Goal: Answer question/provide support: Share knowledge or assist other users

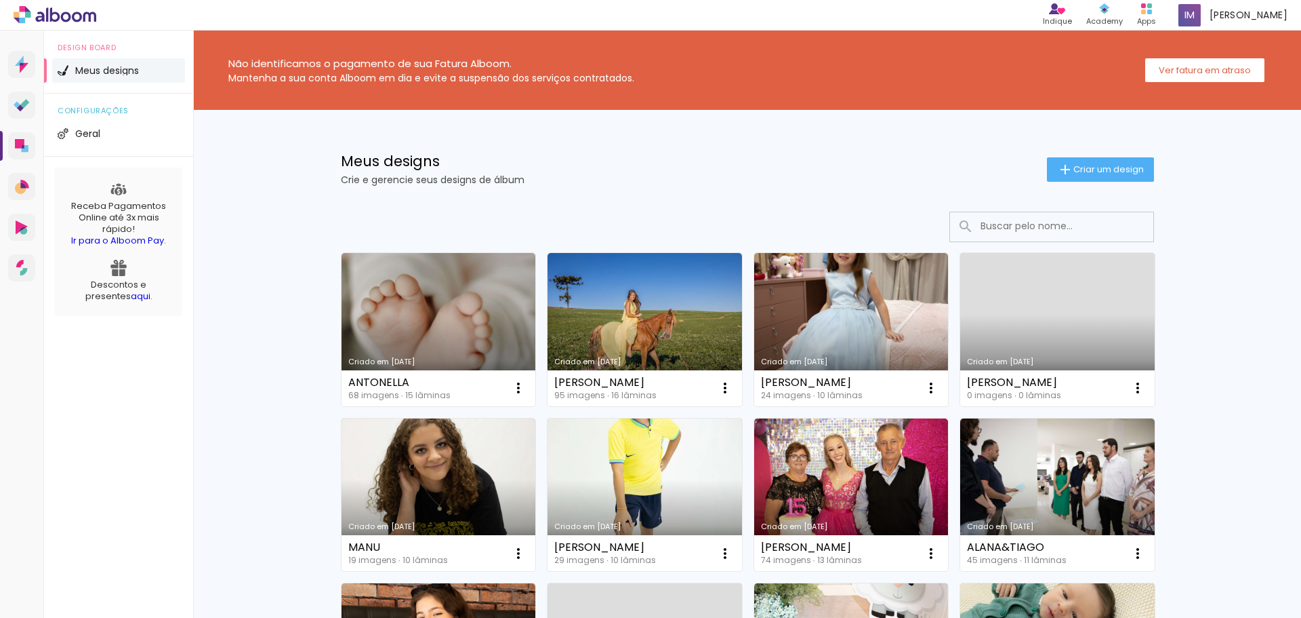
click at [387, 289] on link "Criado em [DATE]" at bounding box center [439, 329] width 195 height 153
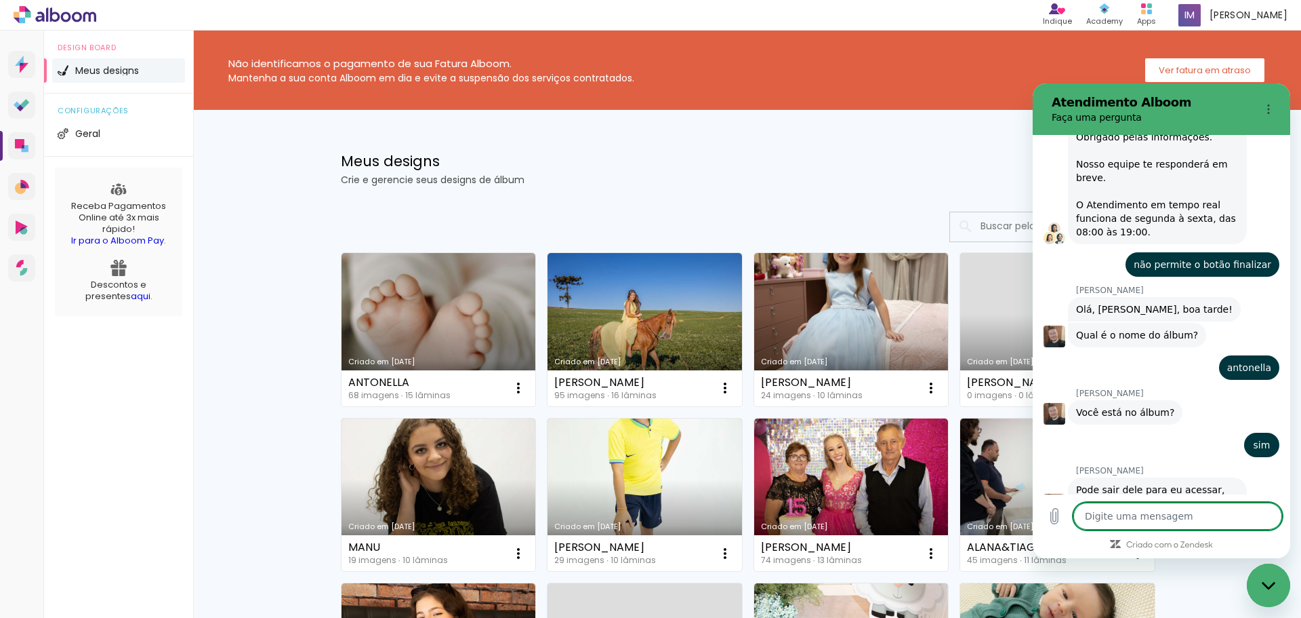
scroll to position [439, 0]
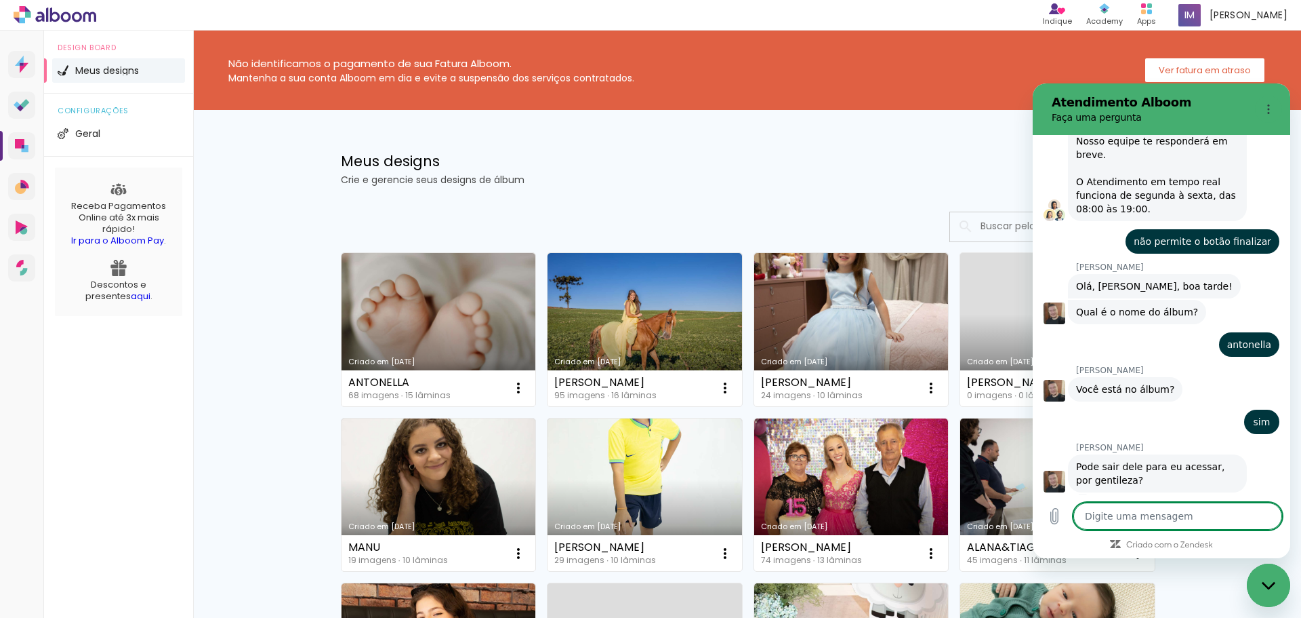
type textarea "d"
type textarea "x"
type textarea "de"
type textarea "x"
type textarea "des"
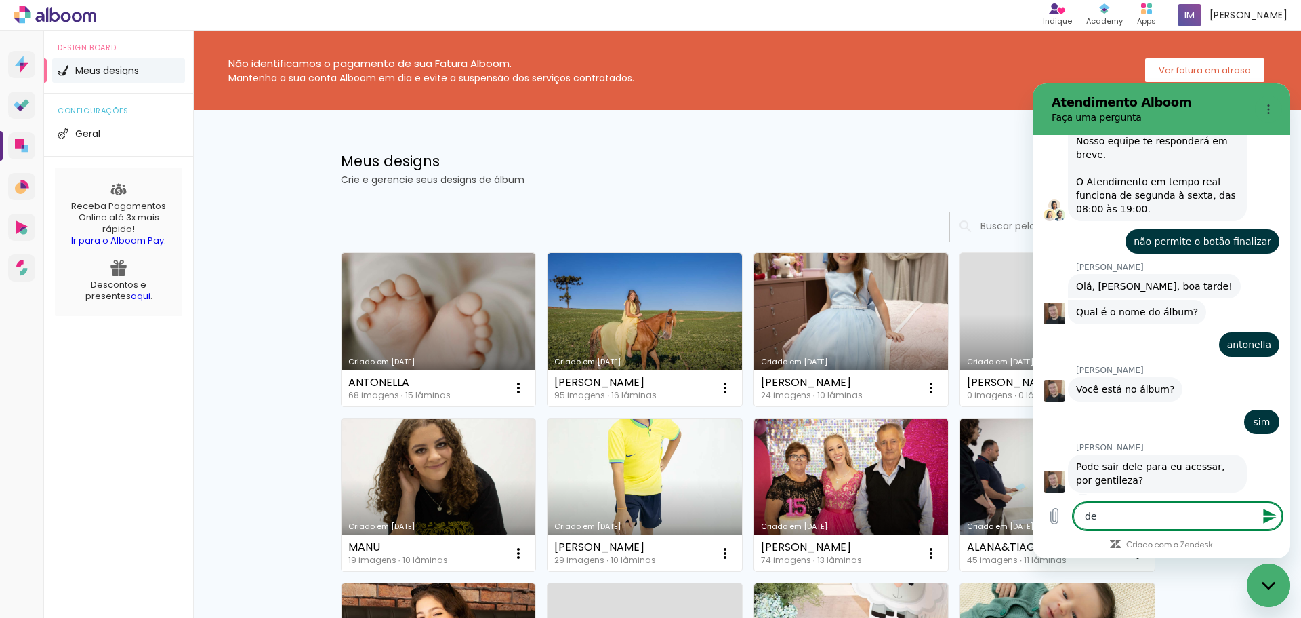
type textarea "x"
type textarea "desc"
type textarea "x"
type textarea "descu"
type textarea "x"
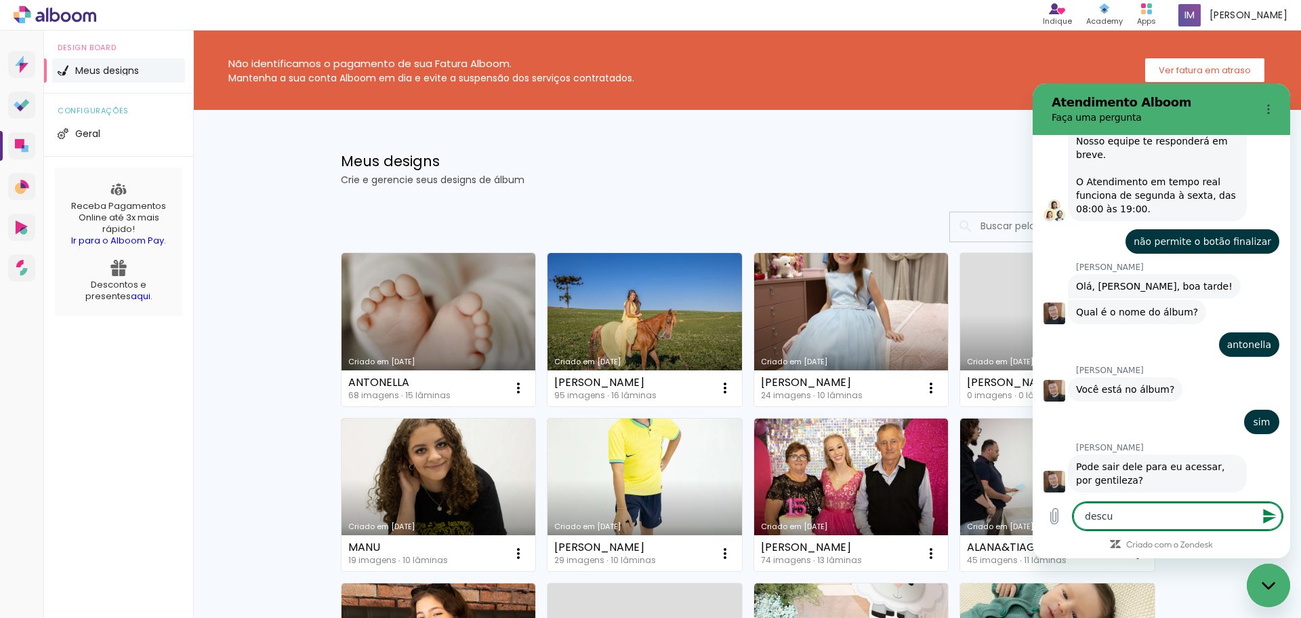
type textarea "descul"
type textarea "x"
type textarea "desculp"
type textarea "x"
type textarea "desculpa"
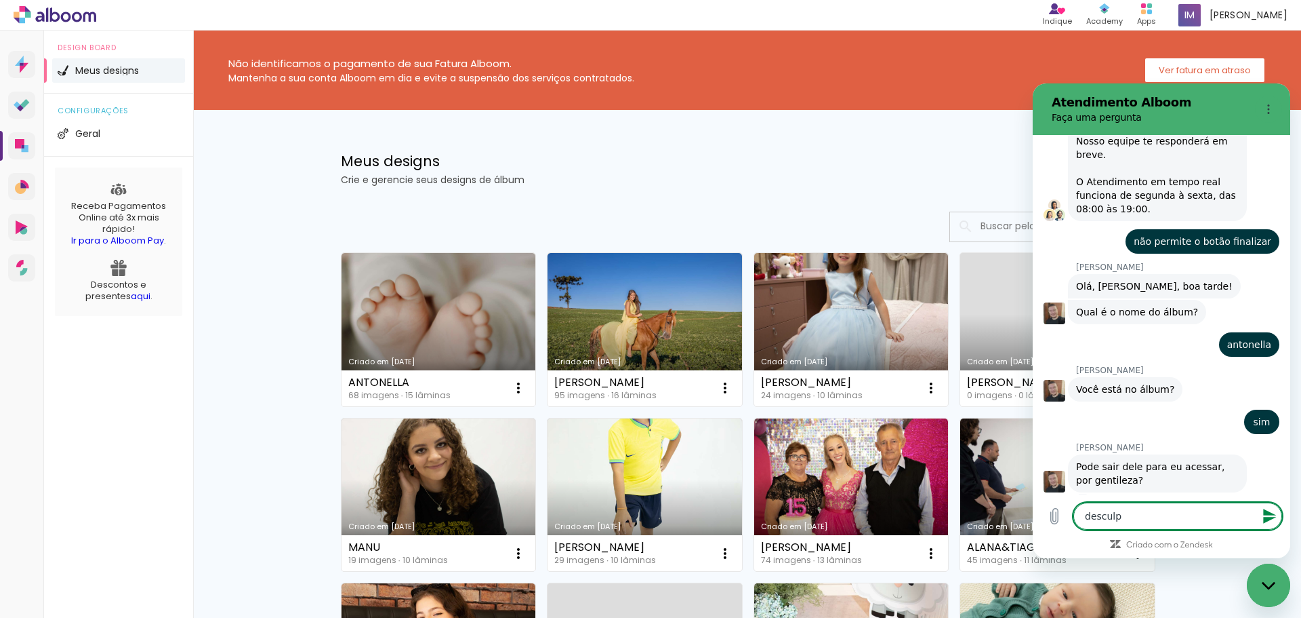
type textarea "x"
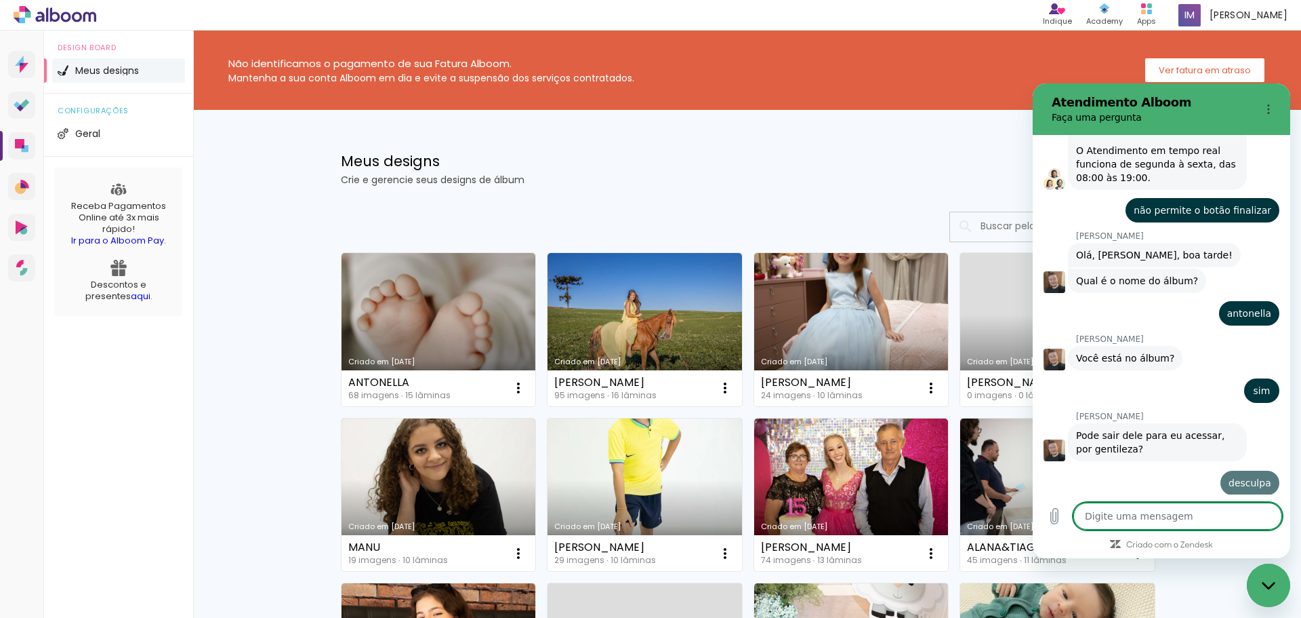
type textarea "s"
type textarea "x"
type textarea "sa"
type textarea "x"
type textarea "sai"
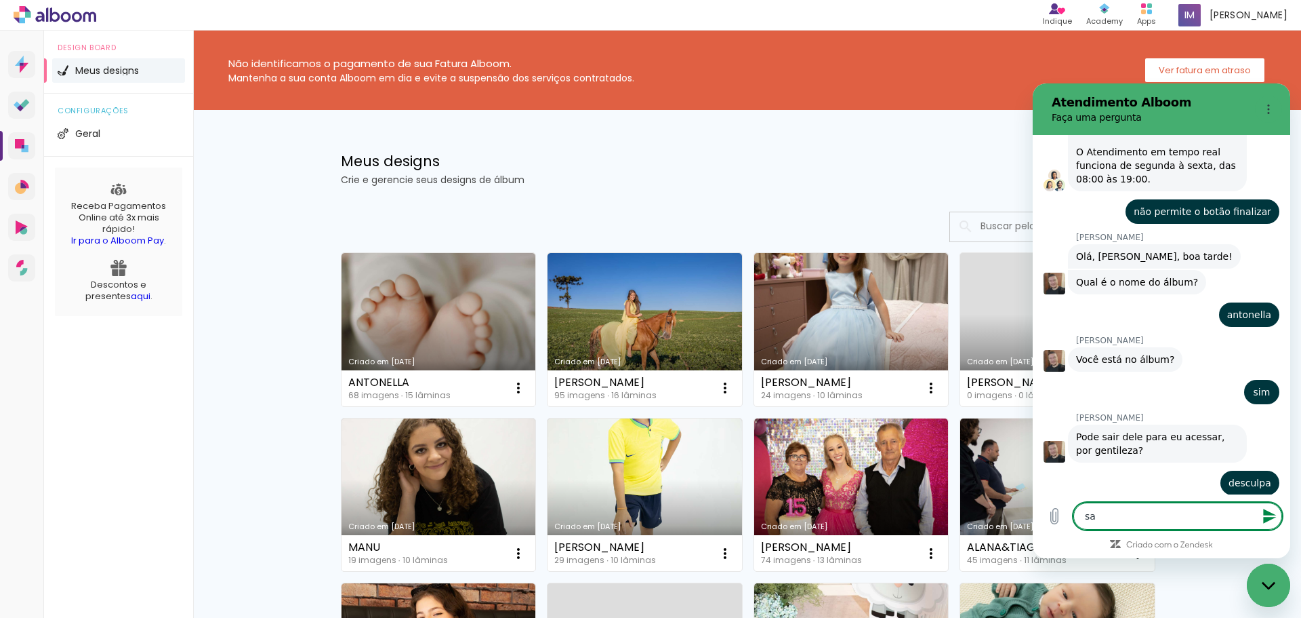
type textarea "x"
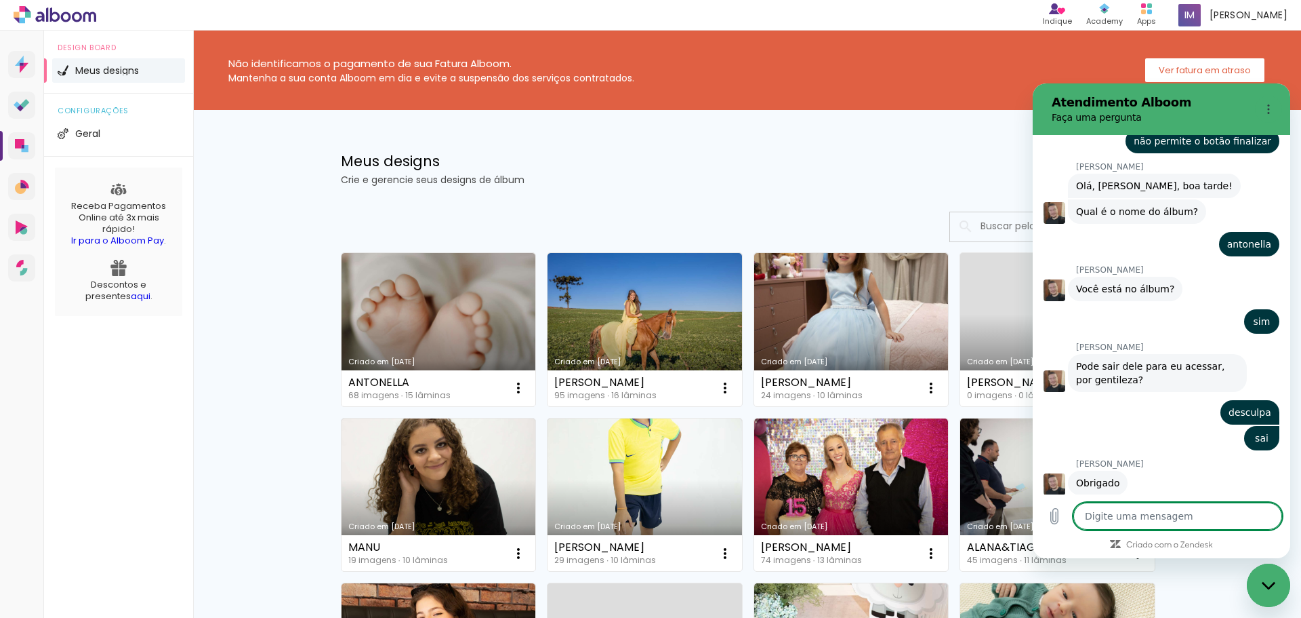
scroll to position [542, 0]
type textarea "x"
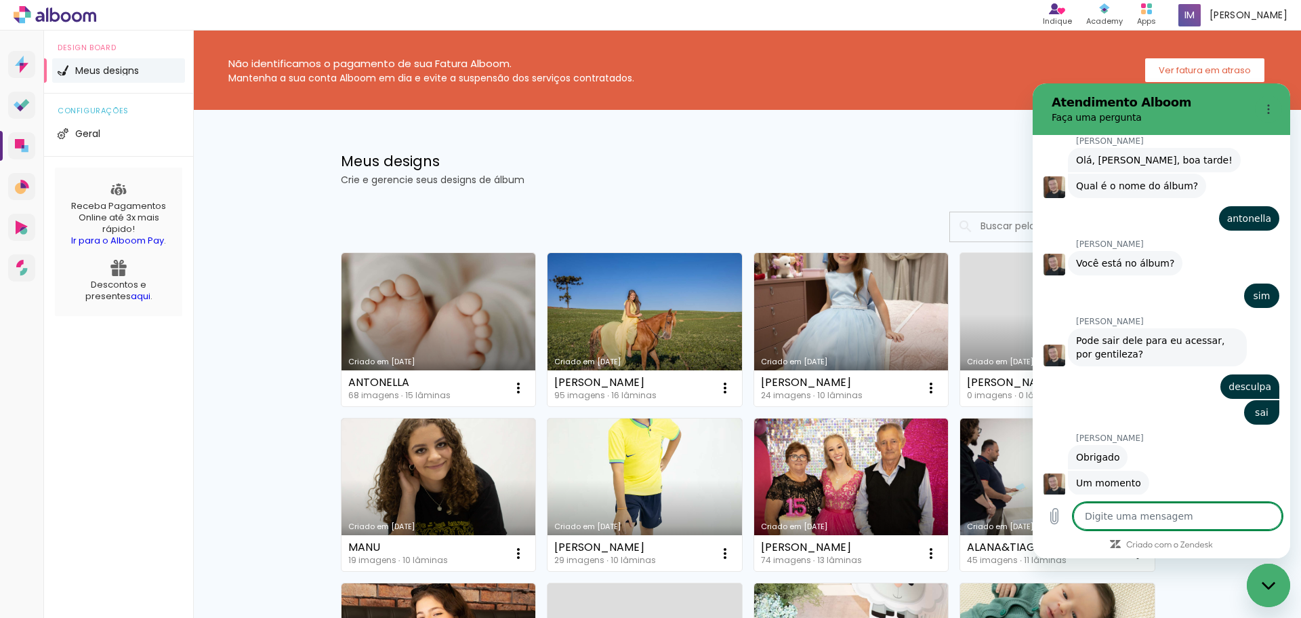
scroll to position [567, 0]
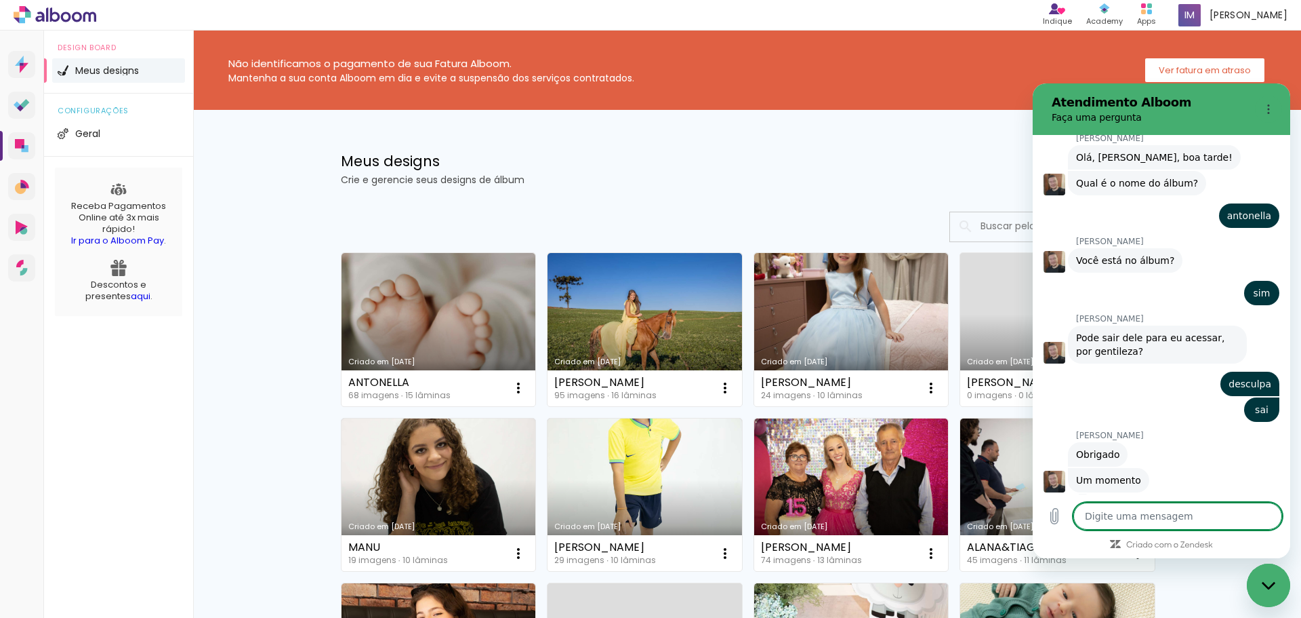
type textarea "o"
type textarea "x"
type textarea "ok"
type textarea "x"
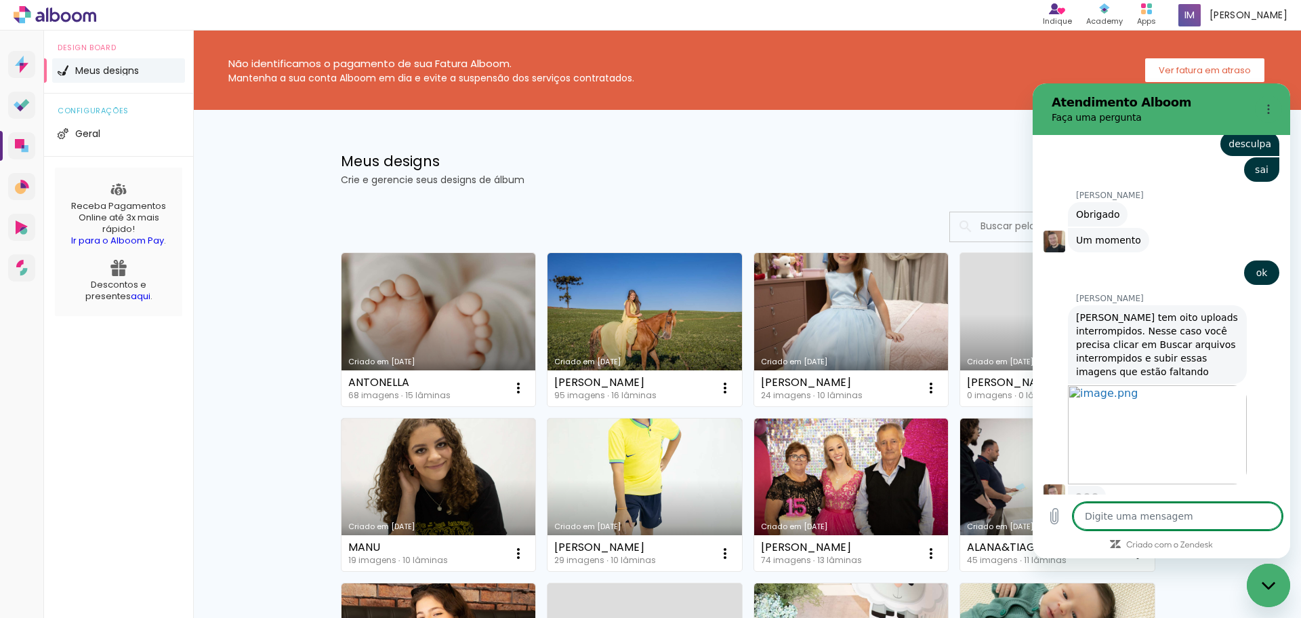
scroll to position [806, 0]
type textarea "x"
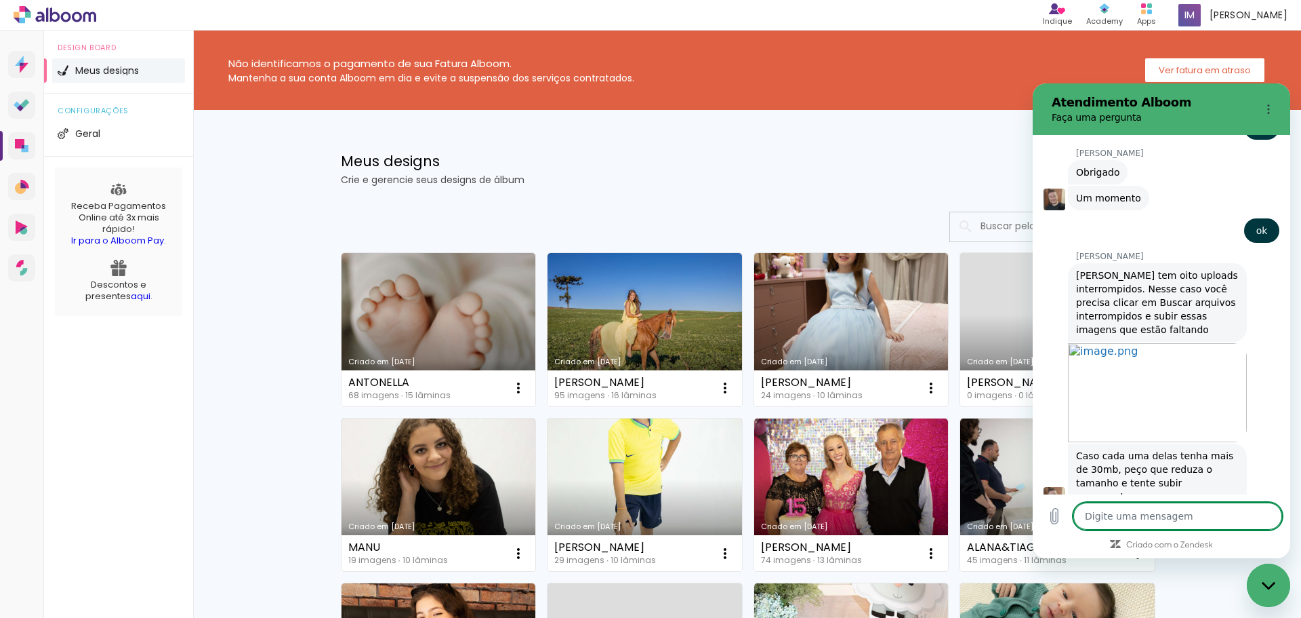
scroll to position [852, 0]
type textarea "e"
type textarea "x"
type textarea "es"
type textarea "x"
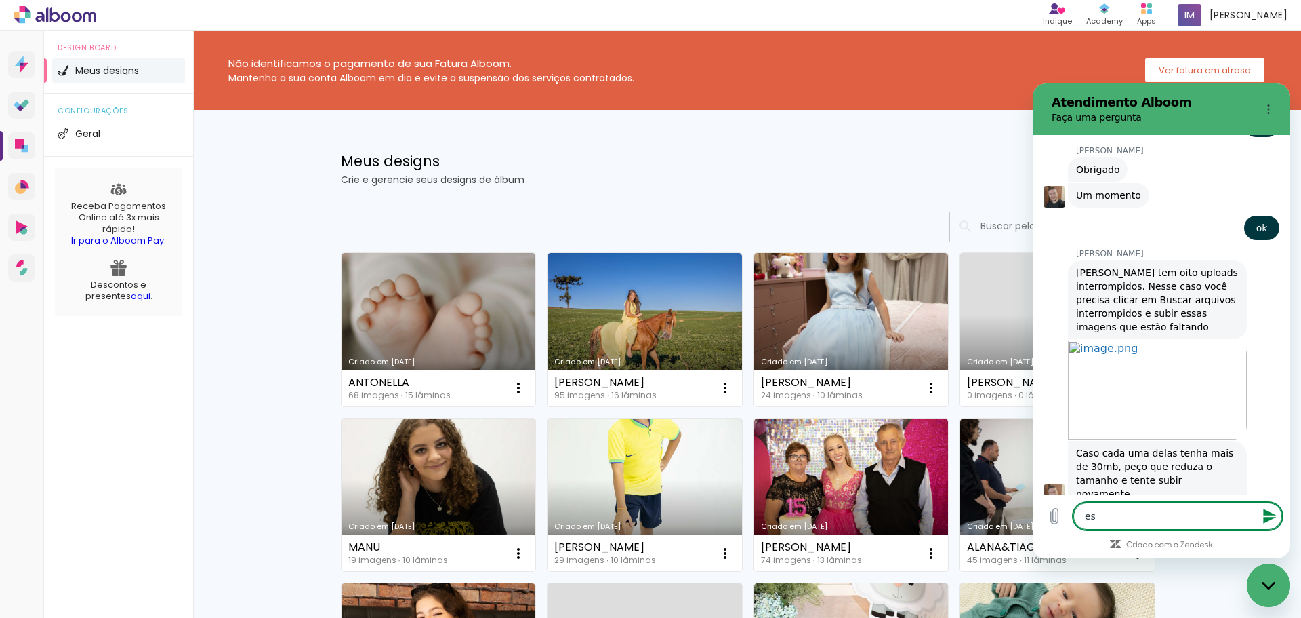
type textarea "ess"
type textarea "x"
type textarea "esss"
type textarea "x"
type textarea "esssa"
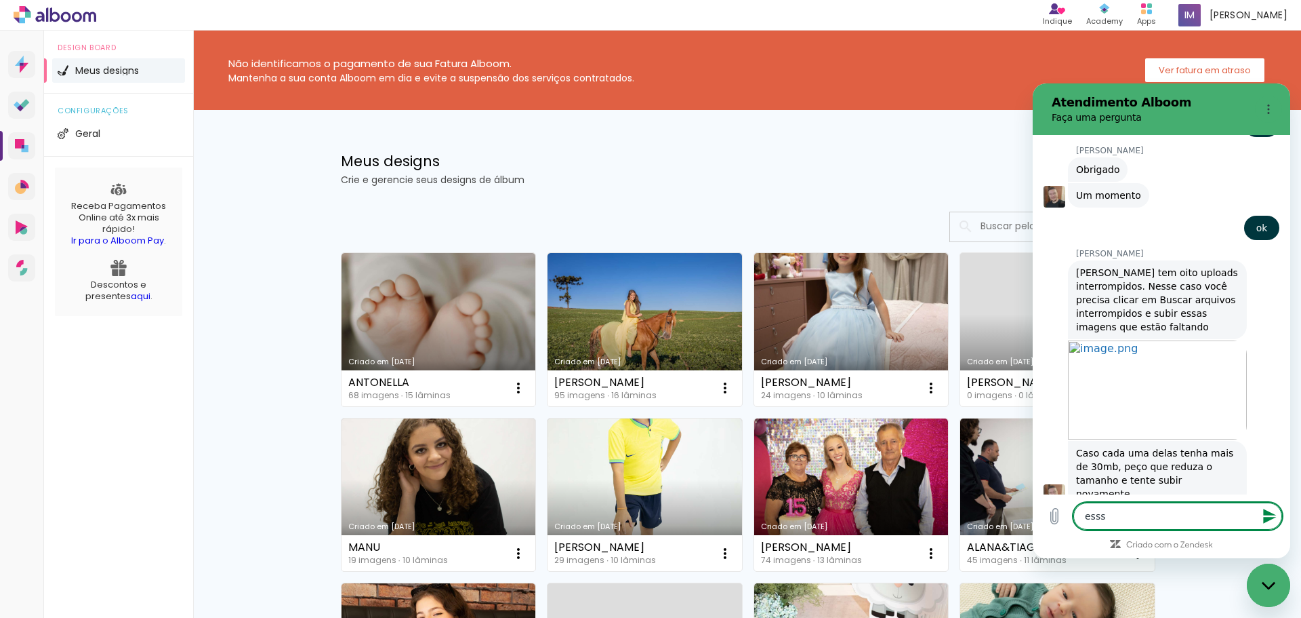
type textarea "x"
type textarea "esssa"
type textarea "x"
type textarea "esssa i"
type textarea "x"
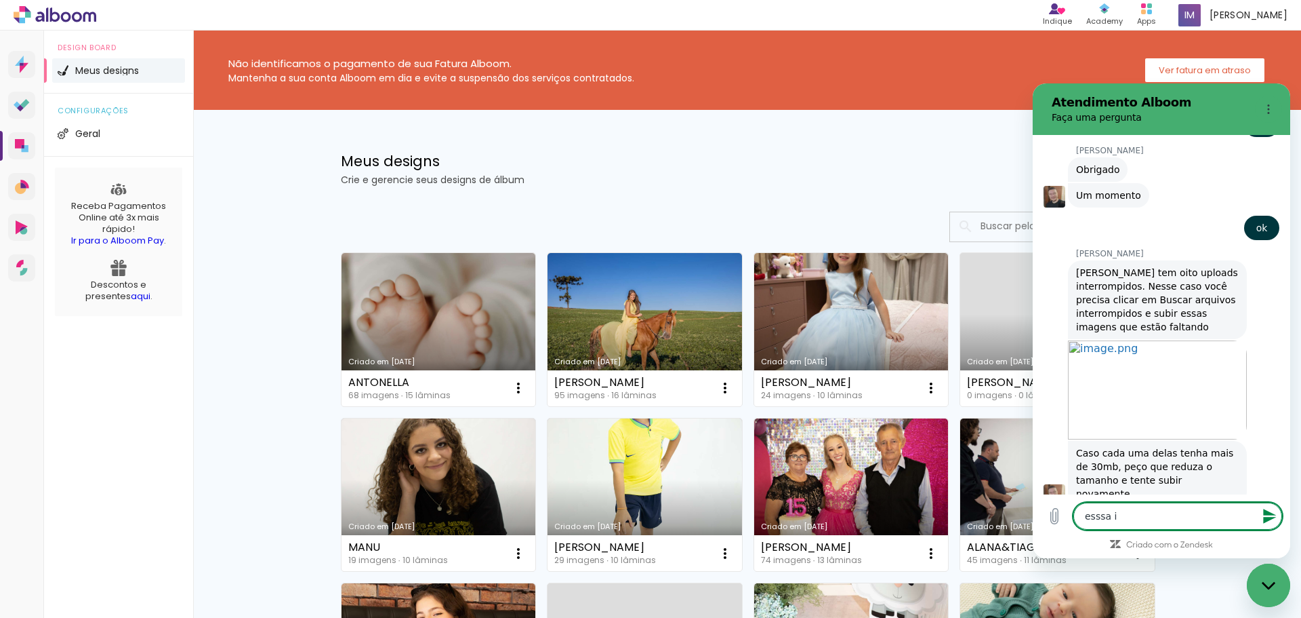
type textarea "esssa im"
type textarea "x"
type textarea "esssa ima"
type textarea "x"
type textarea "esssa imag"
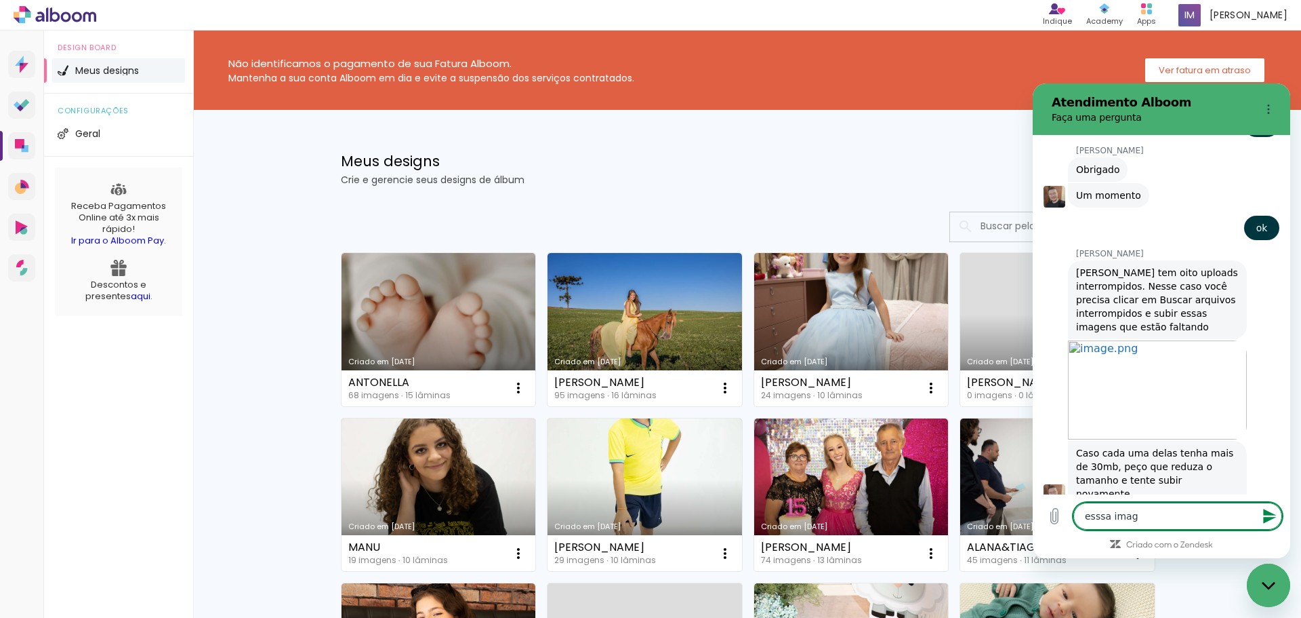
type textarea "x"
type textarea "esssa image"
type textarea "x"
type textarea "esssa imagen"
type textarea "x"
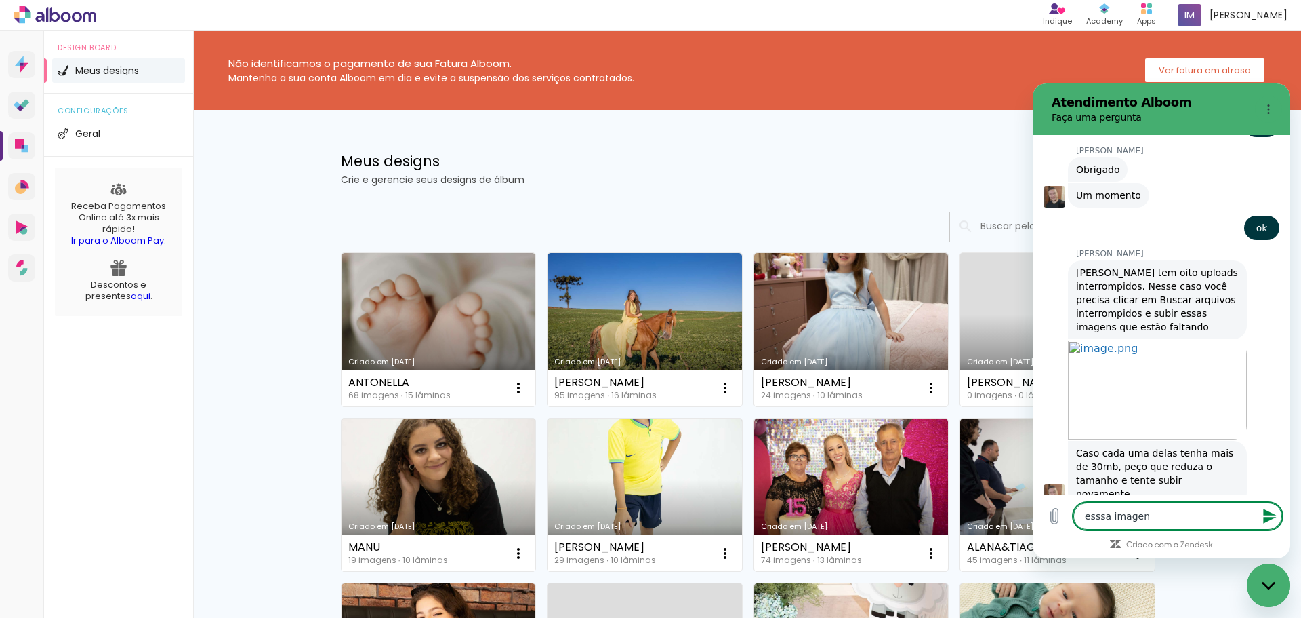
type textarea "esssa imagens"
type textarea "x"
type textarea "esssa imagens"
type textarea "x"
type textarea "esssa imagens s"
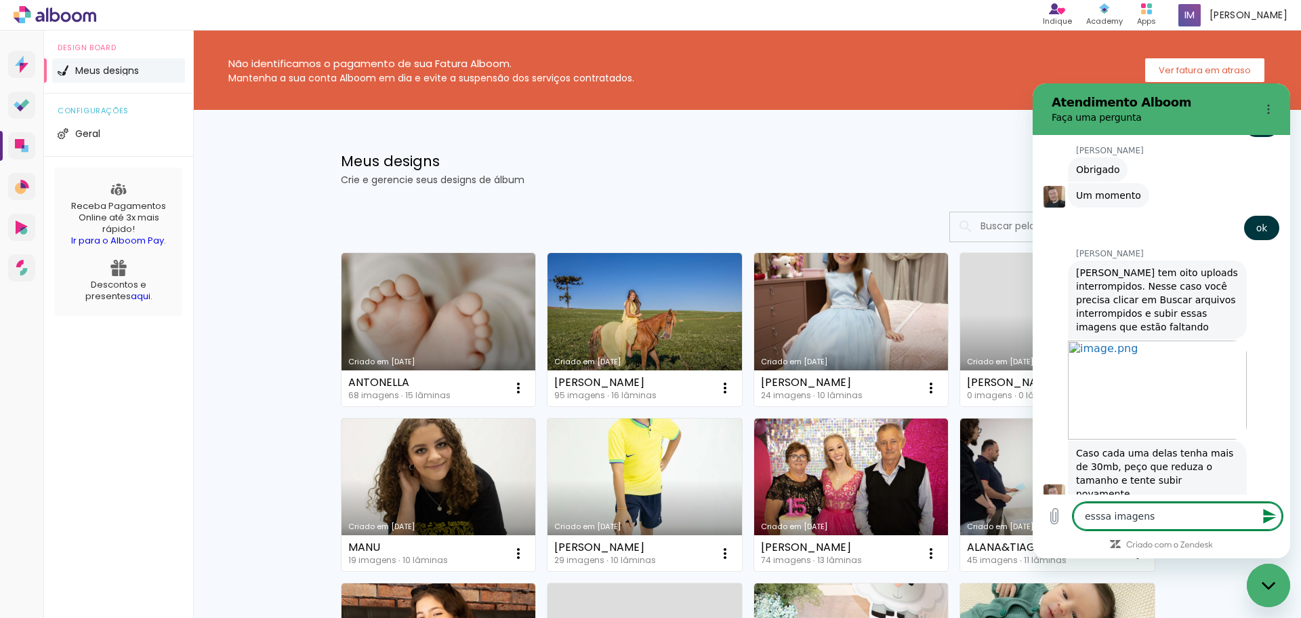
type textarea "x"
type textarea "esssa imagens sã"
type textarea "x"
type textarea "esssa imagens s"
type textarea "x"
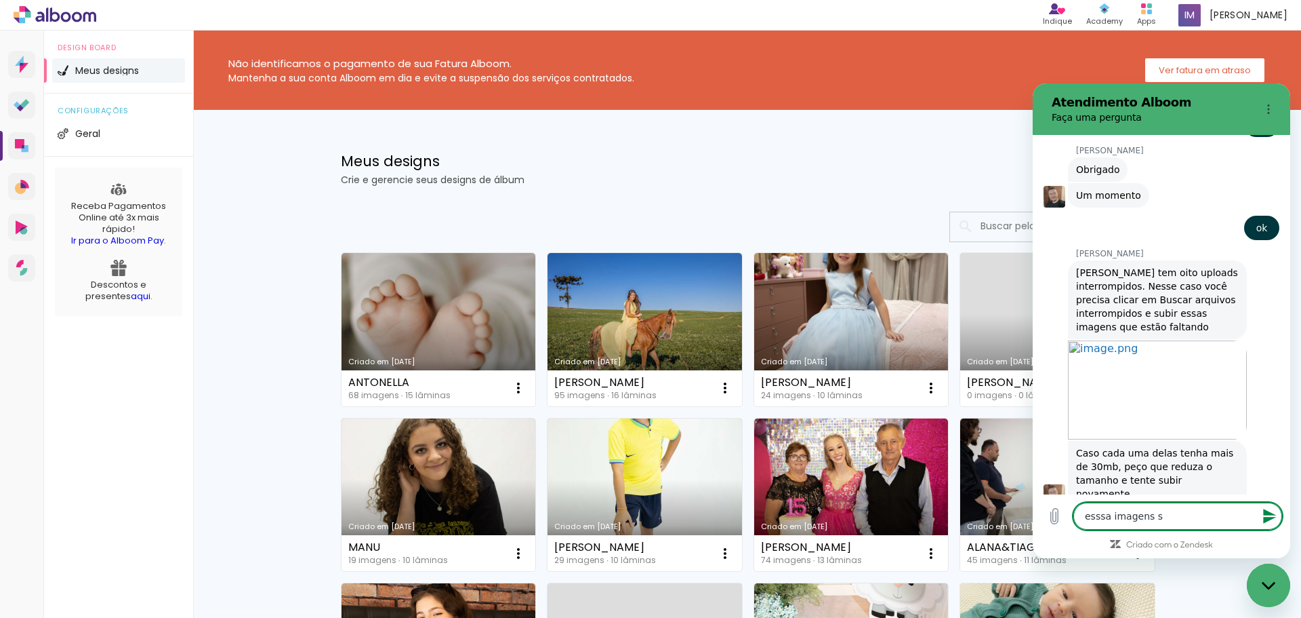
type textarea "esssa imagens"
type textarea "x"
type textarea "esssa imagens j"
type textarea "x"
type textarea "esssa imagens já"
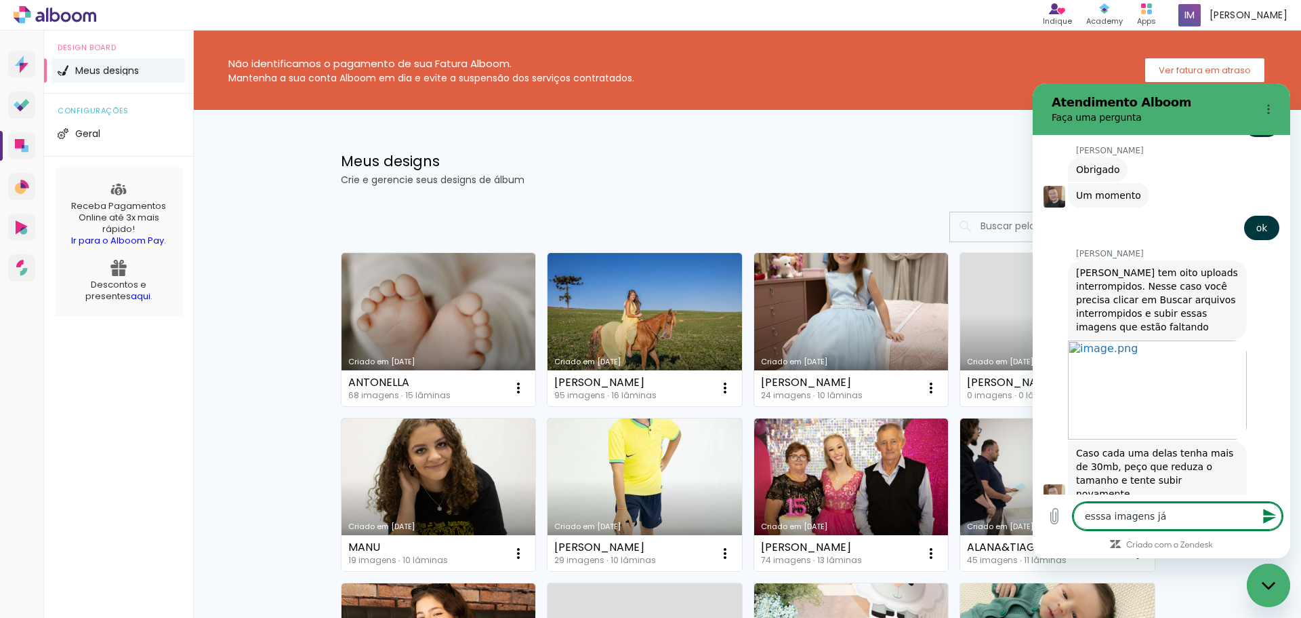
type textarea "x"
type textarea "esssa imagens já"
type textarea "x"
type textarea "esssa imagens já s"
type textarea "x"
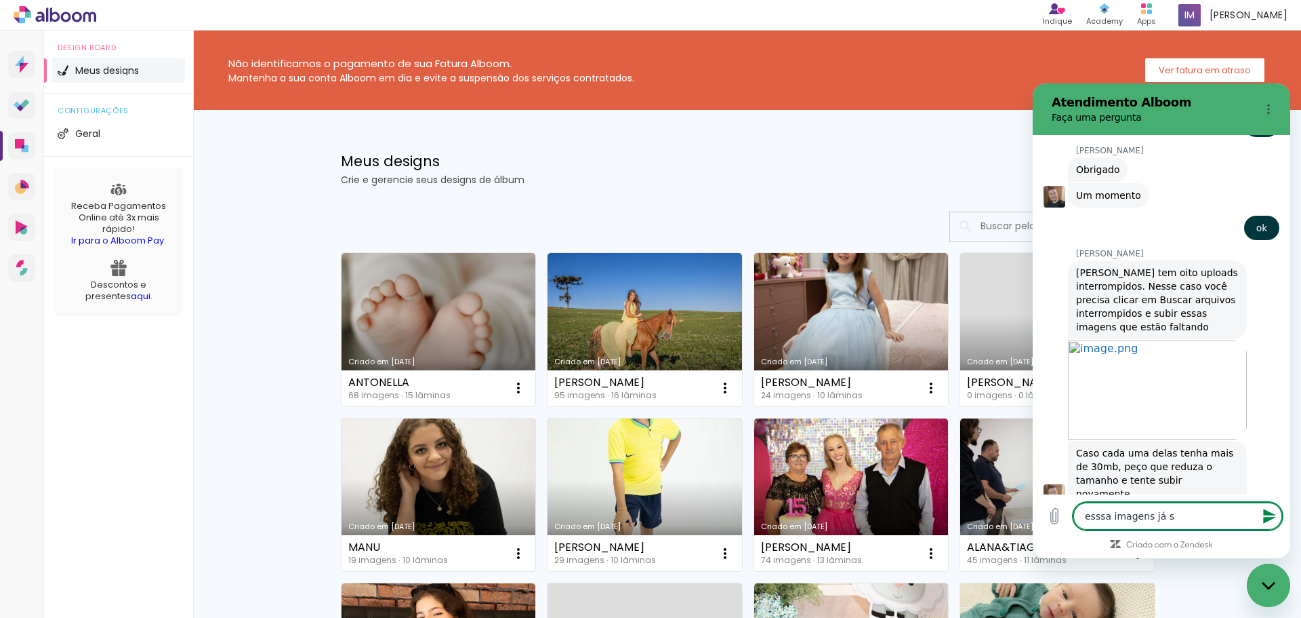
type textarea "esssa imagens já su"
type textarea "x"
type textarea "esssa imagens já sub"
type textarea "x"
type textarea "esssa imagens já subs"
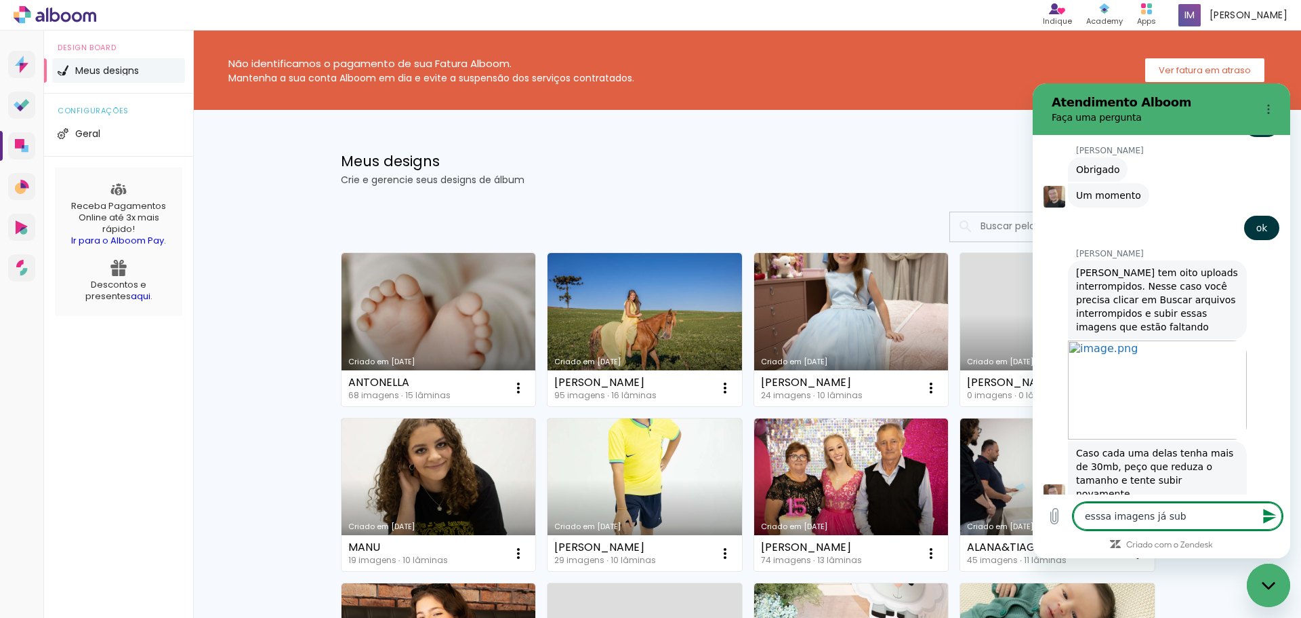
type textarea "x"
type textarea "esssa imagens já subst"
type textarea "x"
type textarea "esssa imagens já substi"
type textarea "x"
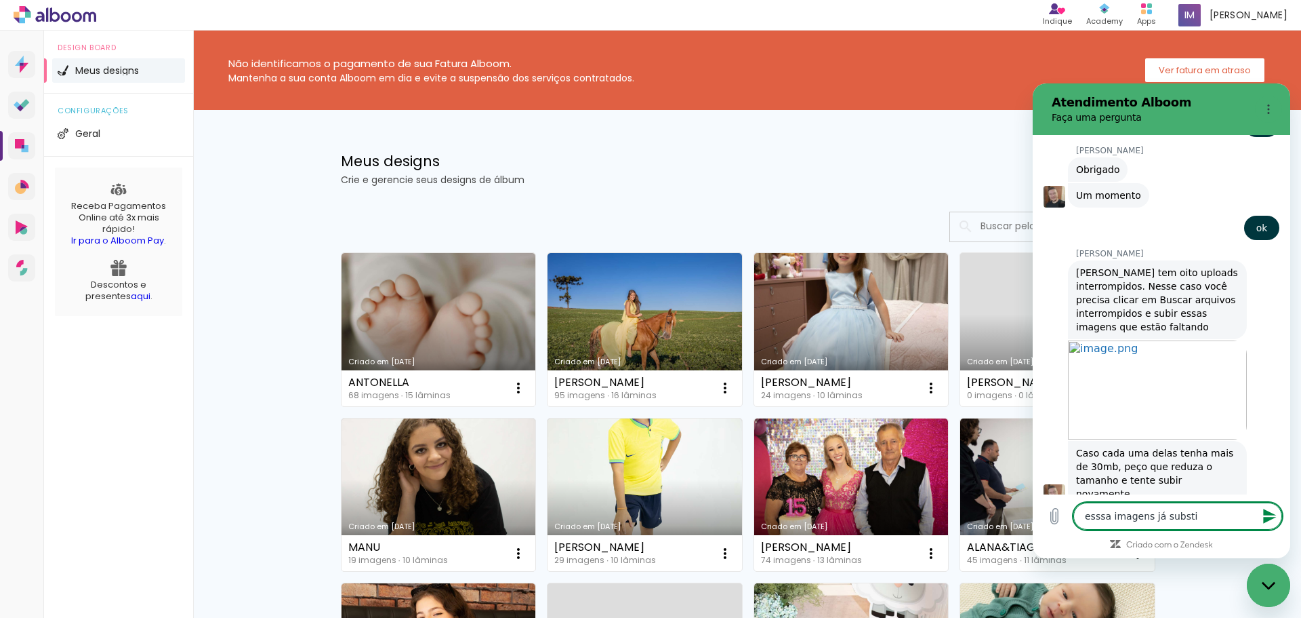
type textarea "esssa imagens já substit"
type textarea "x"
type textarea "esssa imagens já substitu"
type textarea "x"
type textarea "esssa imagens já substitui"
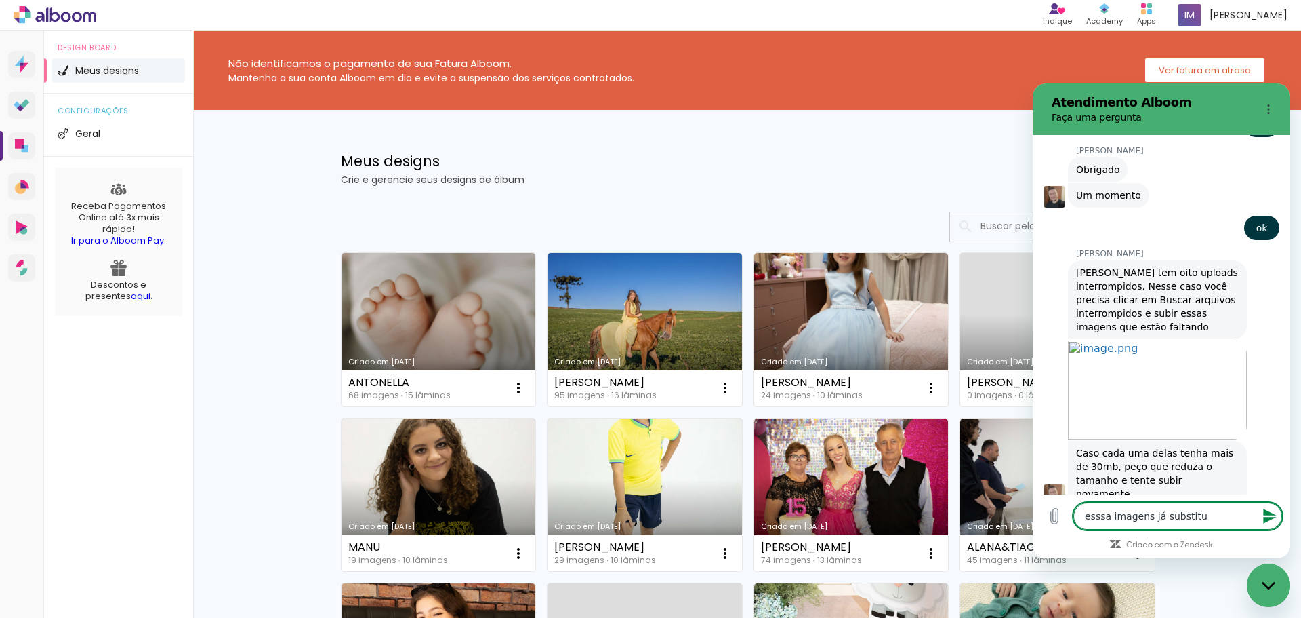
type textarea "x"
type textarea "esssa imagens já substitui"
type textarea "x"
type textarea "esssa imagens já substitui d"
type textarea "x"
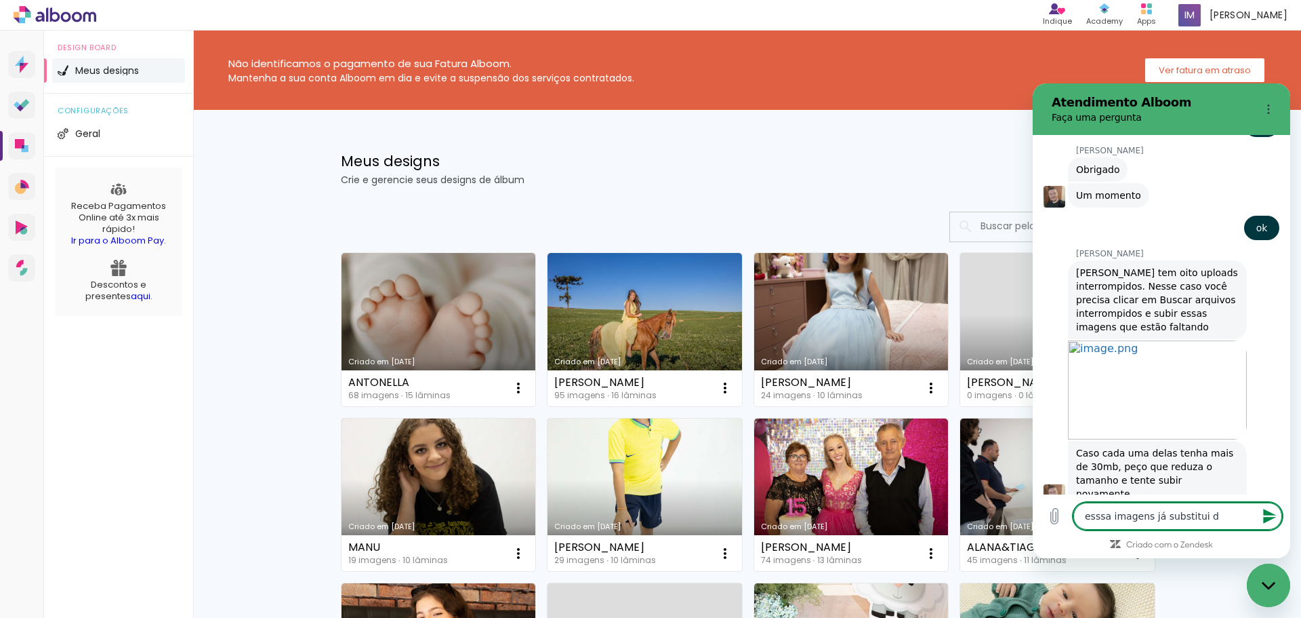
type textarea "esssa imagens já substitui do"
type textarea "x"
type textarea "esssa imagens já substitui dos"
type textarea "x"
type textarea "esssa imagens já substitui dos"
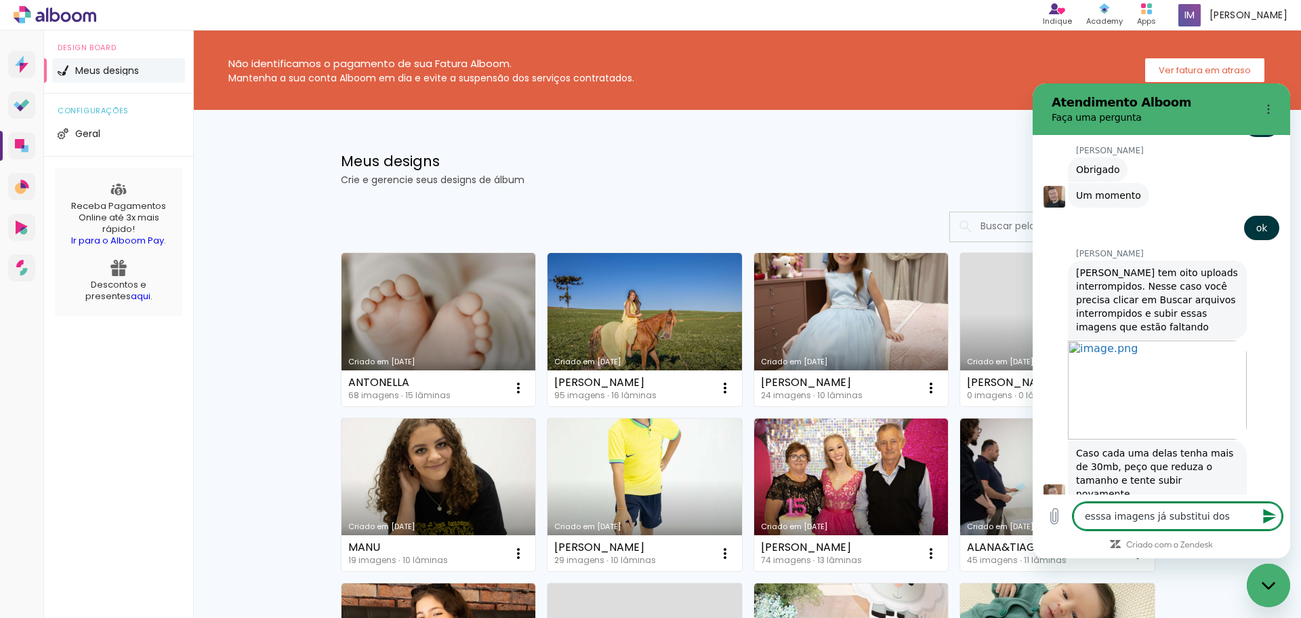
type textarea "x"
type textarea "esssa imagens já substitui dos a"
type textarea "x"
type textarea "esssa imagens já substitui dos ar"
type textarea "x"
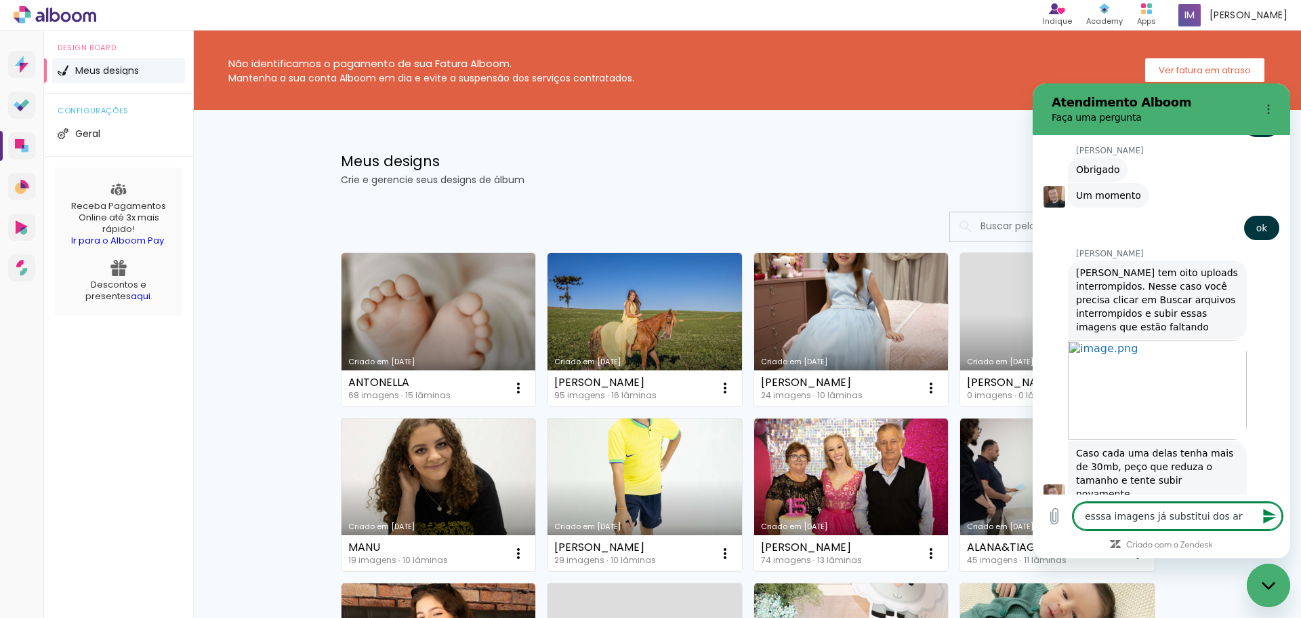
type textarea "esssa imagens já substitui dos arq"
type textarea "x"
type textarea "esssa imagens já substitui dos arqu"
type textarea "x"
type textarea "esssa imagens já substitui dos arqui"
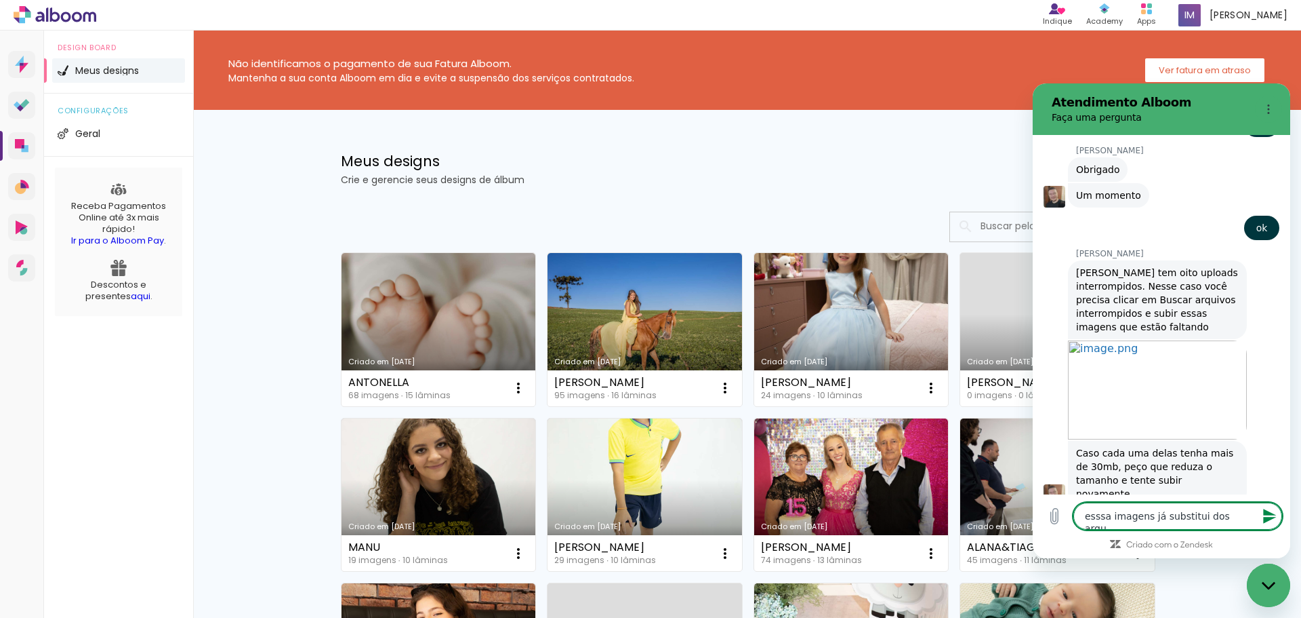
type textarea "x"
type textarea "esssa imagens já substitui dos arquiv"
type textarea "x"
type textarea "esssa imagens já substitui dos arquivo"
type textarea "x"
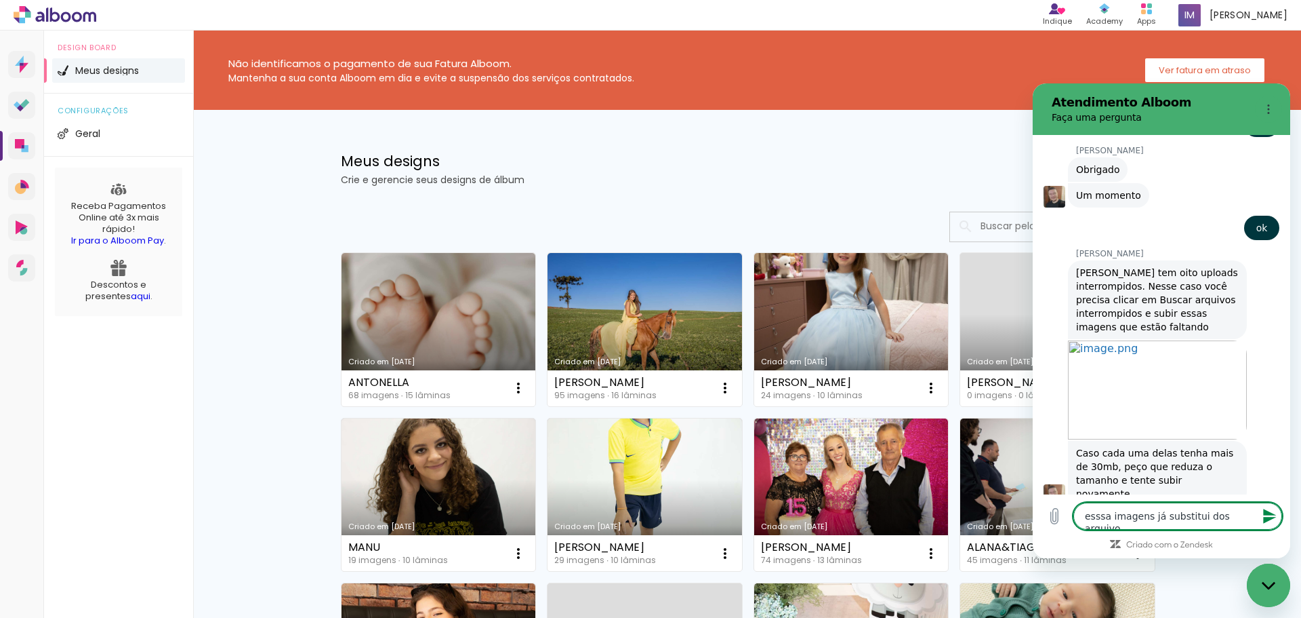
type textarea "esssa imagens já substitui dos arquivos"
type textarea "x"
type textarea "esssa imagens já substitui dos arquivos"
type textarea "x"
type textarea "esssa imagens já substitui dos arquivos i"
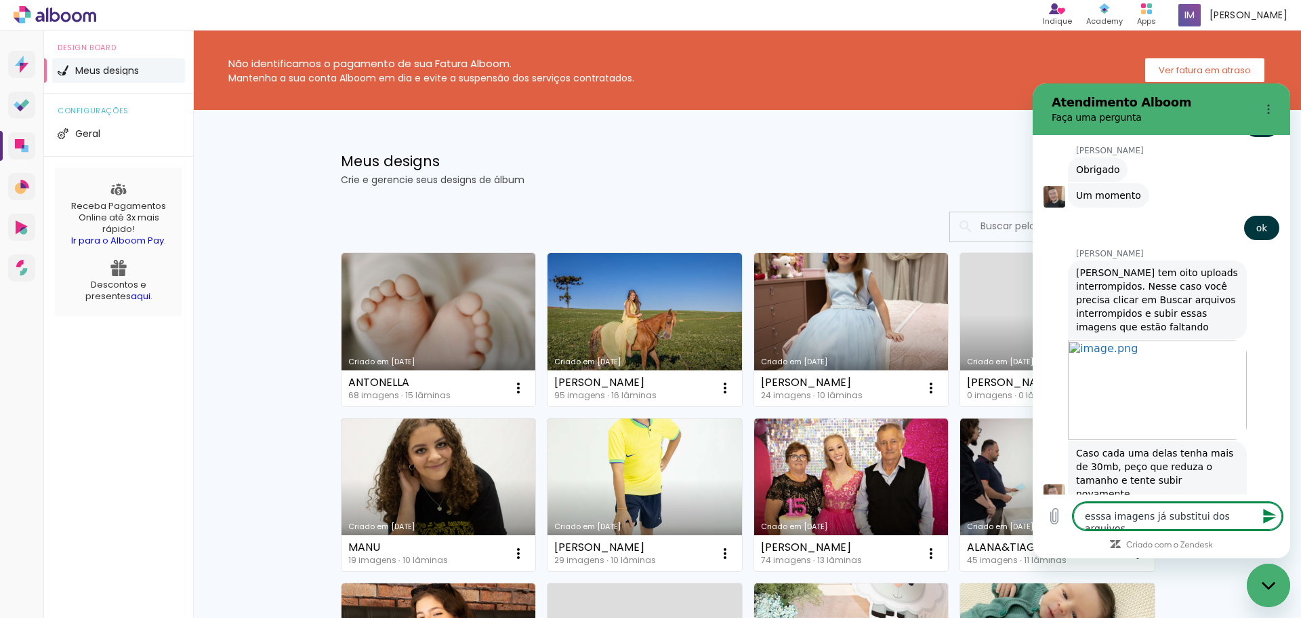
type textarea "x"
type textarea "esssa imagens já substitui dos arquivos in"
type textarea "x"
type textarea "esssa imagens já substitui dos arquivos int"
type textarea "x"
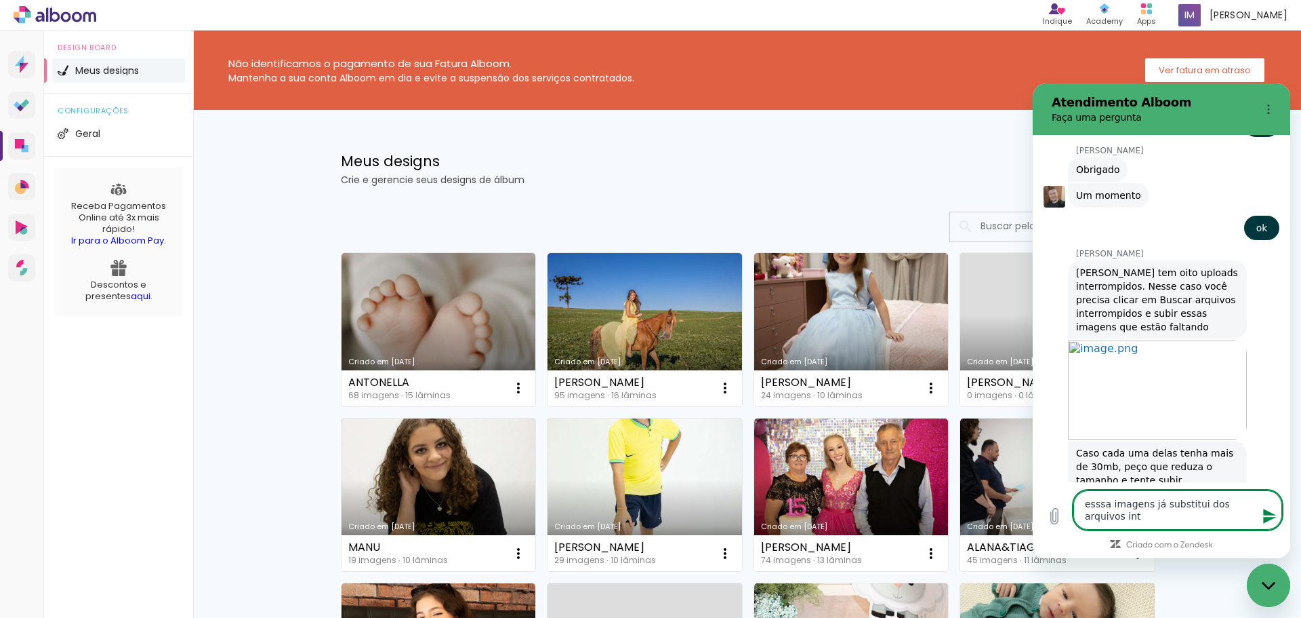
type textarea "esssa imagens já substitui dos arquivos inte"
type textarea "x"
type textarea "esssa imagens já substitui dos arquivos inter"
type textarea "x"
type textarea "esssa imagens já substitui dos arquivos interr"
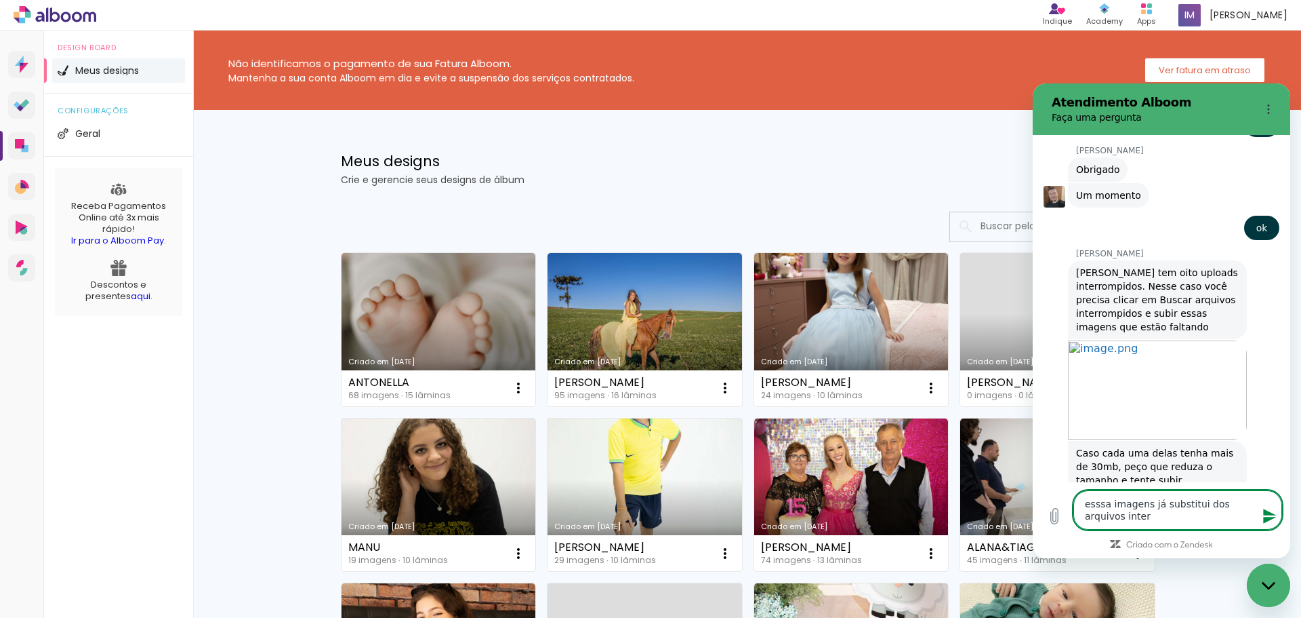
type textarea "x"
type textarea "esssa imagens já substitui dos arquivos interrr"
type textarea "x"
type textarea "esssa imagens já substitui dos arquivos interrro"
type textarea "x"
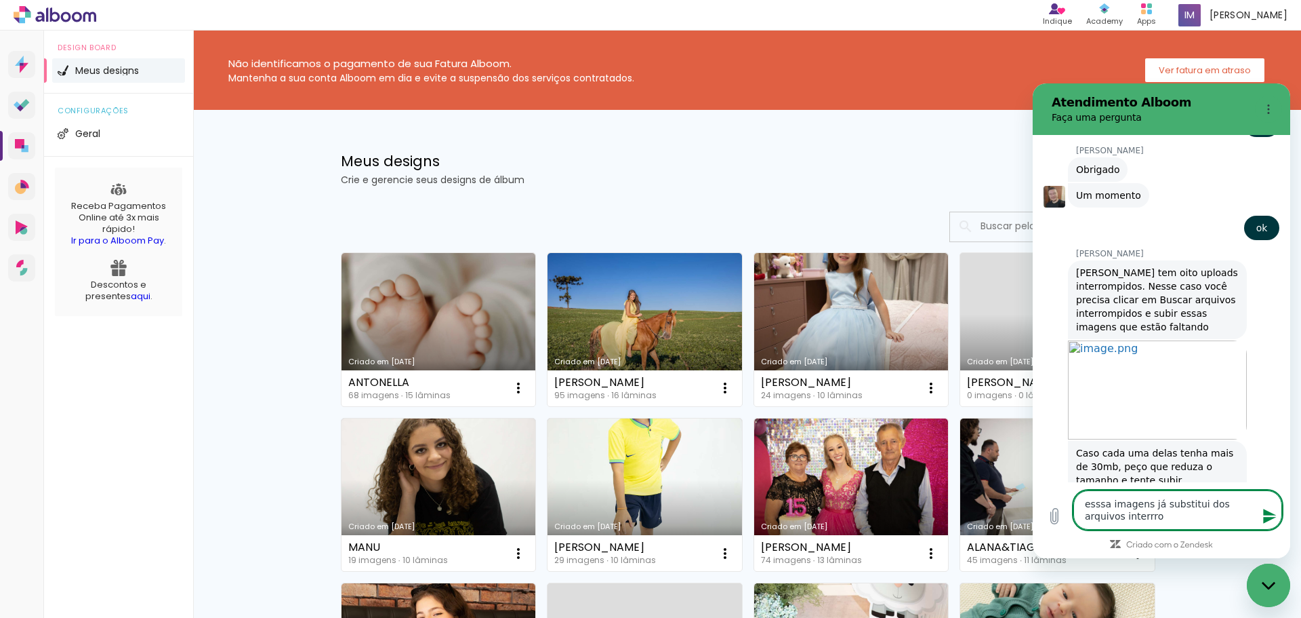
type textarea "esssa imagens já substitui dos arquivos interrrom"
type textarea "x"
type textarea "esssa imagens já substitui dos arquivos interrromp"
type textarea "x"
type textarea "esssa imagens já substitui dos arquivos interrrompi"
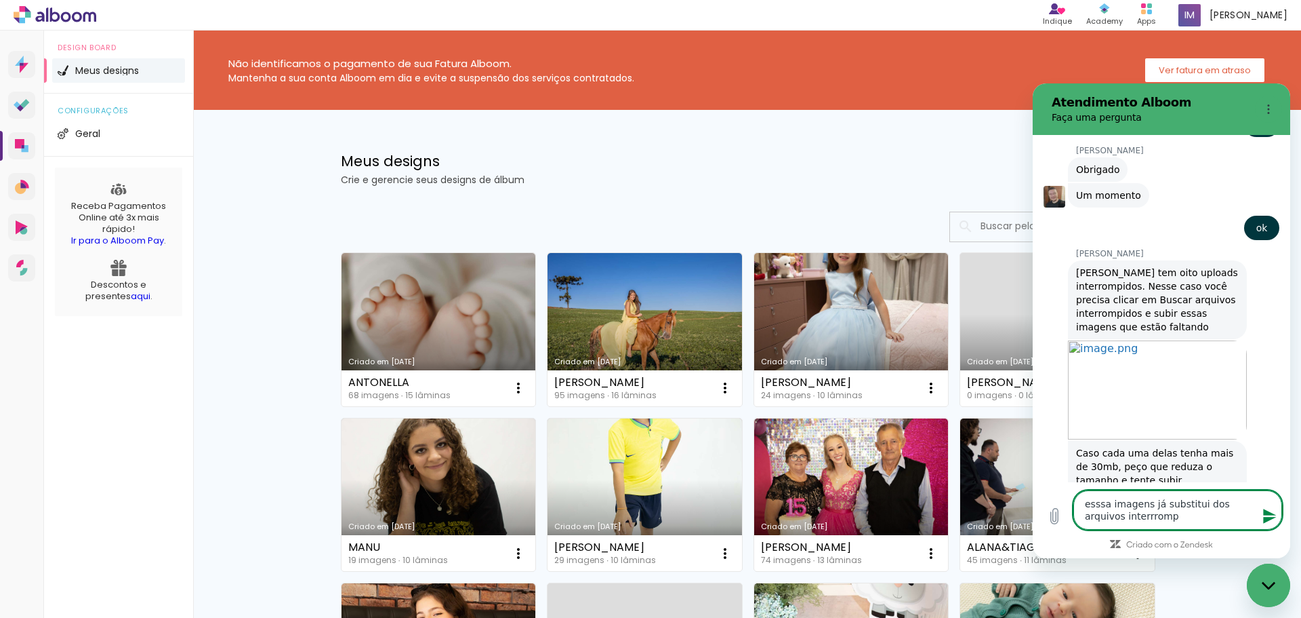
type textarea "x"
type textarea "esssa imagens já substitui dos arquivos interrrompid"
type textarea "x"
type textarea "esssa imagens já substitui dos arquivos interrrompido"
type textarea "x"
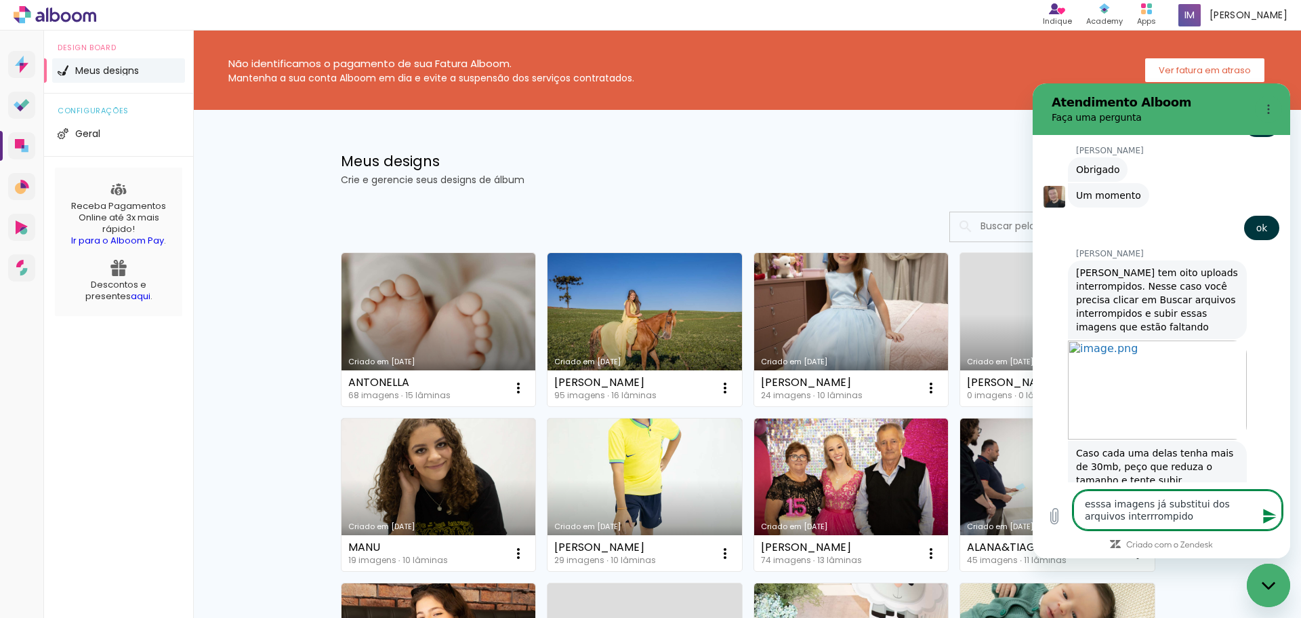
type textarea "esssa imagens já substitui dos arquivos interrrompidos"
type textarea "x"
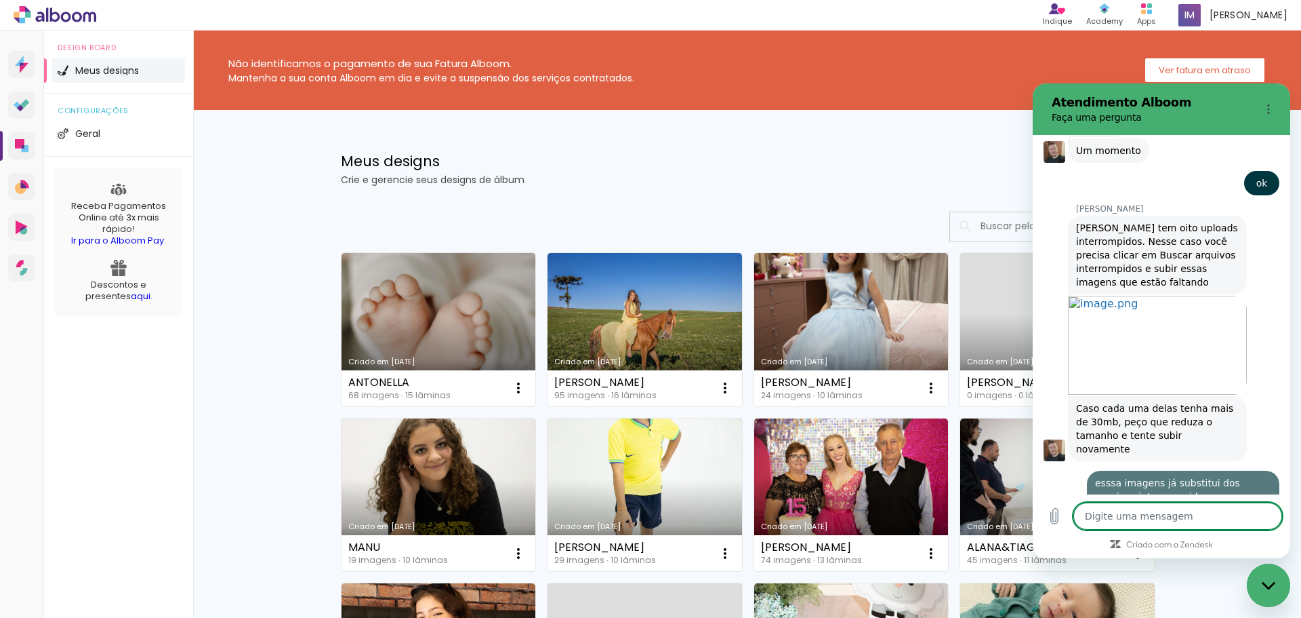
type textarea "x"
type textarea "a"
type textarea "x"
type textarea "as"
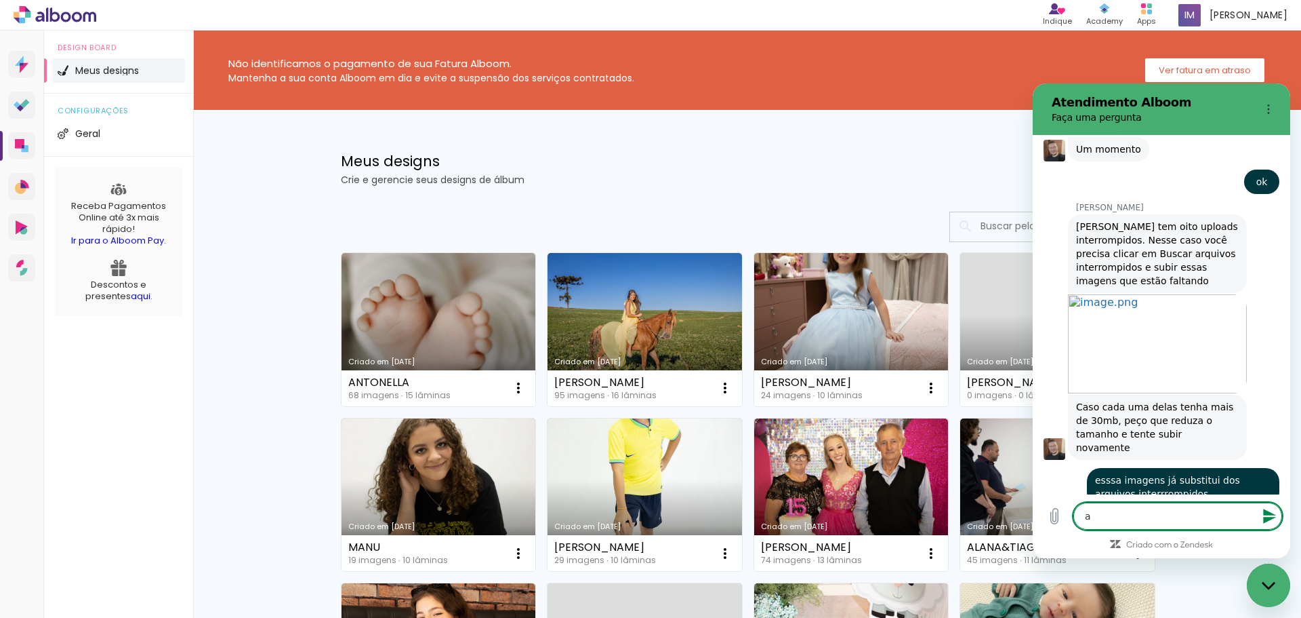
type textarea "x"
type textarea "as"
type textarea "x"
type textarea "as o"
type textarea "x"
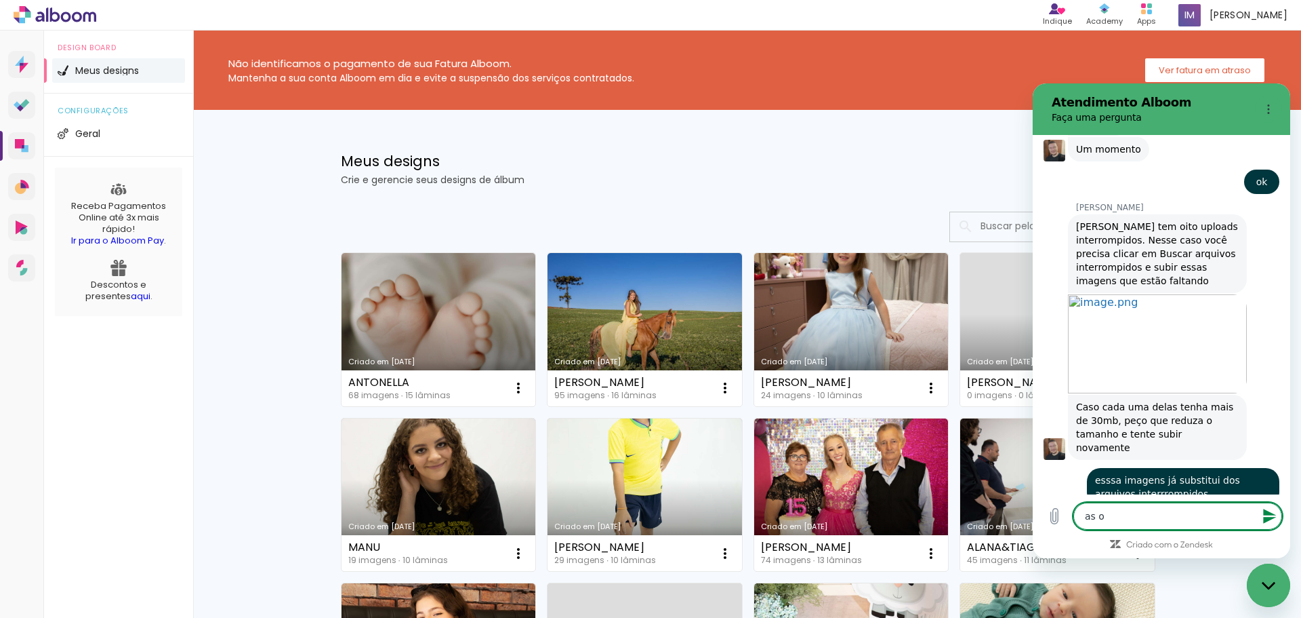
type textarea "as ou"
type textarea "x"
type textarea "as out"
type textarea "x"
type textarea "as outr"
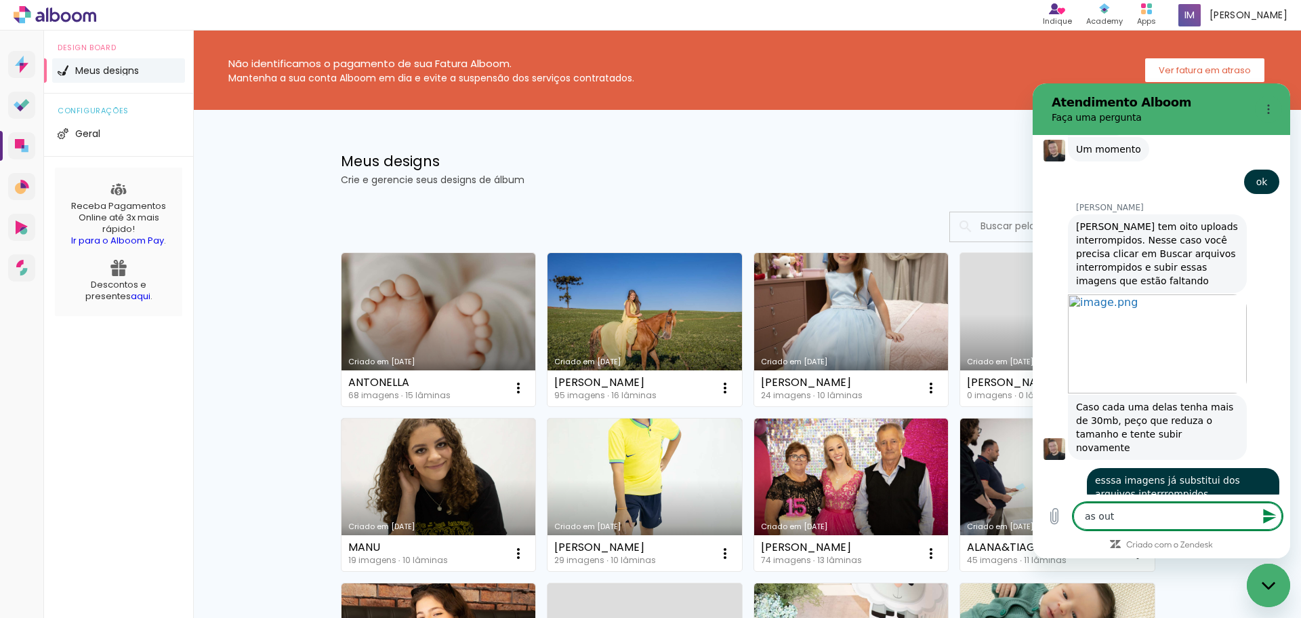
type textarea "x"
type textarea "as outra"
type textarea "x"
type textarea "as outras"
type textarea "x"
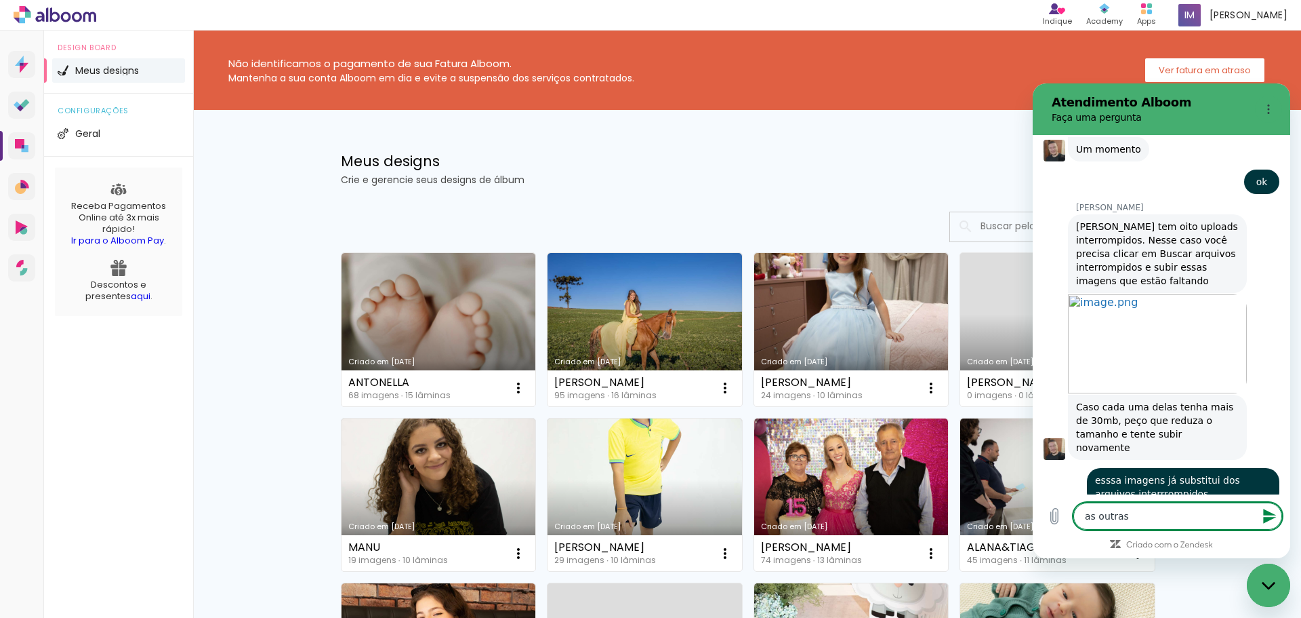
type textarea "as outras"
type textarea "x"
type textarea "as outras v"
type textarea "x"
type textarea "as outras vo"
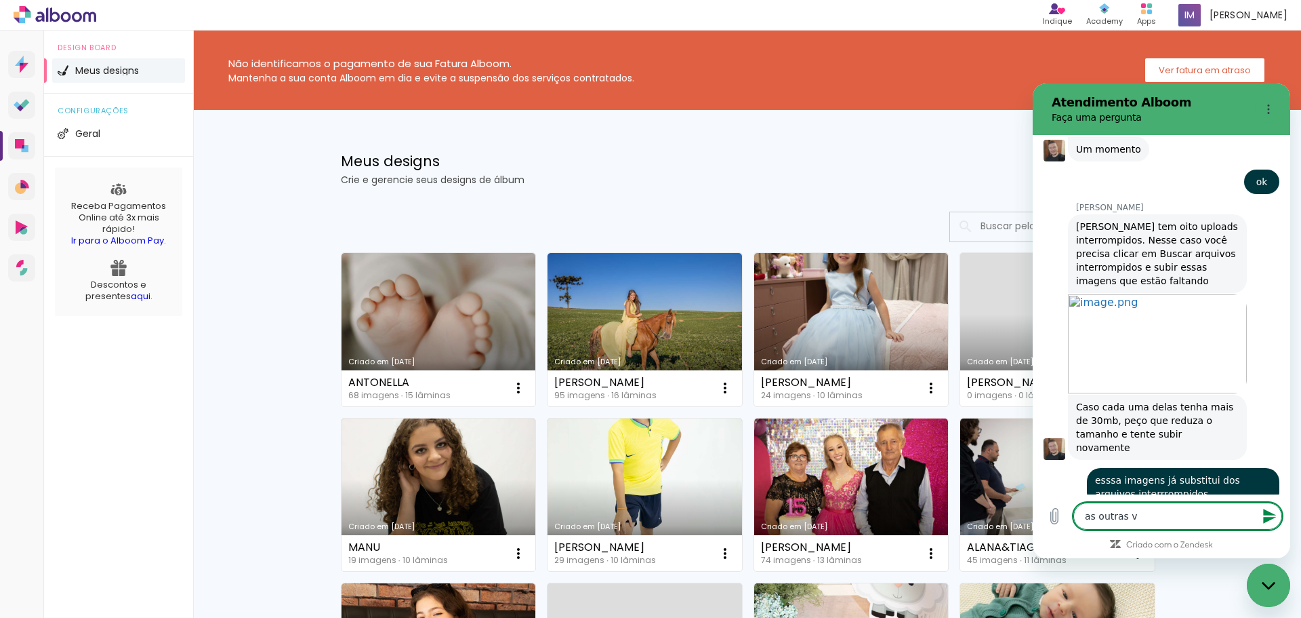
type textarea "x"
type textarea "as outras vou"
type textarea "x"
type textarea "as outras vou"
type textarea "x"
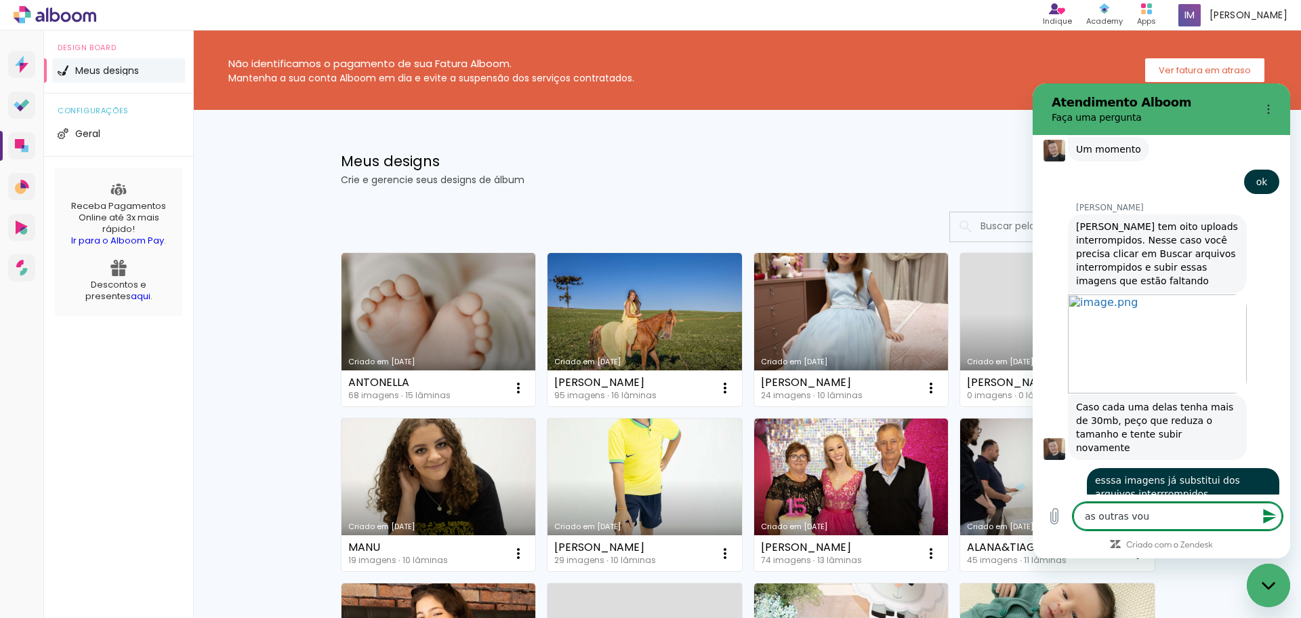
type textarea "as outras vou a"
type textarea "x"
type textarea "as outras vou aj"
type textarea "x"
type textarea "as outras vou aju"
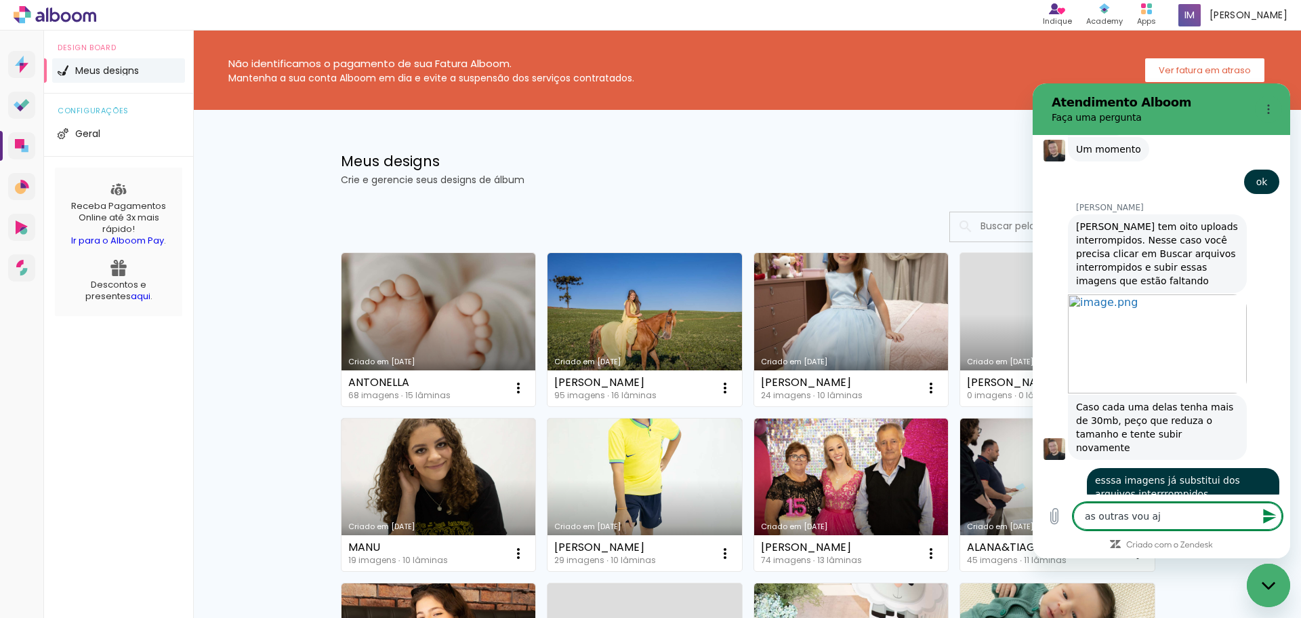
type textarea "x"
type textarea "as outras vou ajus"
type textarea "x"
type textarea "as outras vou ajust"
type textarea "x"
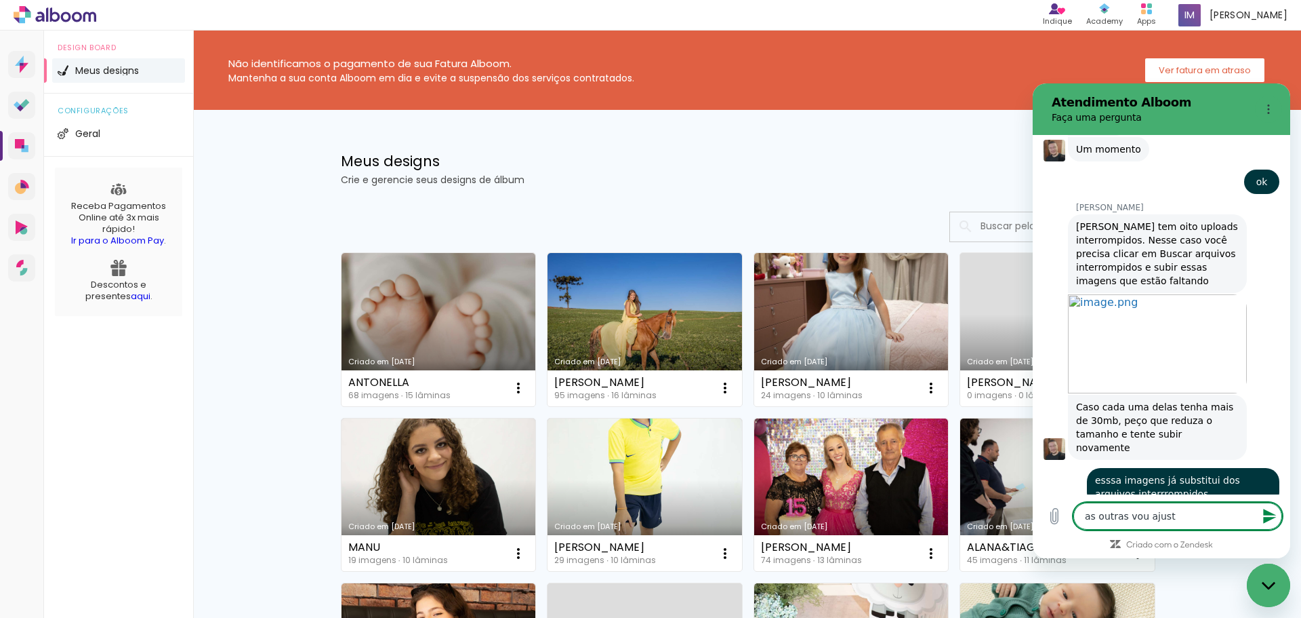
type textarea "as outras vou ajusta"
type textarea "x"
type textarea "as outras vou ajustar"
type textarea "x"
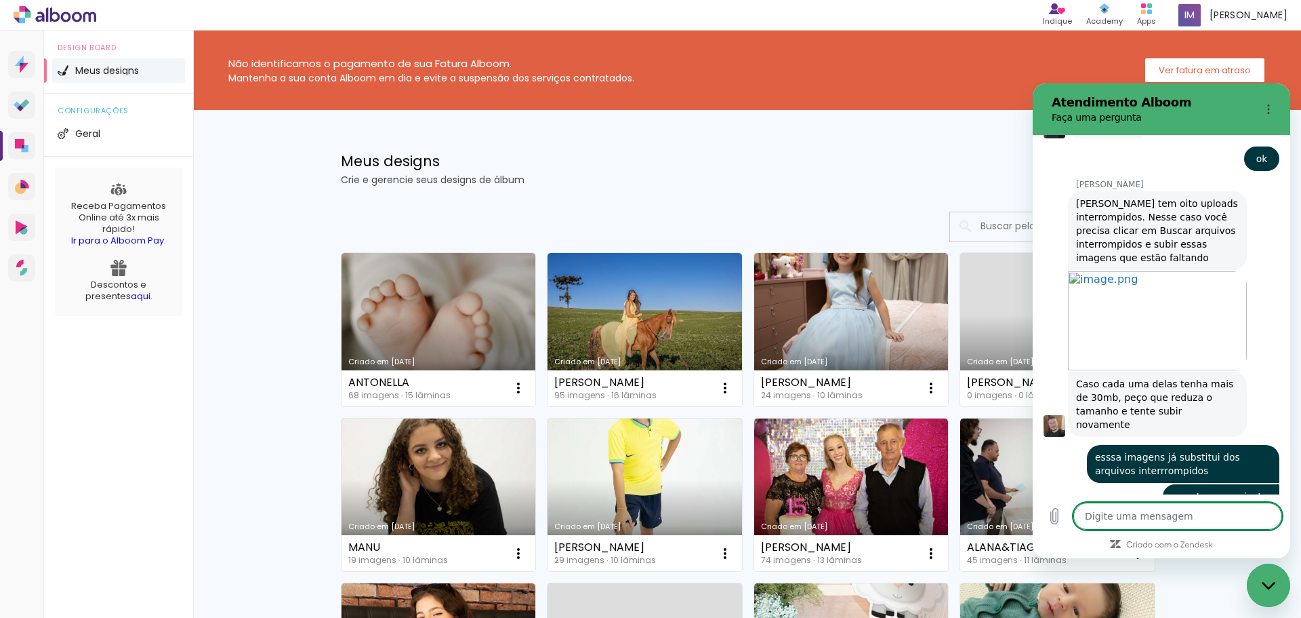
scroll to position [924, 0]
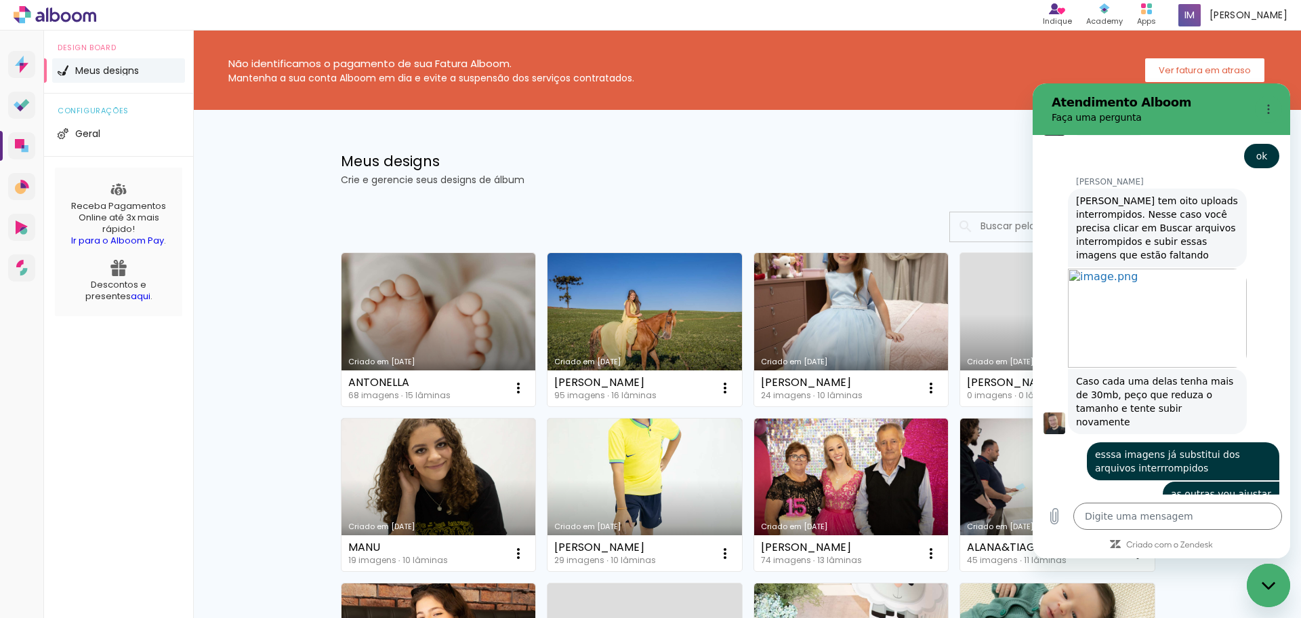
type textarea "x"
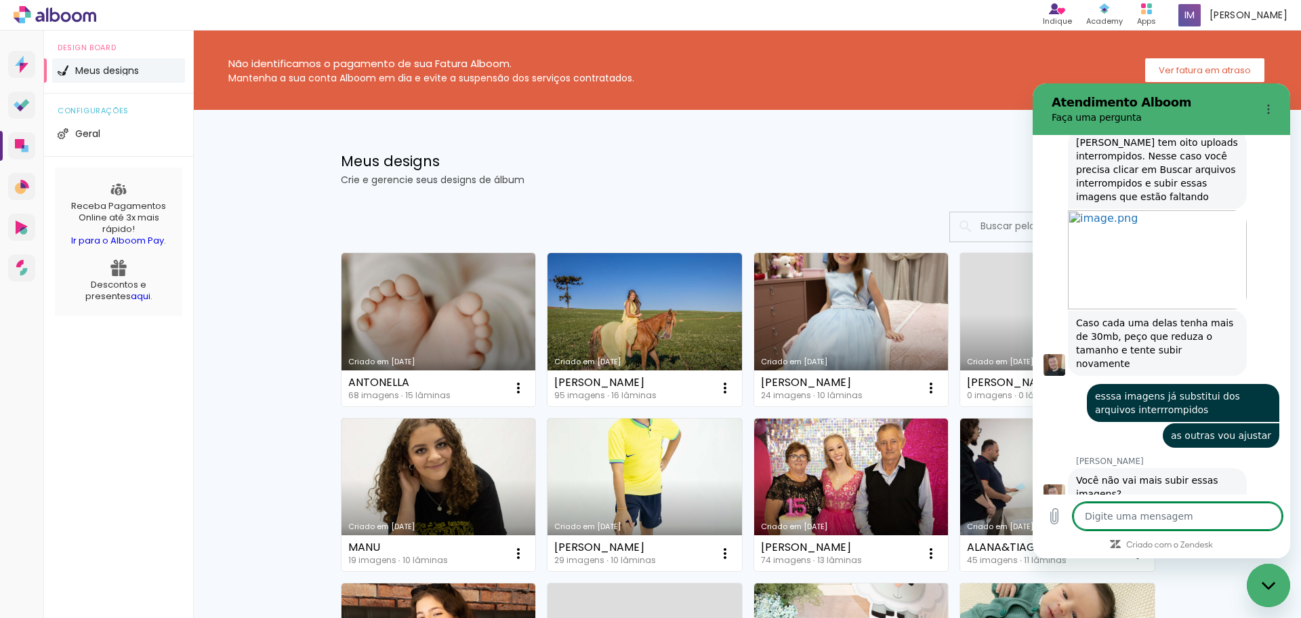
click at [1135, 504] on textarea at bounding box center [1178, 515] width 209 height 27
type textarea "n"
type textarea "x"
type textarea "nã"
type textarea "x"
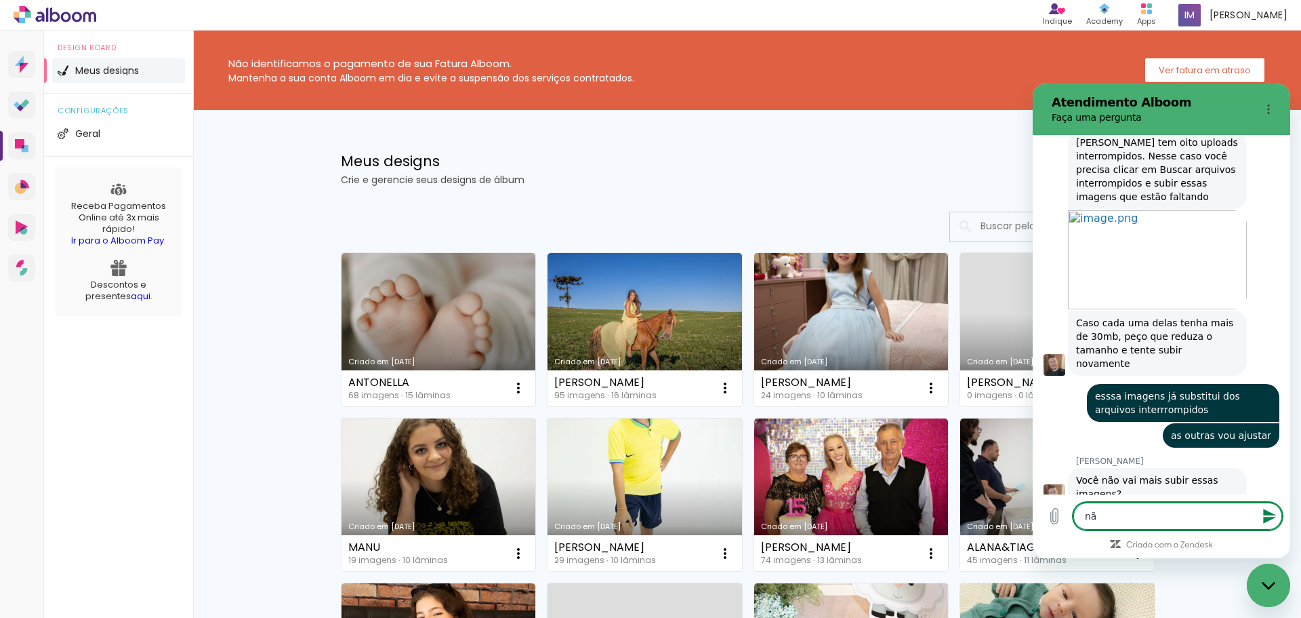
type textarea "não"
type textarea "x"
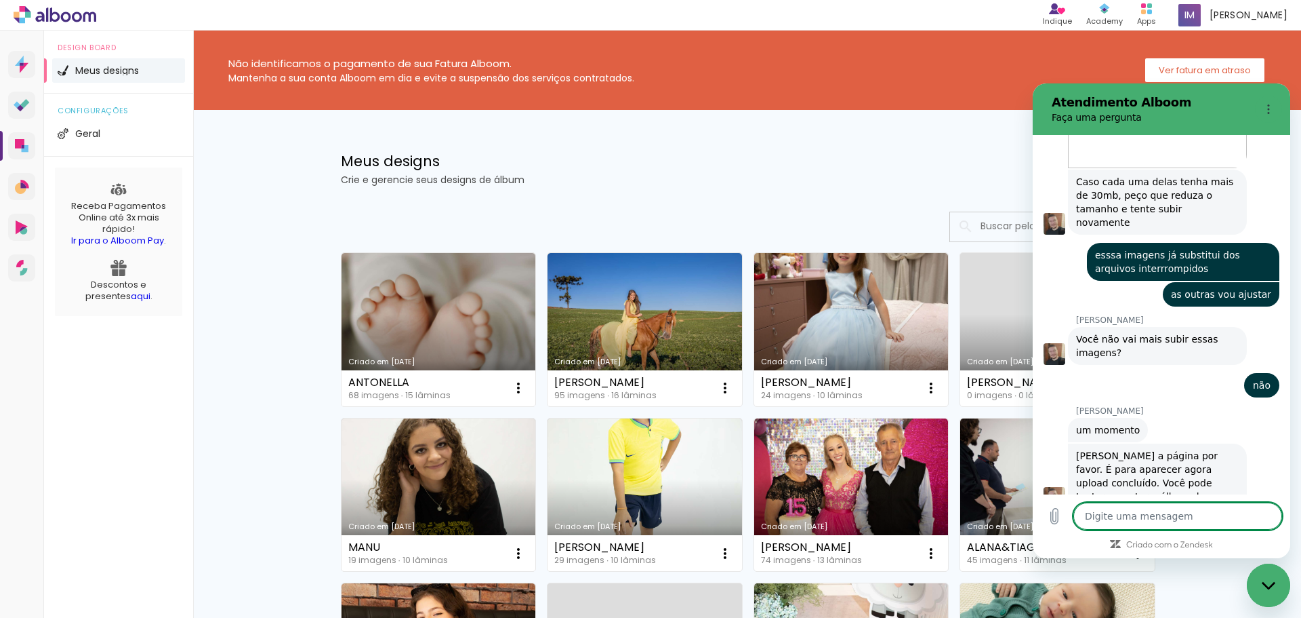
scroll to position [1126, 0]
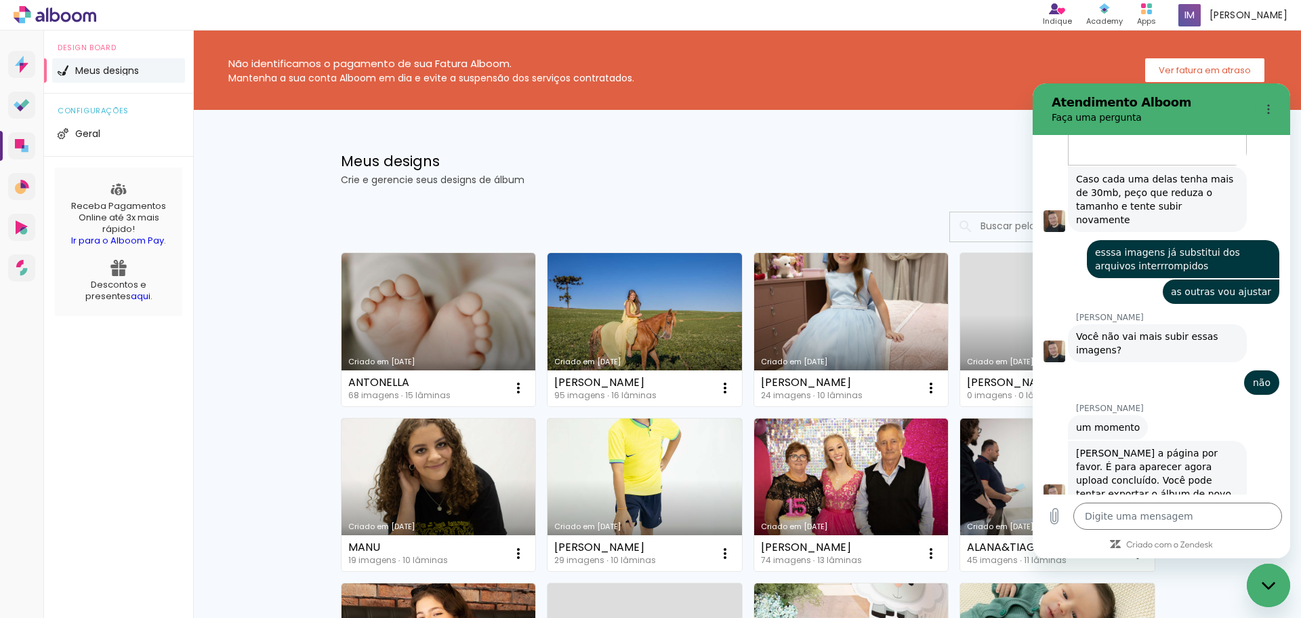
click at [639, 176] on p "Crie e gerencie seus designs de álbum" at bounding box center [694, 179] width 706 height 9
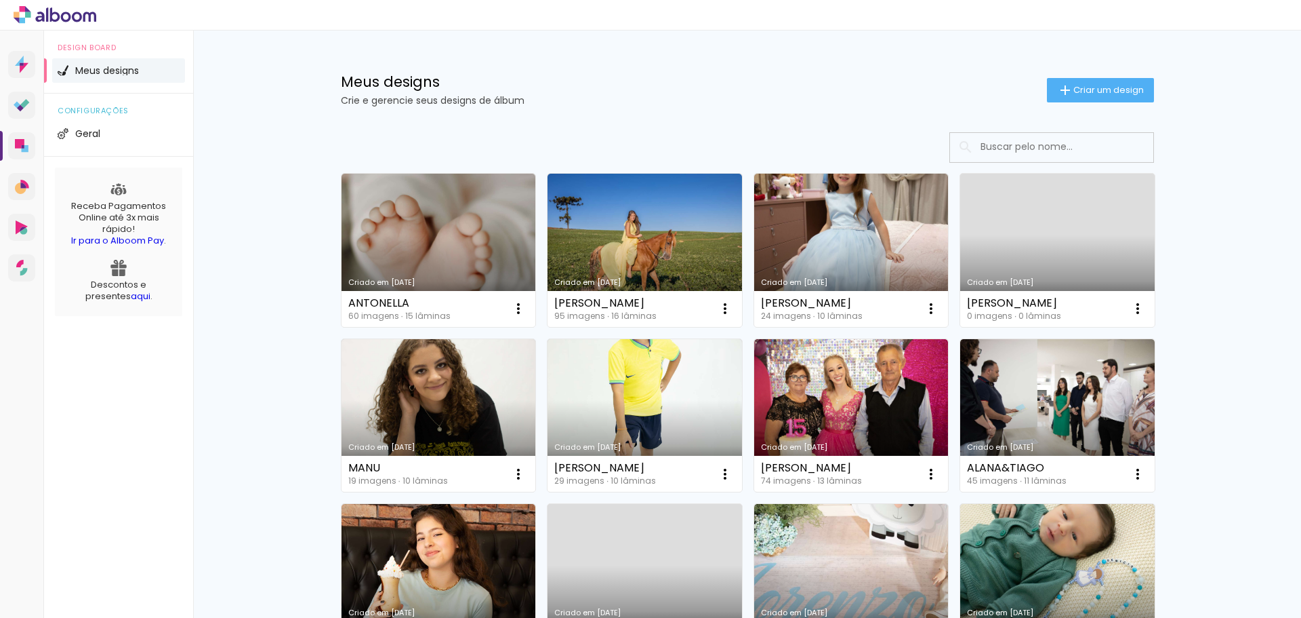
click at [428, 288] on link "Criado em [DATE]" at bounding box center [439, 250] width 195 height 153
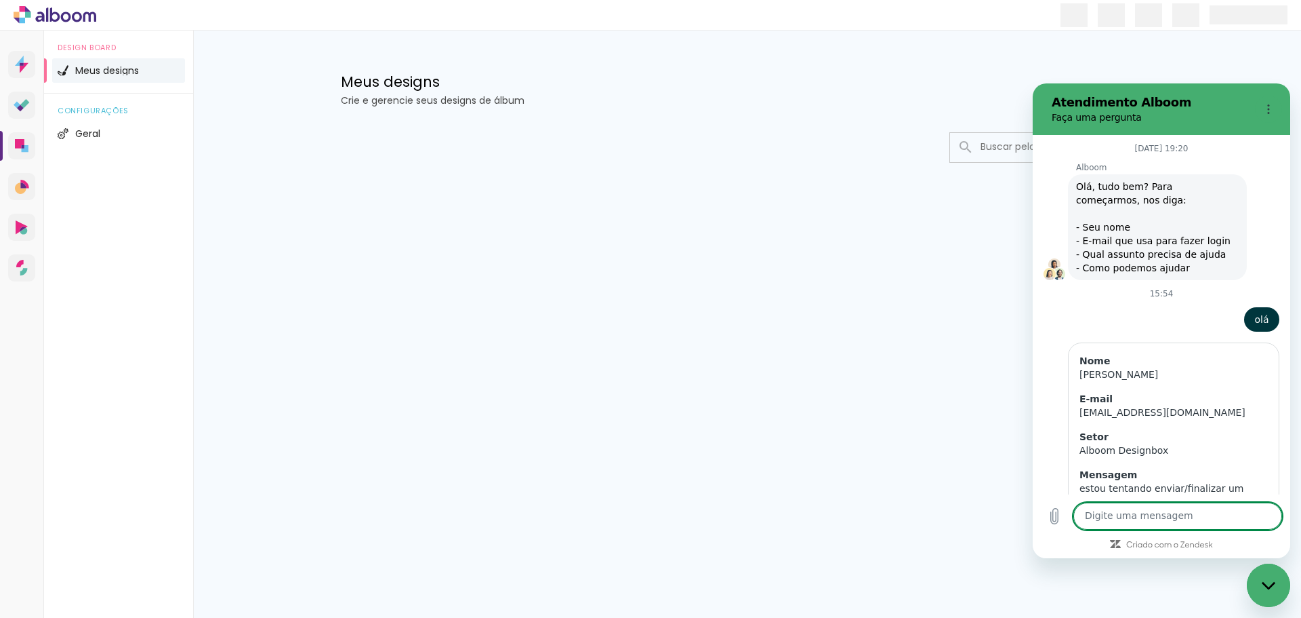
scroll to position [1162, 0]
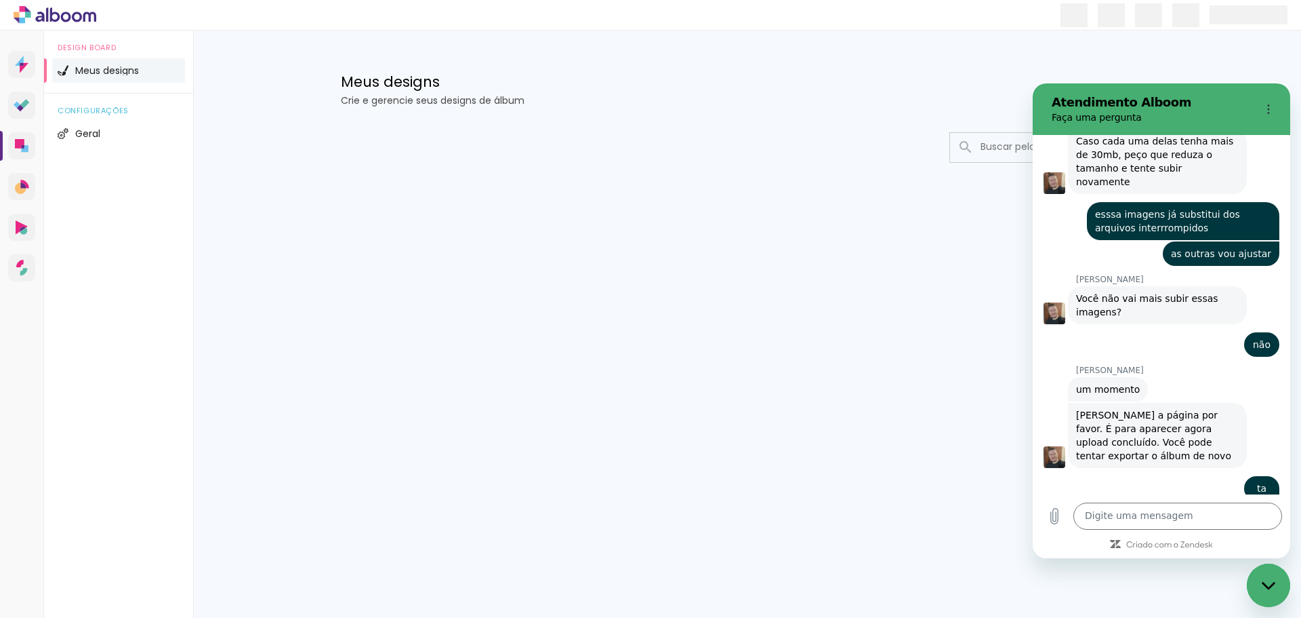
click at [68, 146] on div "configurações Geral" at bounding box center [118, 125] width 149 height 62
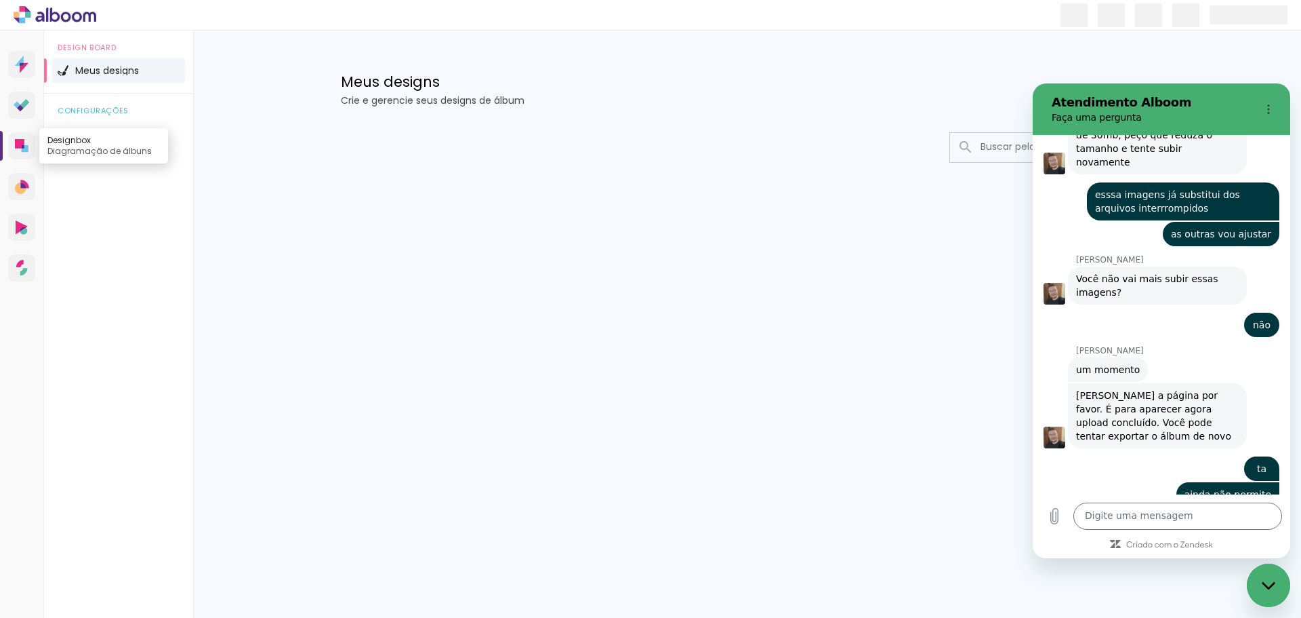
scroll to position [1184, 0]
click at [22, 144] on icon at bounding box center [19, 143] width 9 height 9
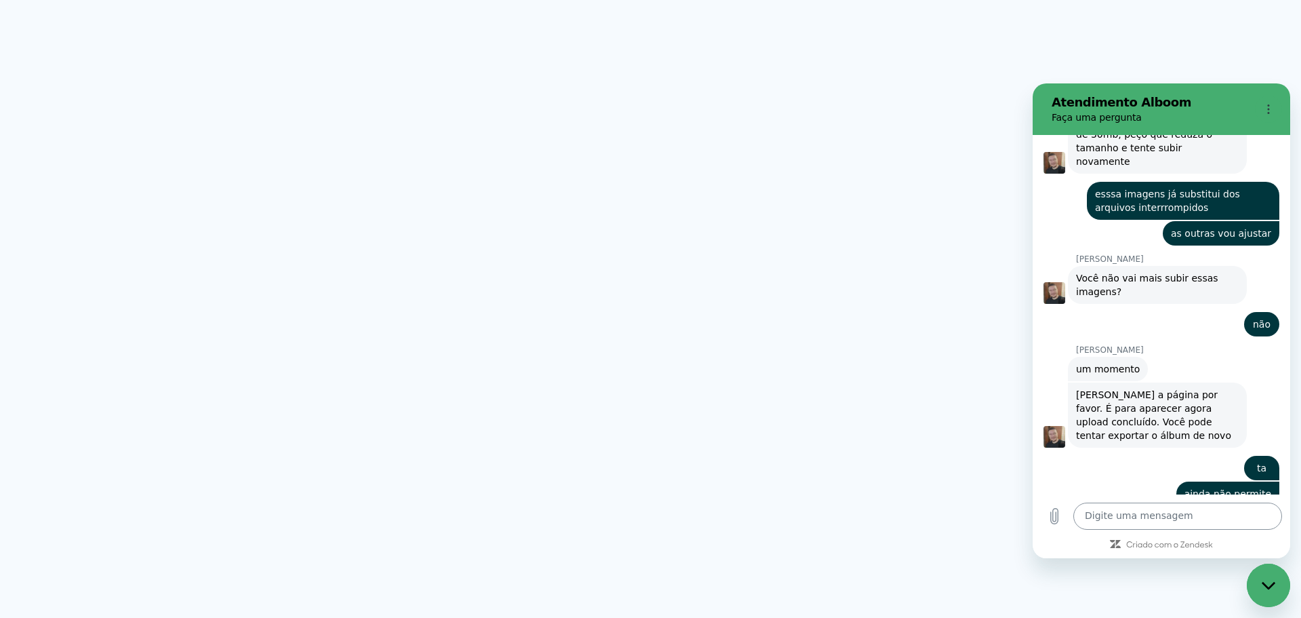
click at [1115, 521] on textarea at bounding box center [1178, 515] width 209 height 27
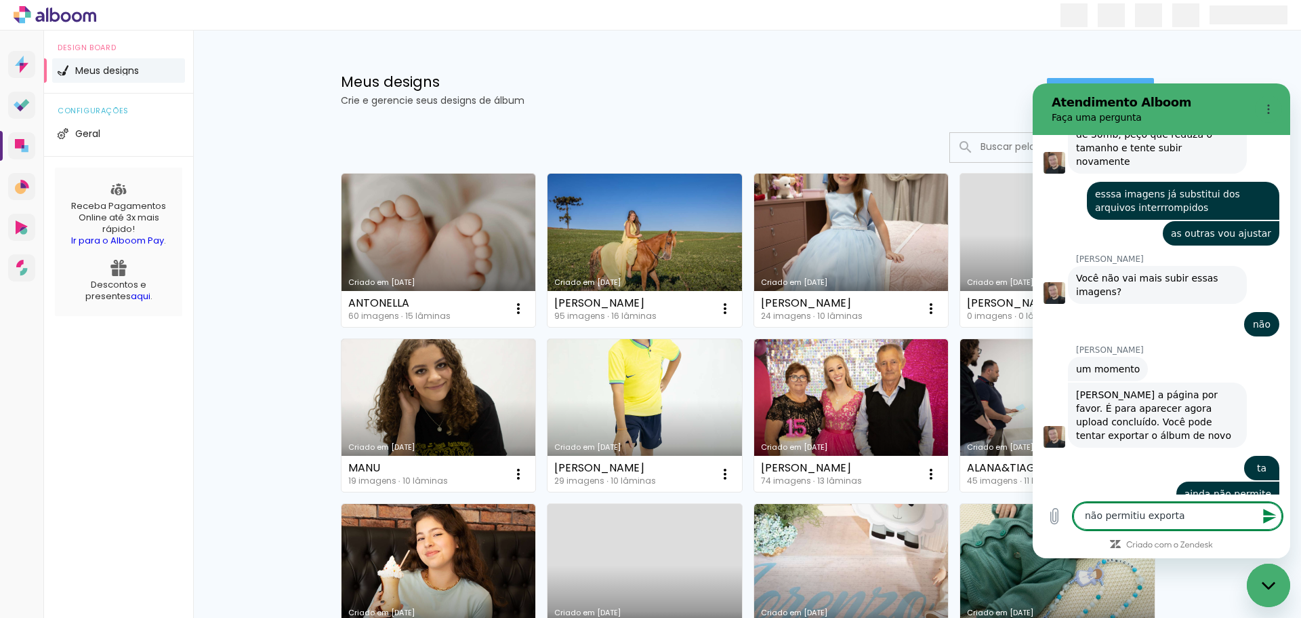
type textarea "não permitiu exportar"
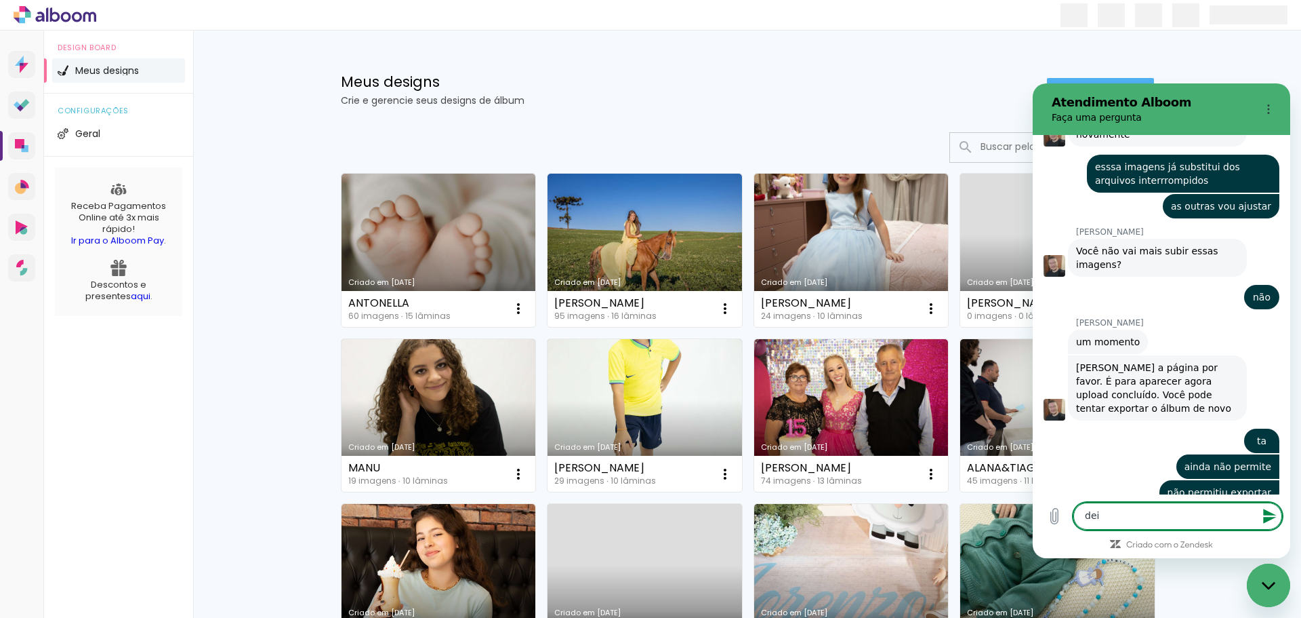
scroll to position [1210, 0]
type textarea "deixa fechar tooda a pagina"
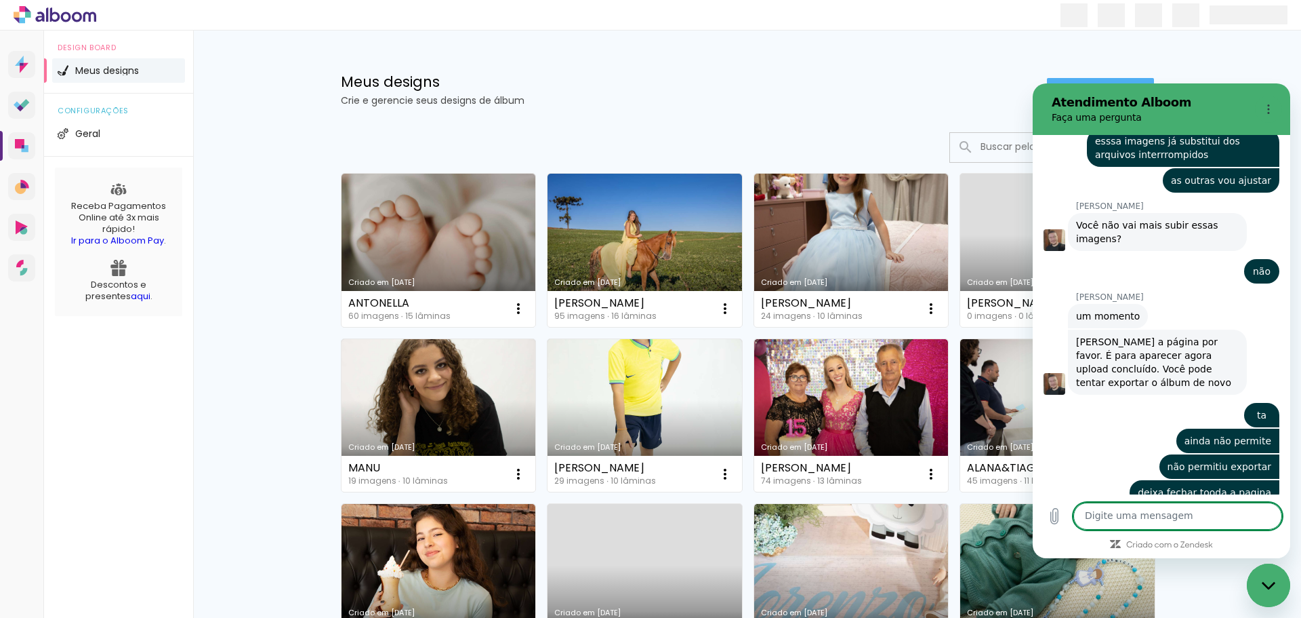
scroll to position [1236, 0]
type textarea "ai caio for da conversa"
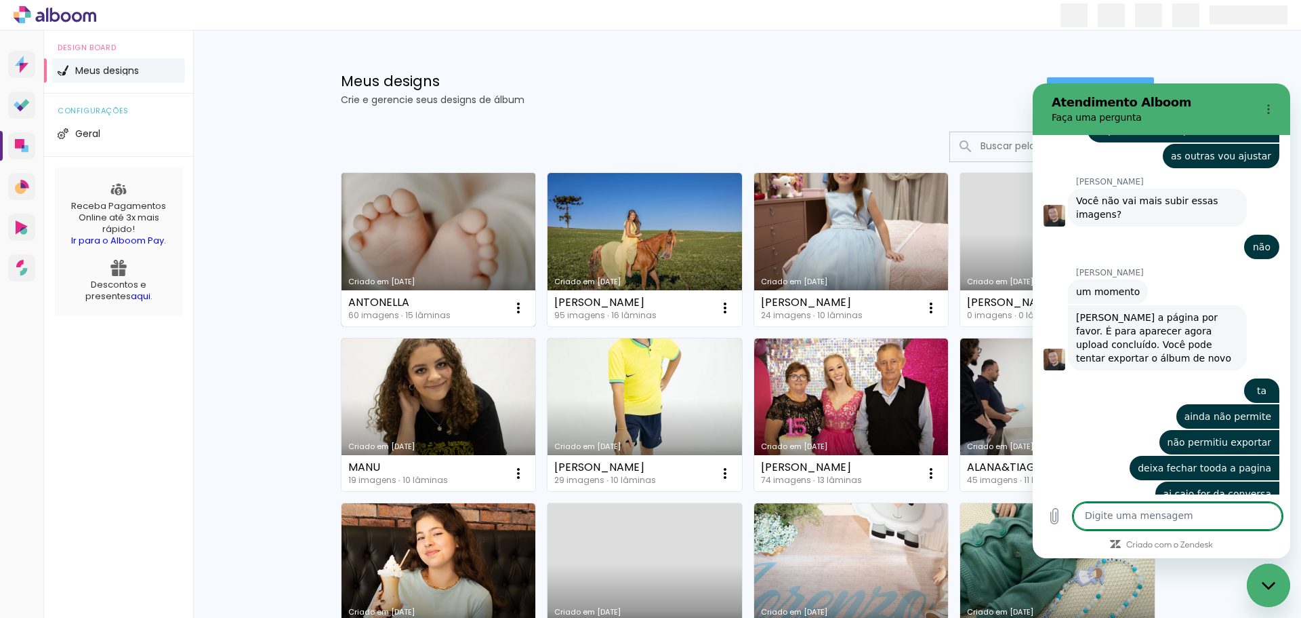
scroll to position [0, 0]
click at [413, 304] on div "ANTONELLA" at bounding box center [399, 303] width 102 height 11
click at [432, 262] on link "Criado em [DATE]" at bounding box center [439, 250] width 195 height 153
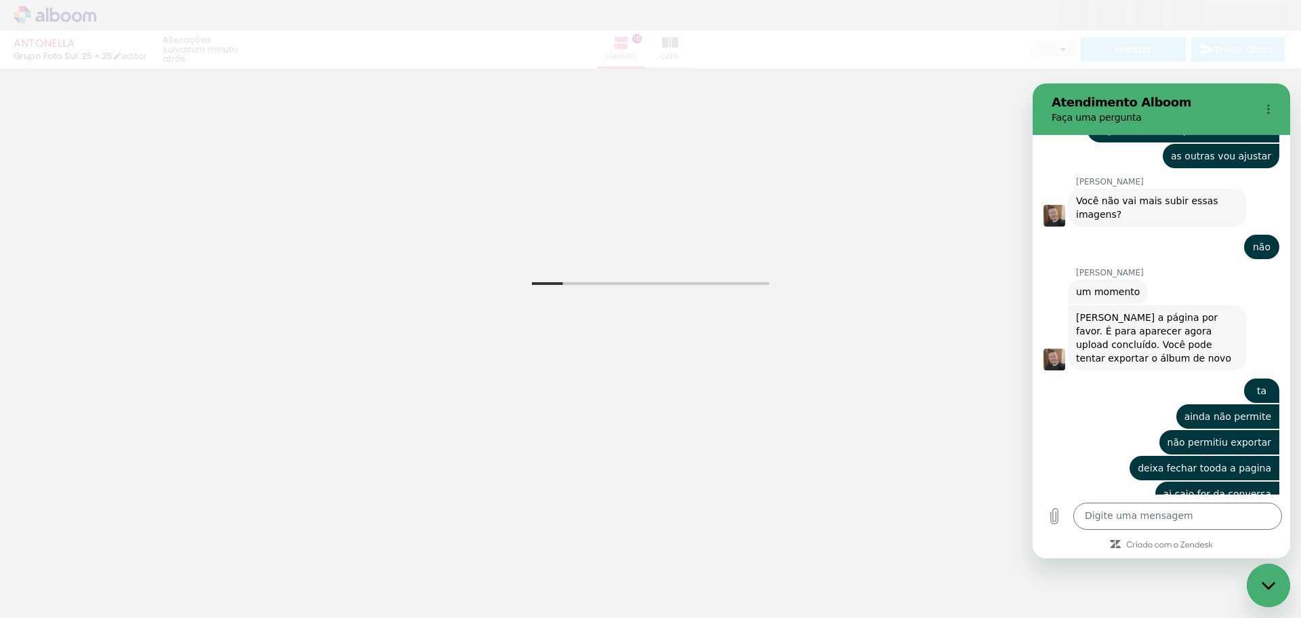
scroll to position [1287, 0]
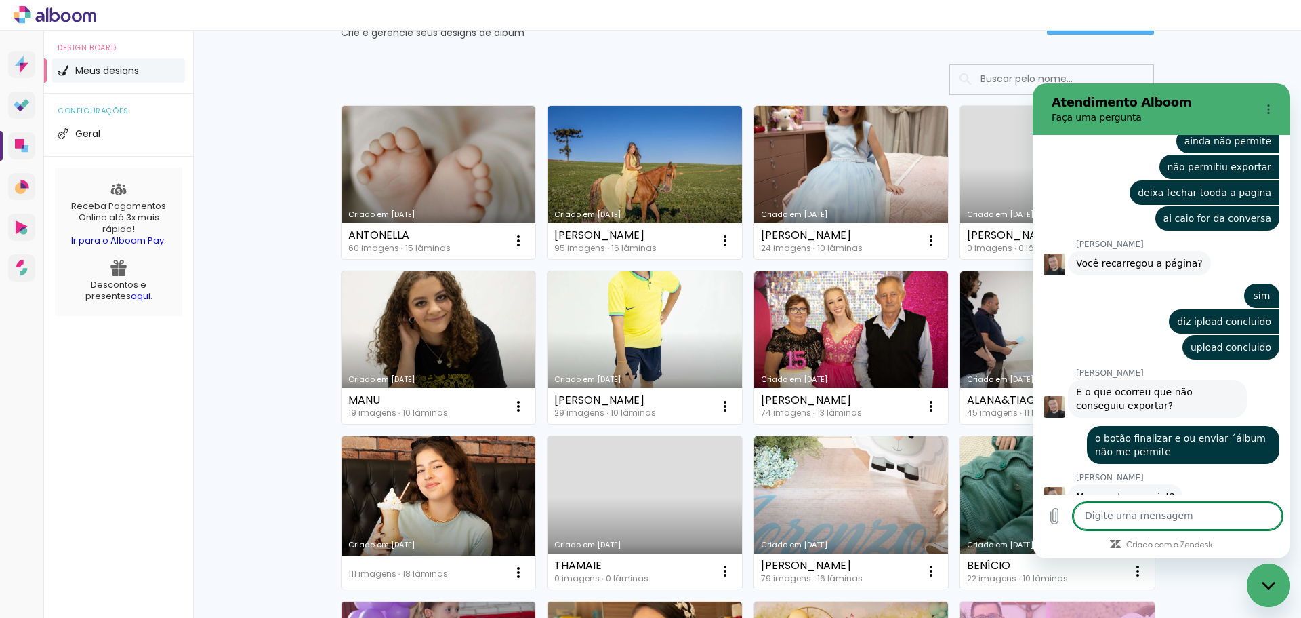
scroll to position [1539, 0]
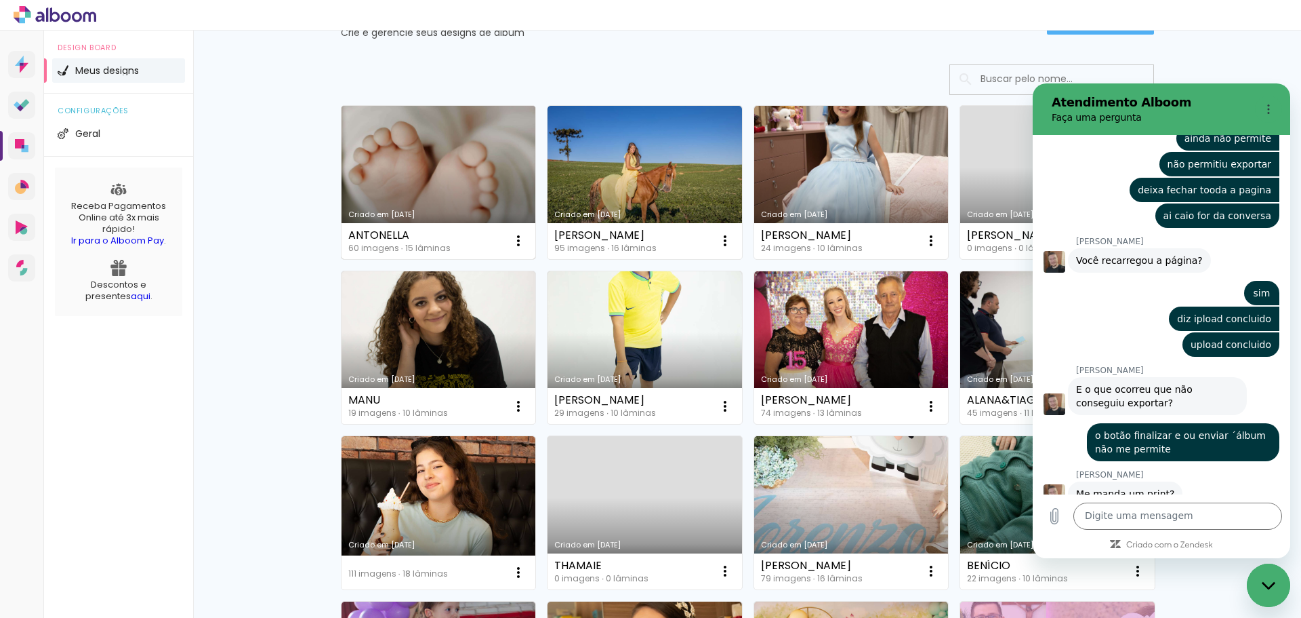
click at [399, 174] on link "Criado em [DATE]" at bounding box center [439, 182] width 195 height 153
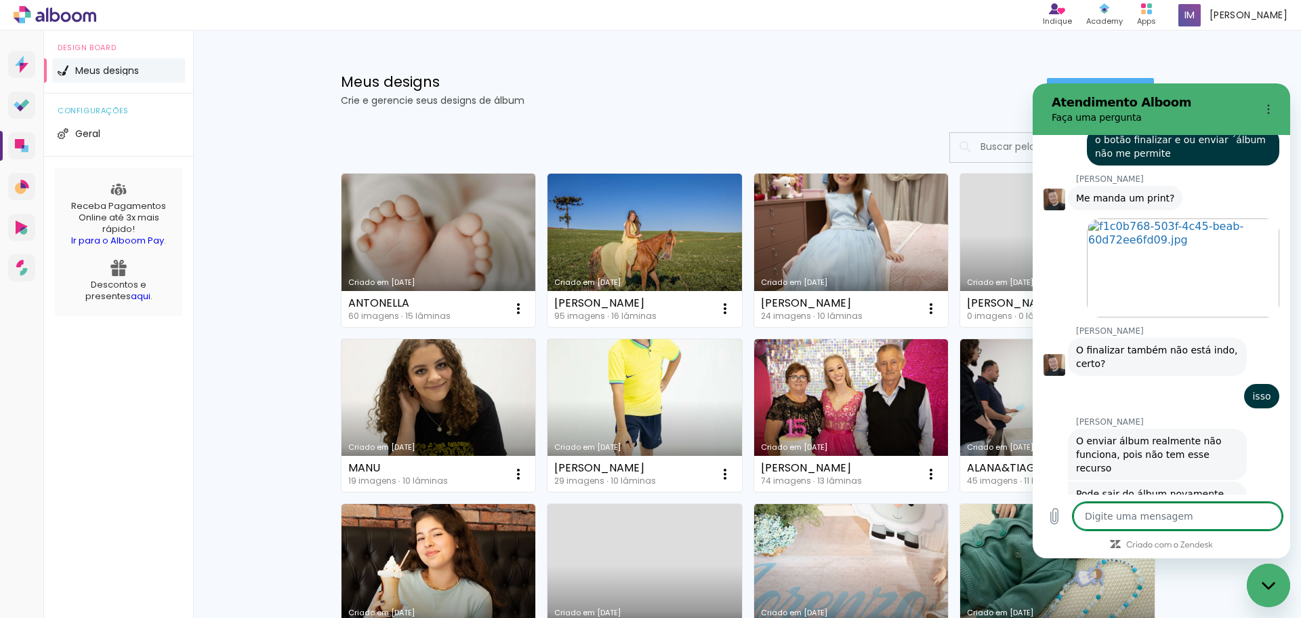
type textarea "s"
type textarea "x"
type textarea "sa"
type textarea "x"
type textarea "sai"
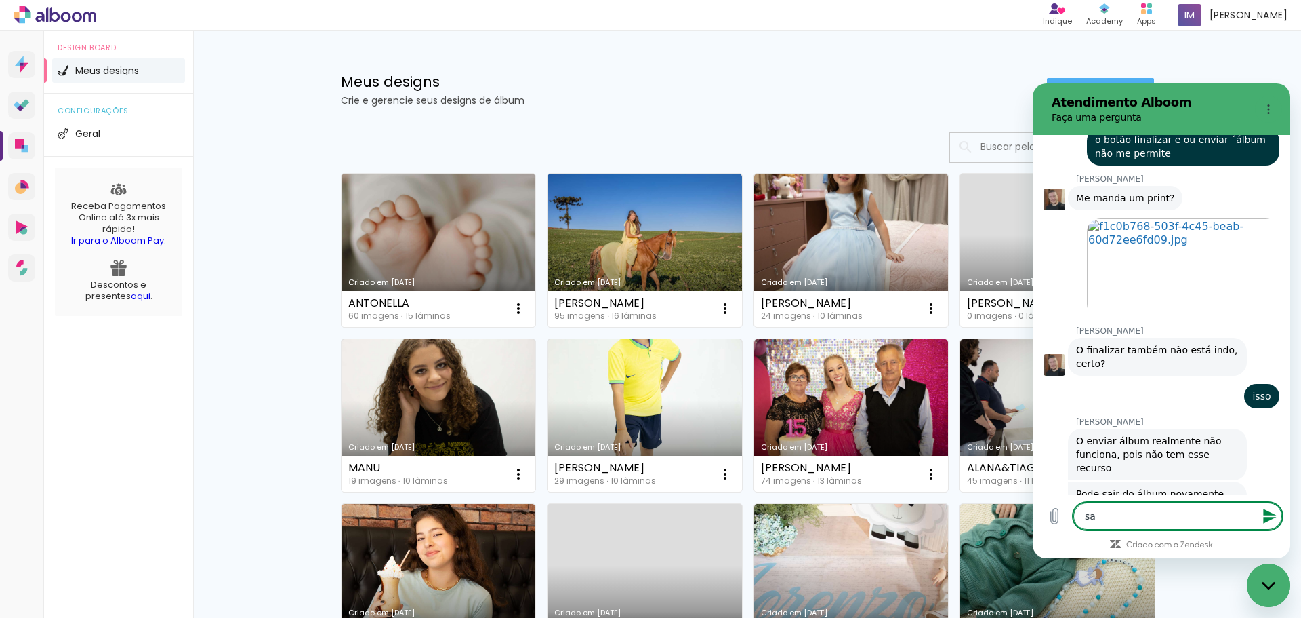
type textarea "x"
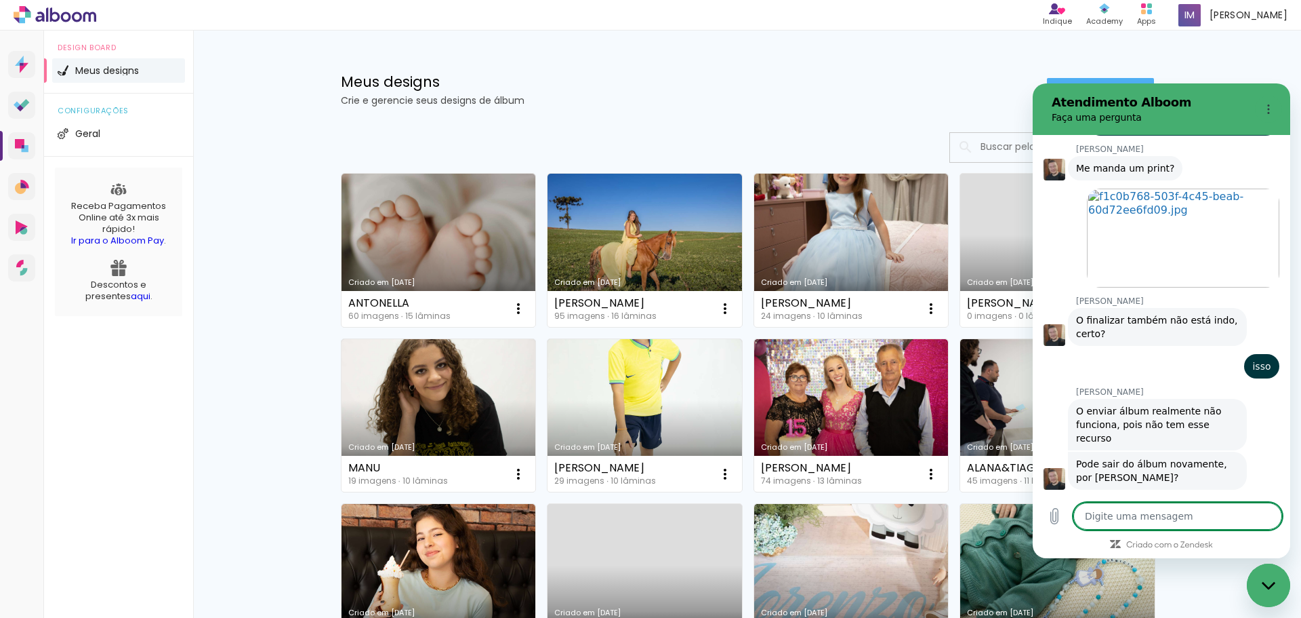
scroll to position [1867, 0]
click at [1053, 516] on icon "Carregar arquivo" at bounding box center [1055, 516] width 16 height 16
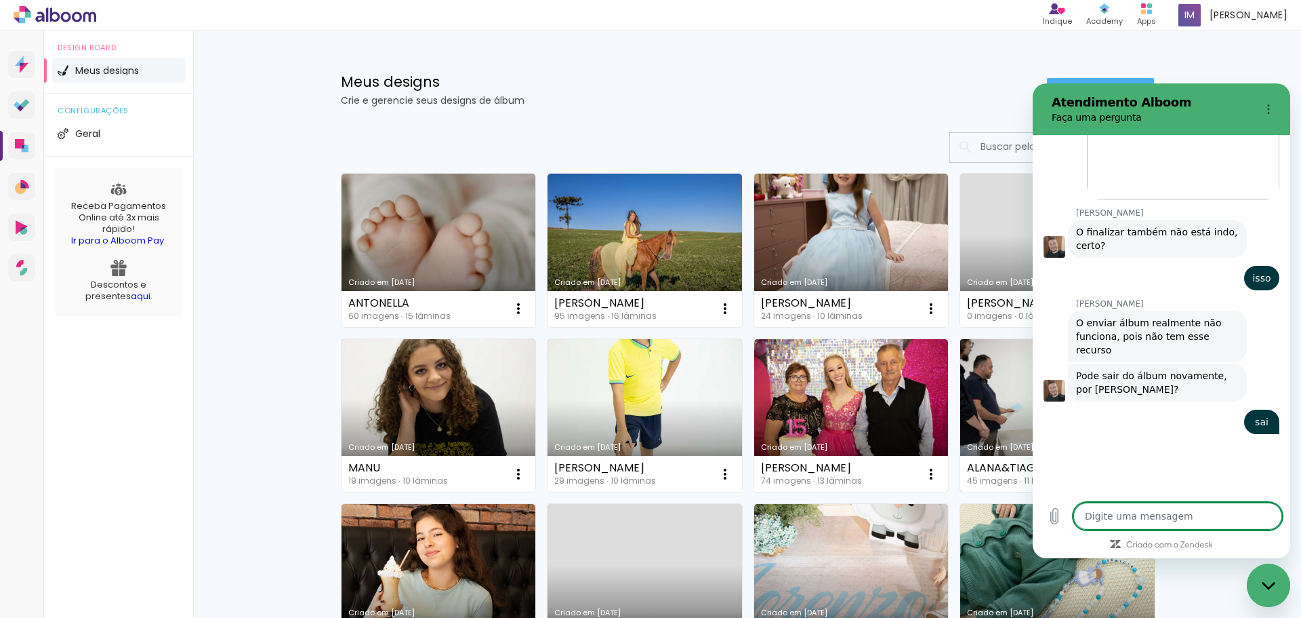
scroll to position [1951, 0]
type textarea "x"
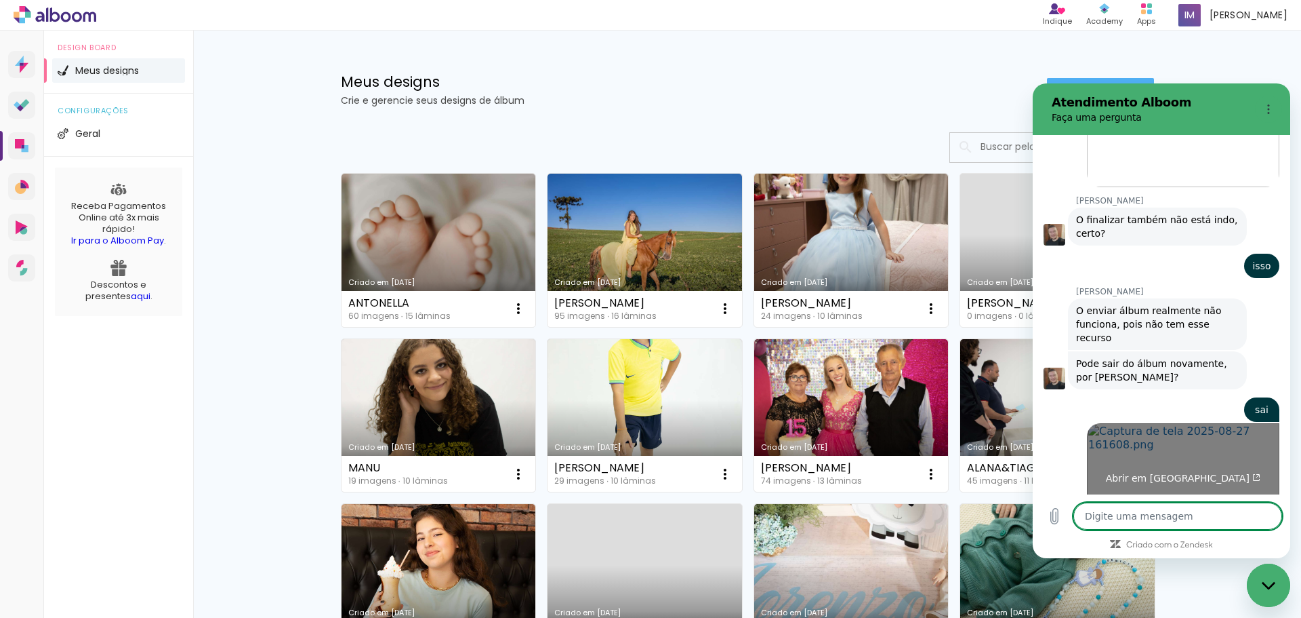
scroll to position [1968, 0]
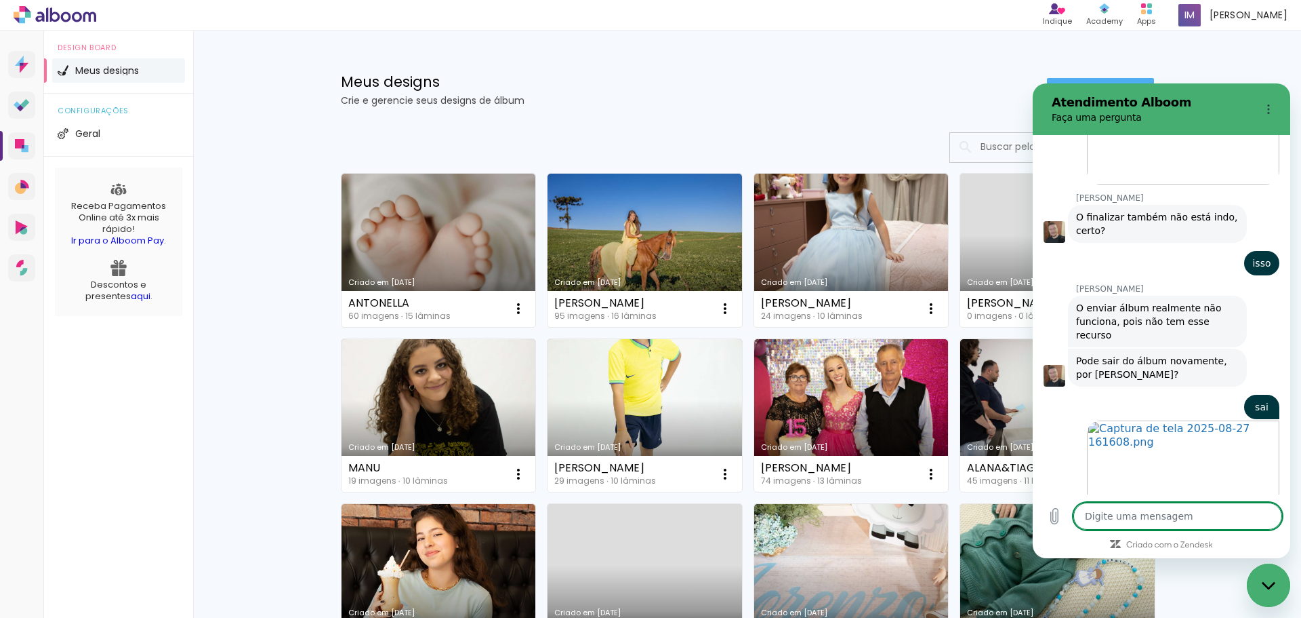
click at [1127, 510] on textarea at bounding box center [1178, 515] width 209 height 27
type textarea "v"
type textarea "x"
type textarea "vo"
type textarea "x"
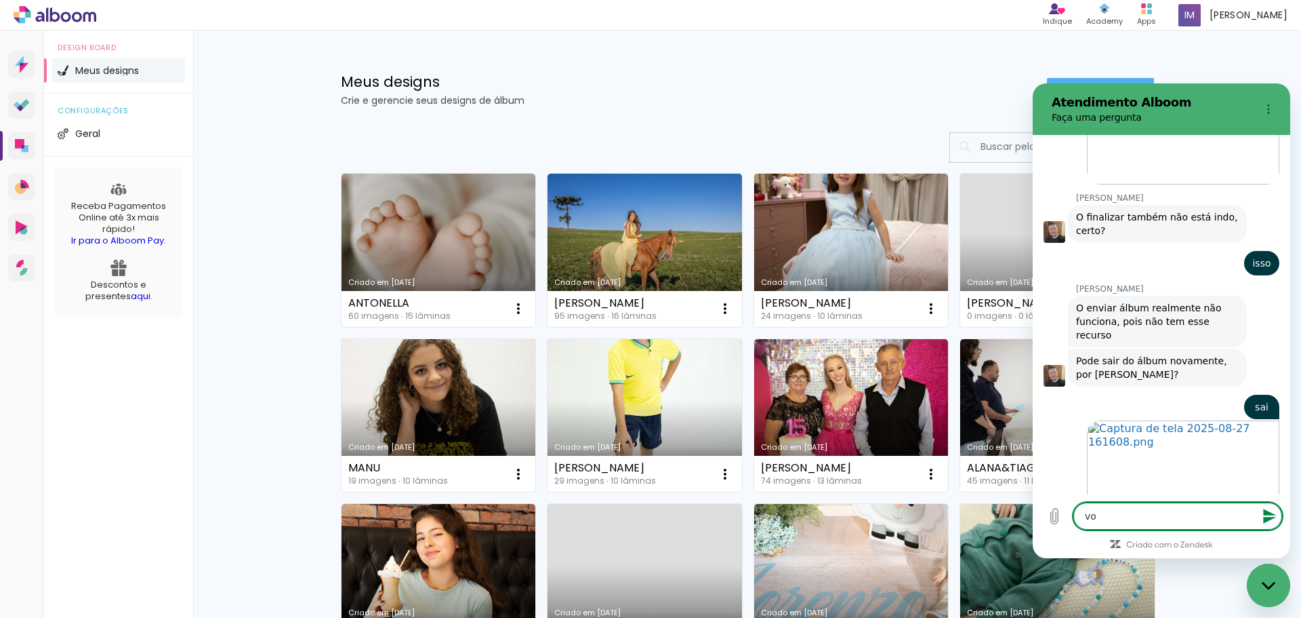
type textarea "voi"
type textarea "x"
type textarea "voi"
type textarea "x"
type textarea "voi t"
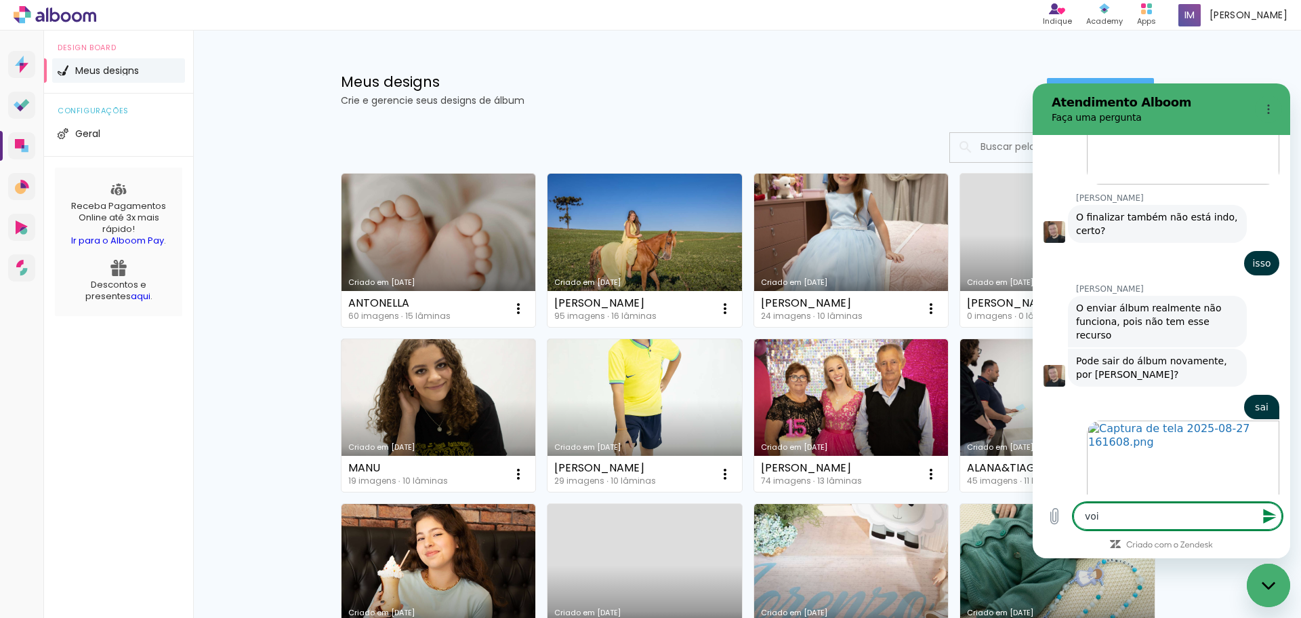
type textarea "x"
type textarea "voi te"
type textarea "x"
type textarea "voi ter"
type textarea "x"
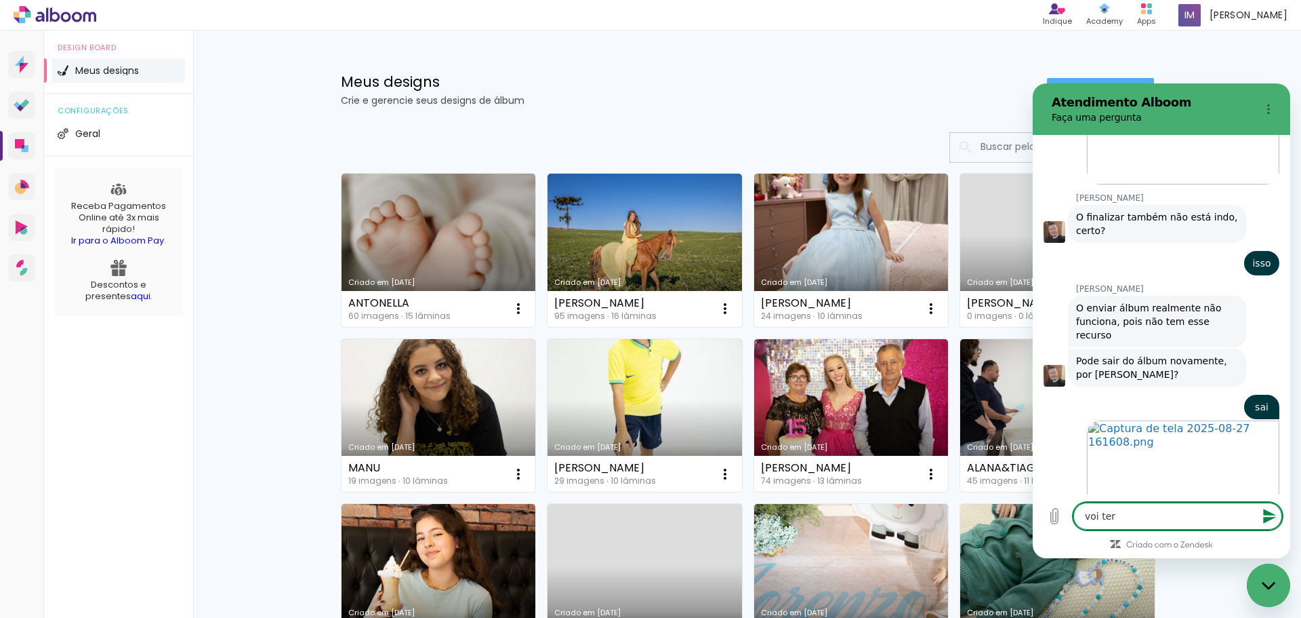
type textarea "voi ter"
type textarea "x"
type textarea "voi ter t"
type textarea "x"
type textarea "voi ter te"
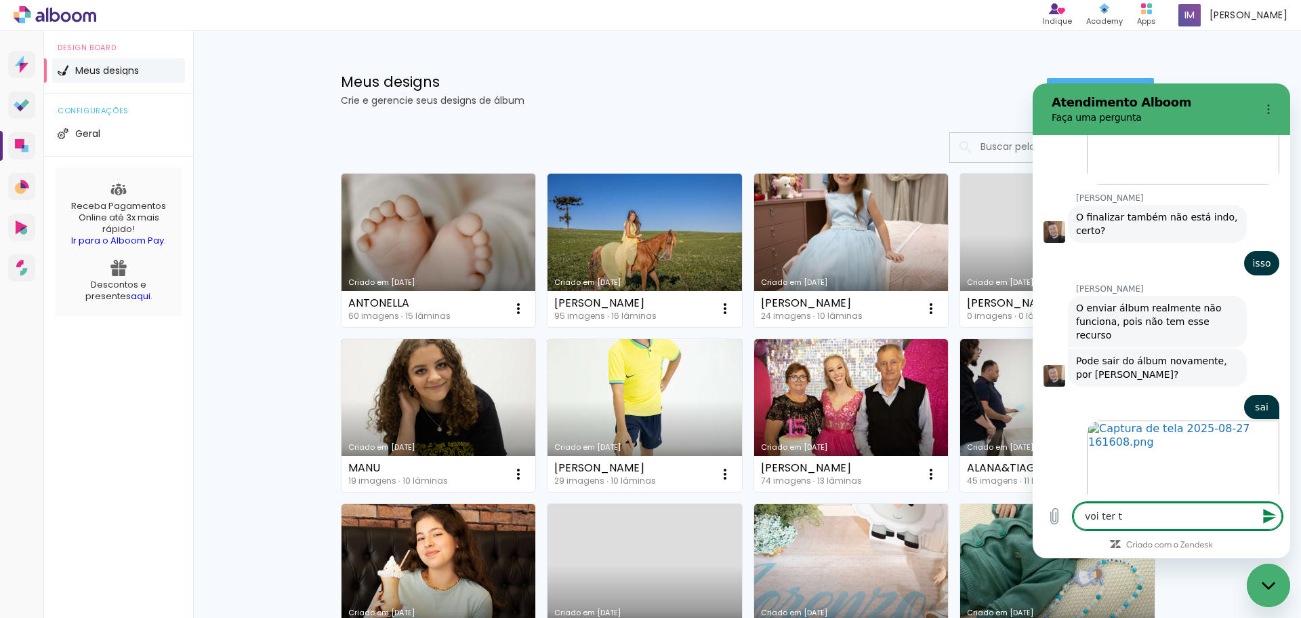
type textarea "x"
type textarea "voi ter te"
type textarea "x"
type textarea "voi ter te a"
type textarea "x"
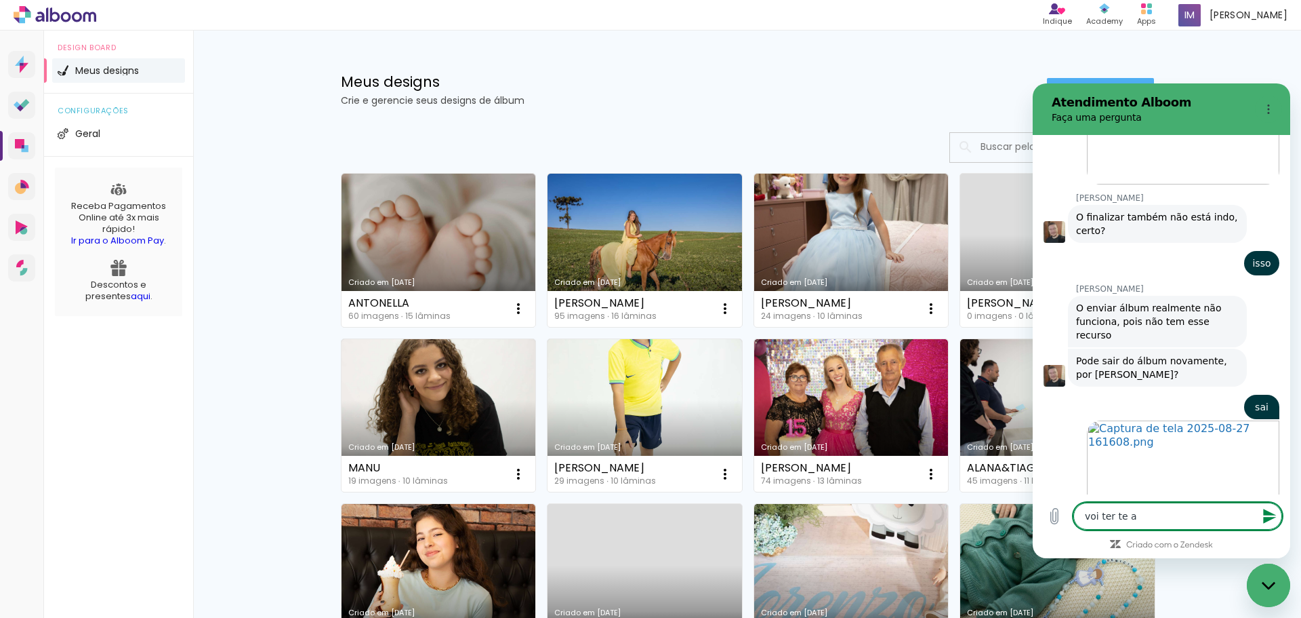
type textarea "voi ter te at"
type textarea "x"
type textarea "voi ter te ate"
type textarea "x"
type textarea "voi ter te aten"
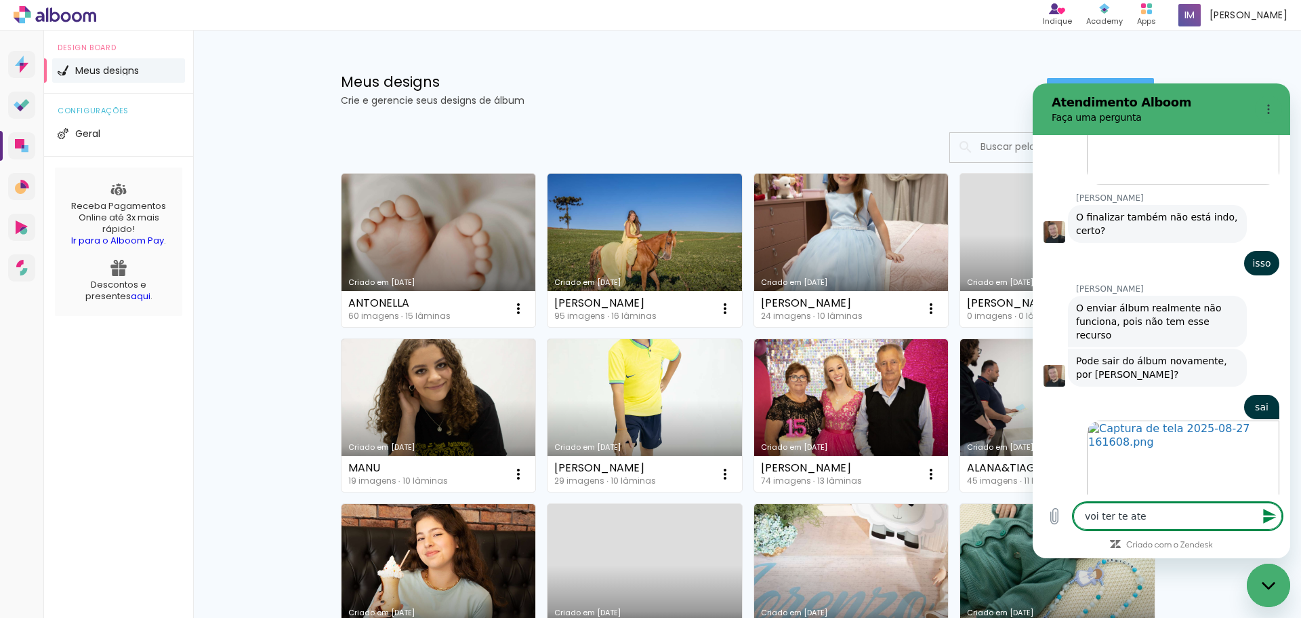
type textarea "x"
type textarea "voi ter te atend"
type textarea "x"
type textarea "voi ter te atende"
type textarea "x"
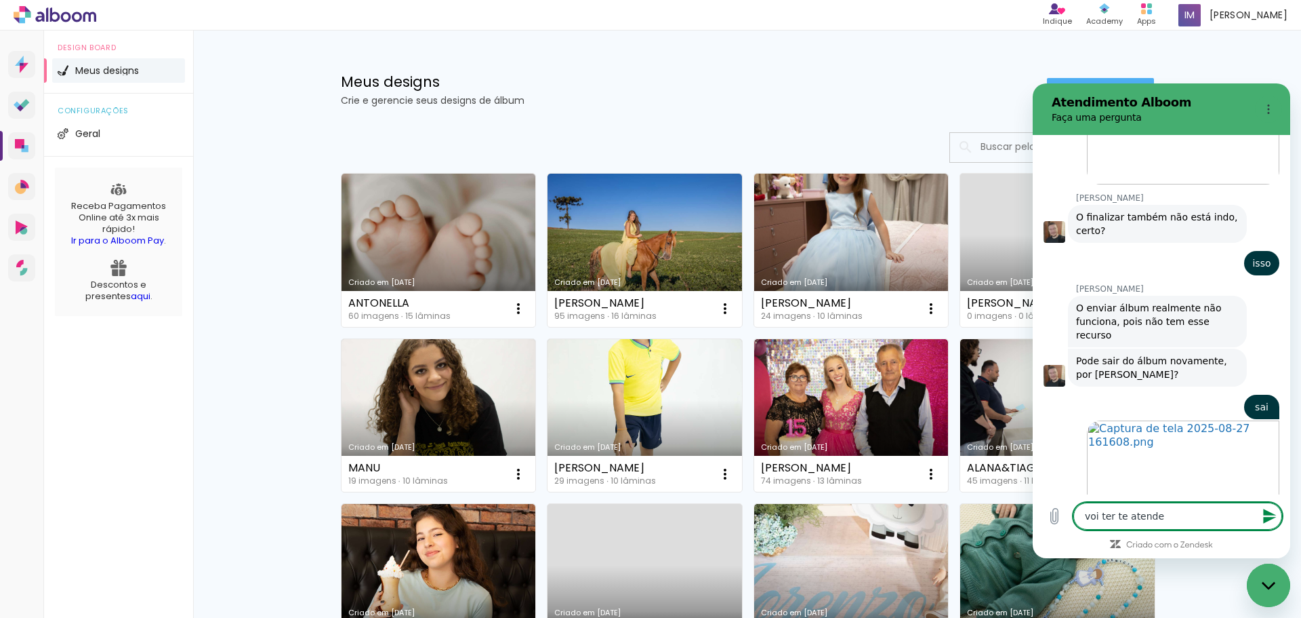
type textarea "voi ter te atender"
type textarea "x"
type textarea "voi ter te atender"
type textarea "x"
type textarea "voi ter te atender a"
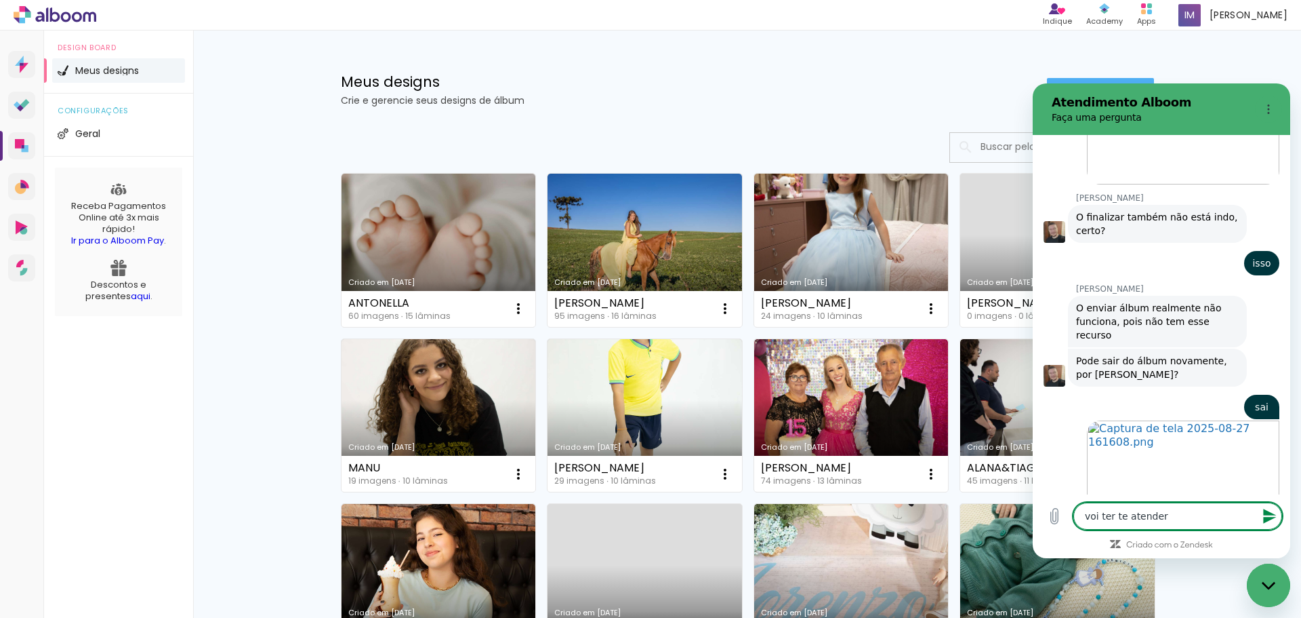
type textarea "x"
type textarea "voi ter te atender ag"
type textarea "x"
type textarea "voi ter te atender ago"
type textarea "x"
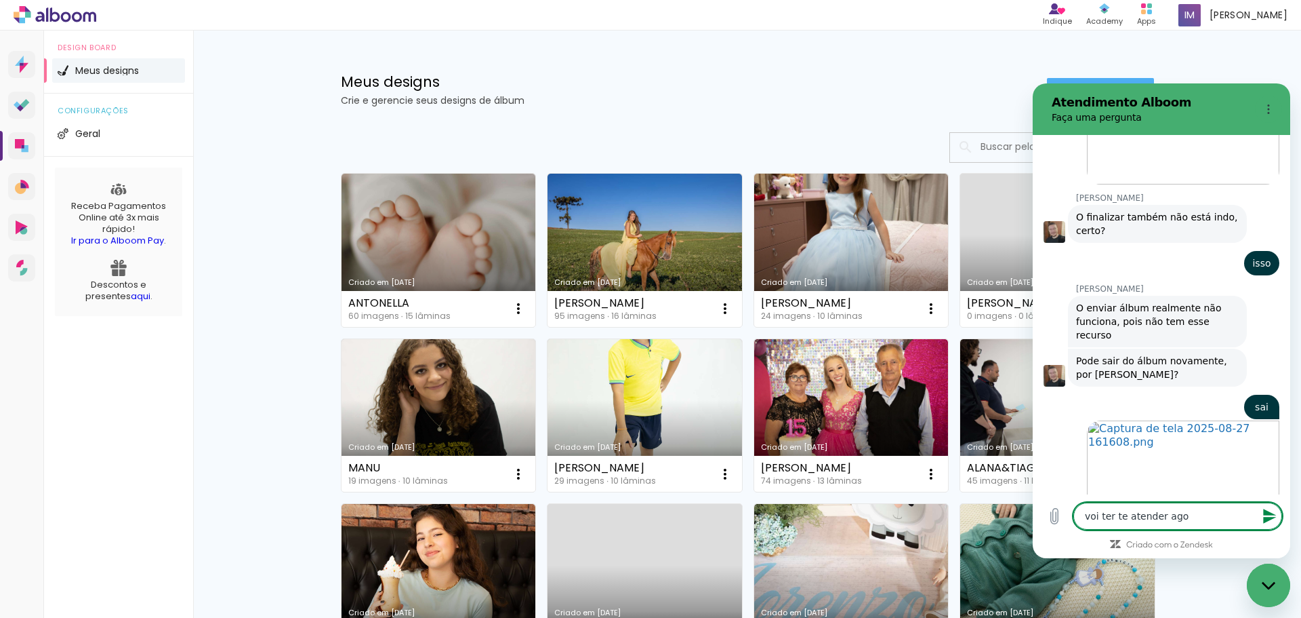
type textarea "voi ter te atender agor"
type textarea "x"
type textarea "voi ter te atender agora"
type textarea "x"
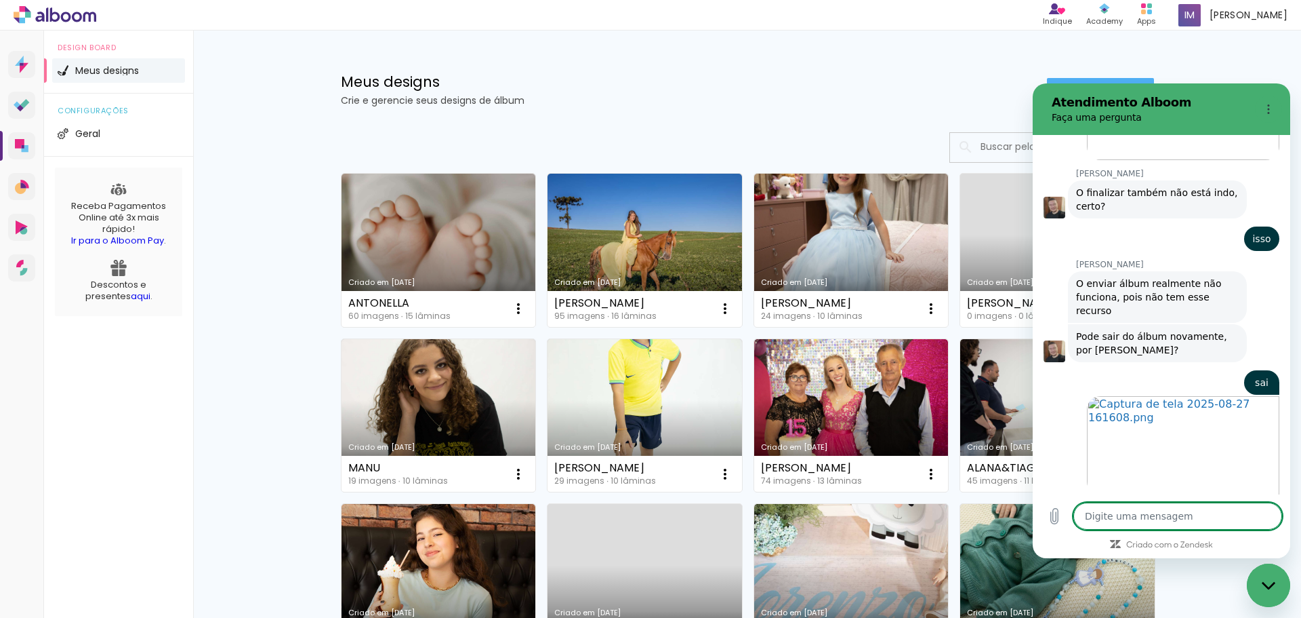
type textarea "x"
type textarea "u"
type textarea "x"
type textarea "un"
type textarea "x"
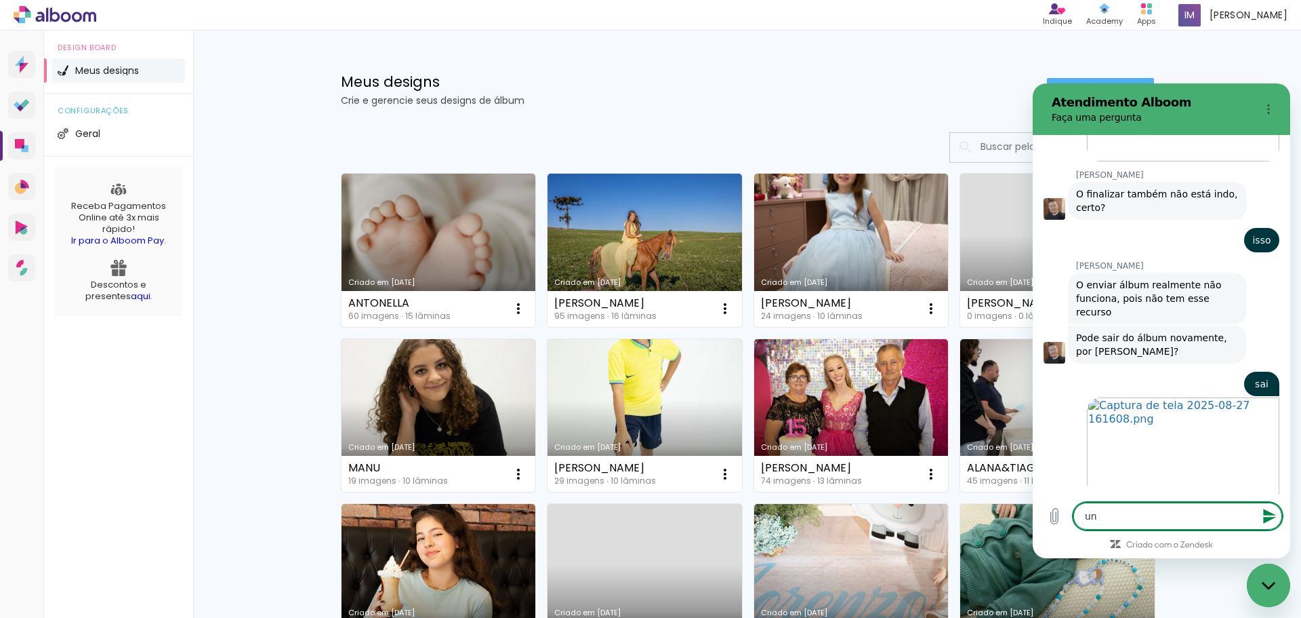
scroll to position [1994, 0]
type textarea "uns"
type textarea "x"
type textarea "uns"
type textarea "x"
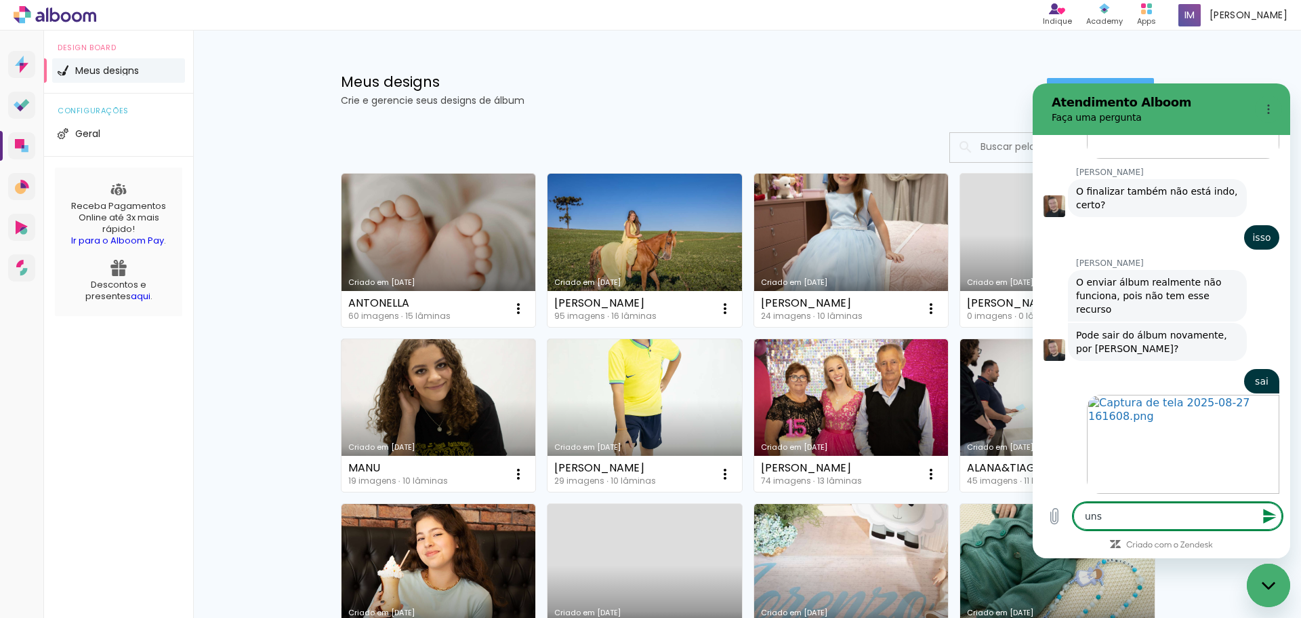
type textarea "uns 1"
type textarea "x"
type textarea "uns 15"
type textarea "x"
type textarea "uns 15"
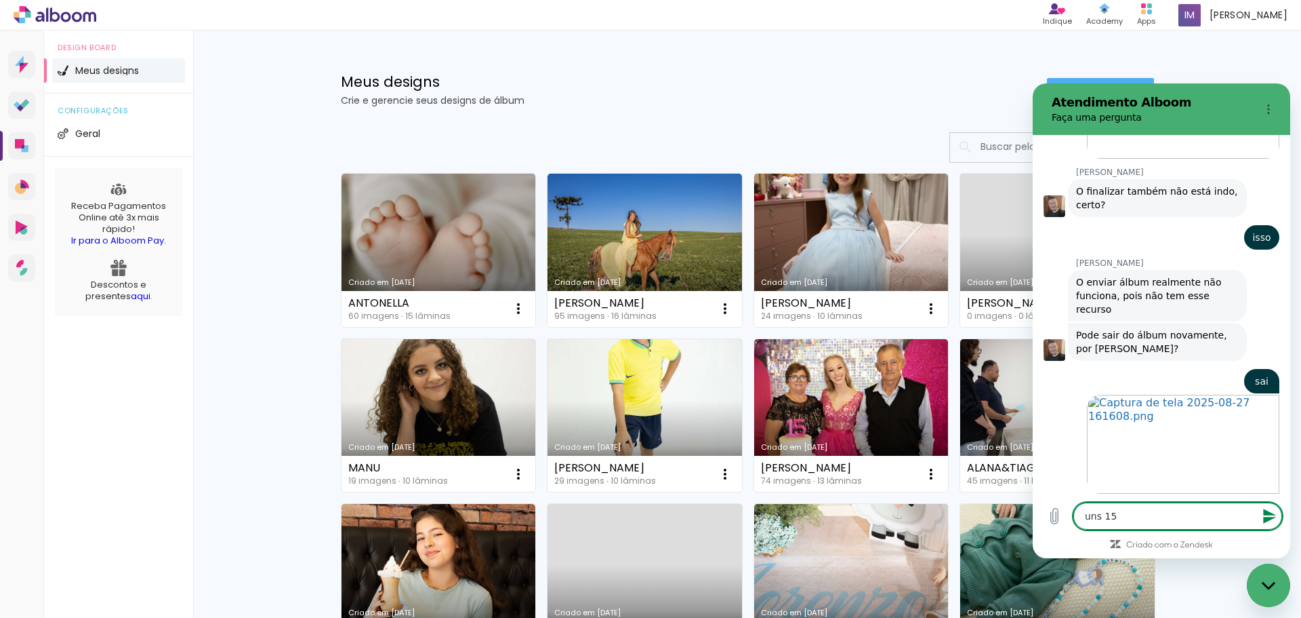
type textarea "x"
type textarea "uns 15 2"
type textarea "x"
type textarea "uns 15 20"
type textarea "x"
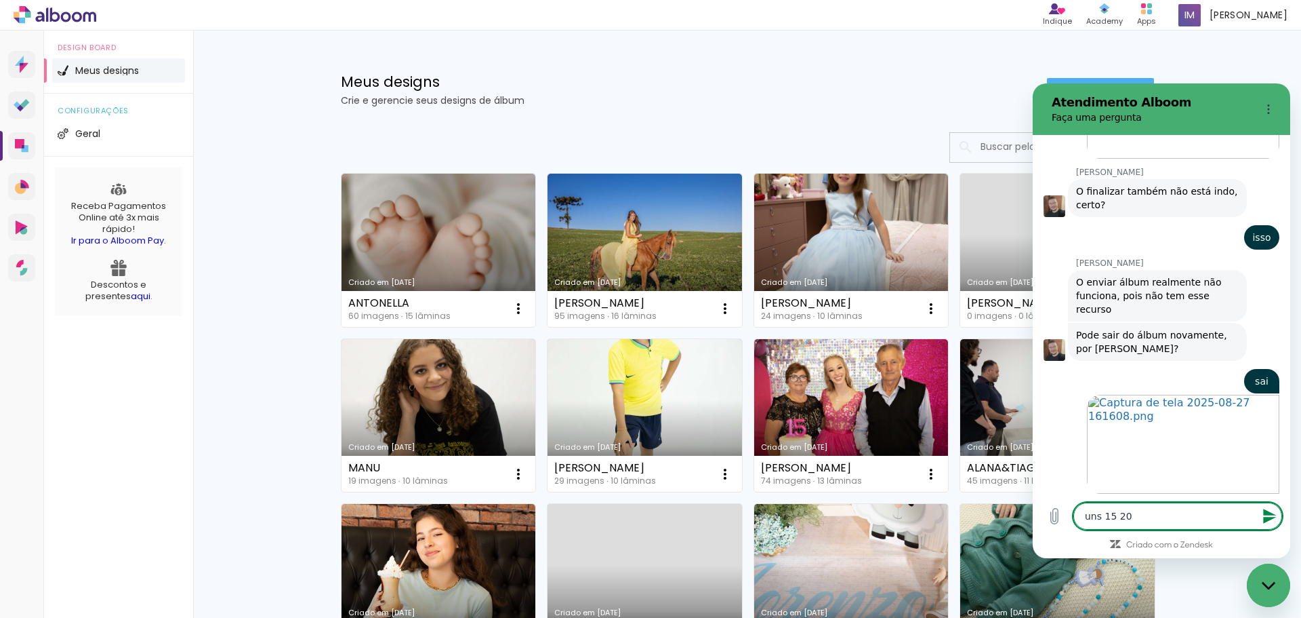
type textarea "uns 15 20"
type textarea "x"
type textarea "uns 15 20 m"
type textarea "x"
type textarea "uns 15 20 mi"
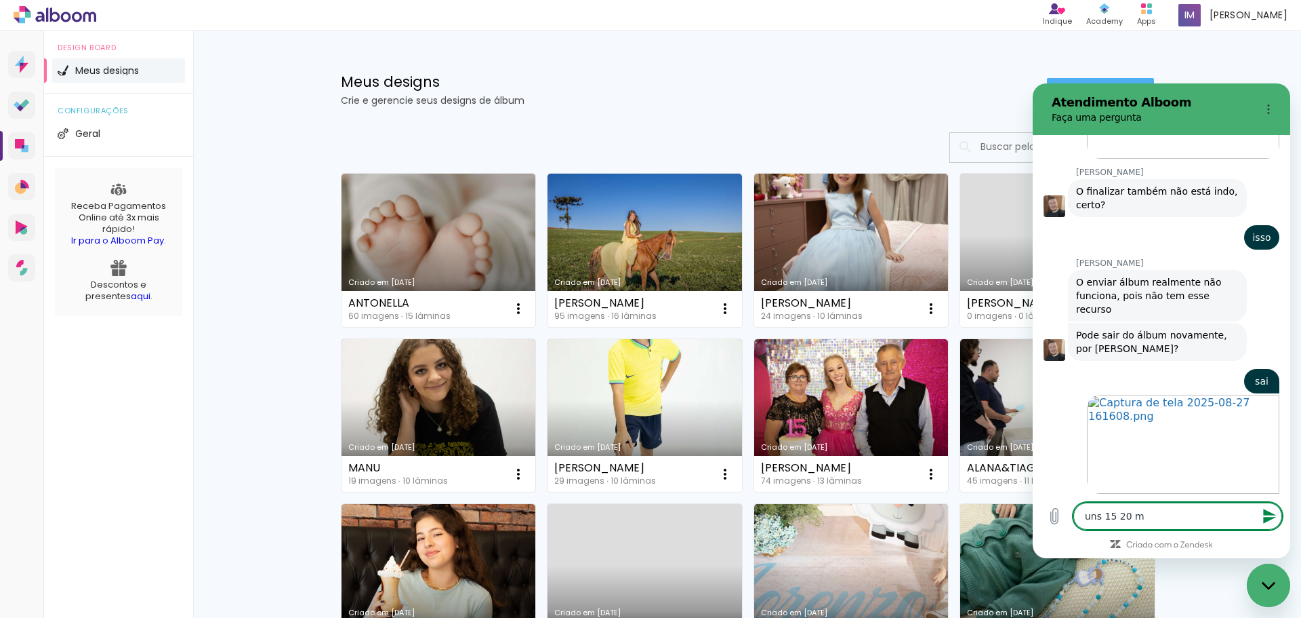
type textarea "x"
type textarea "uns 15 20 min"
type textarea "x"
type textarea "uns 15 20 minu"
type textarea "x"
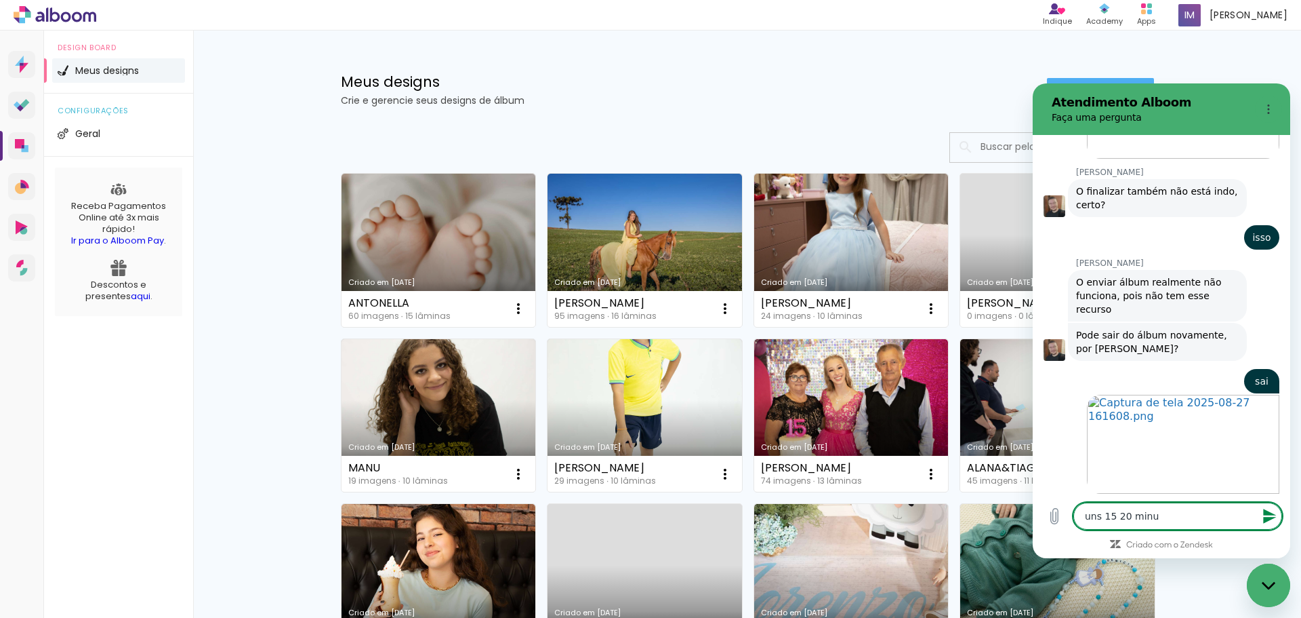
type textarea "uns 15 20 minut"
type textarea "x"
type textarea "uns 15 20 minuto"
type textarea "x"
type textarea "uns 15 20 minutos"
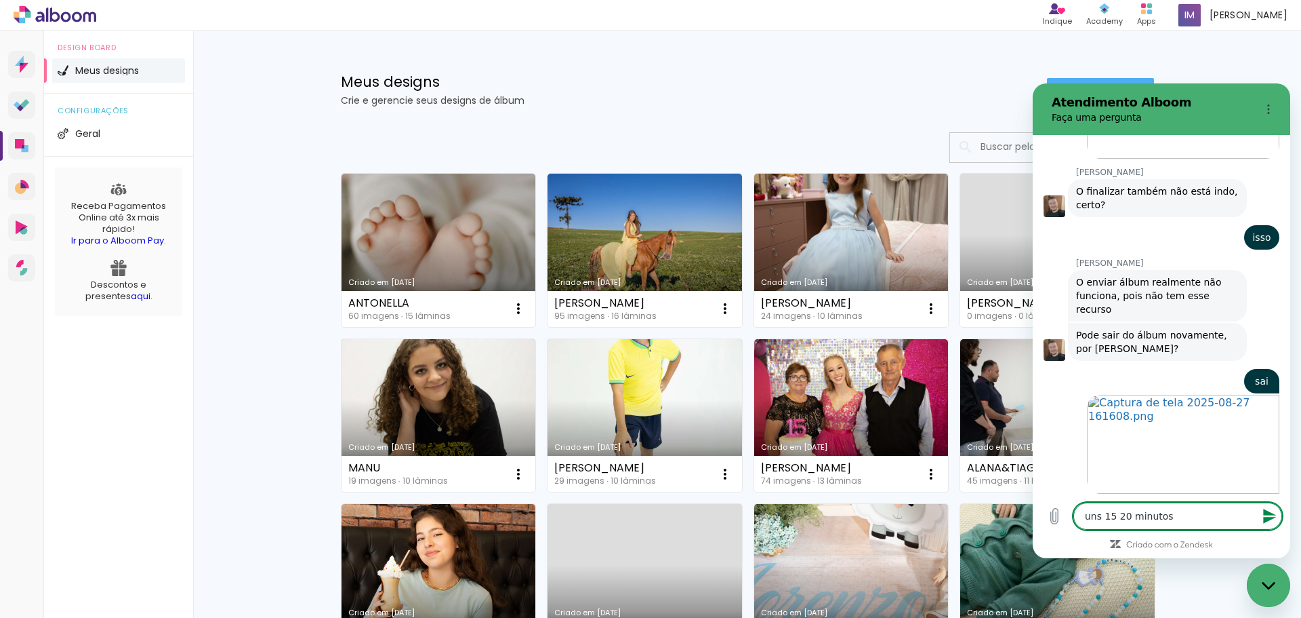
type textarea "x"
type textarea "uns 15 20 minutos"
type textarea "x"
type textarea "uns 15 20 minutos r"
type textarea "x"
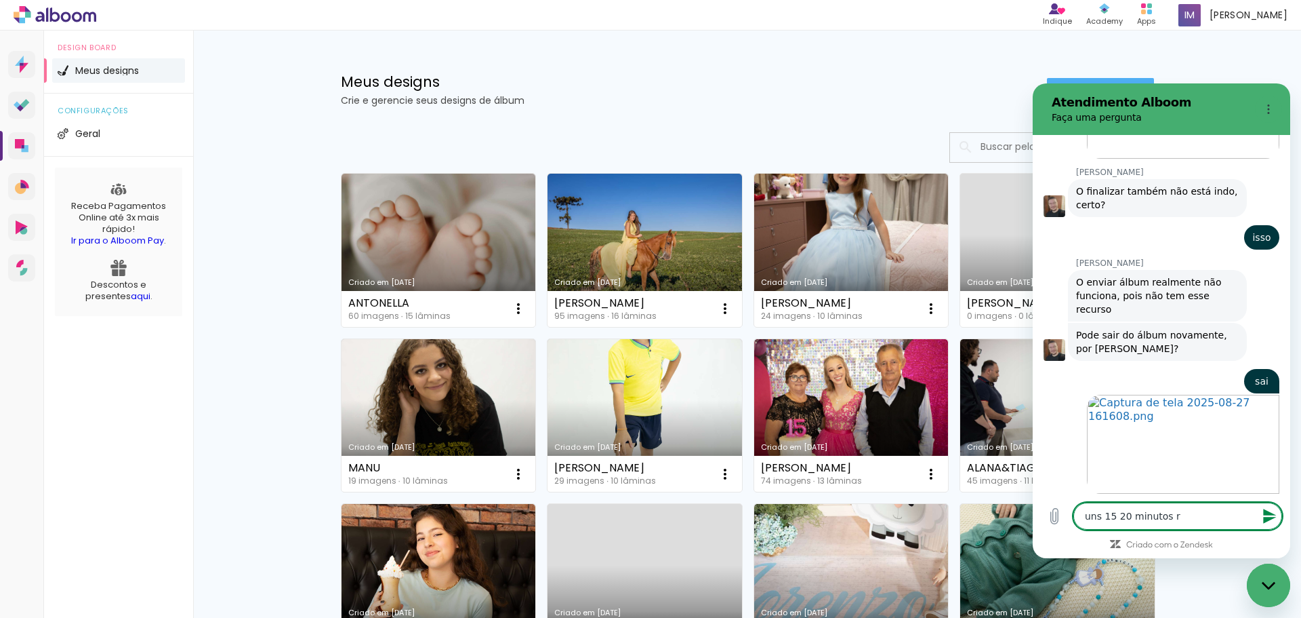
type textarea "uns 15 20 minutos re"
type textarea "x"
type textarea "uns 15 20 minutos ret"
type textarea "x"
type textarea "uns 15 20 minutos reto"
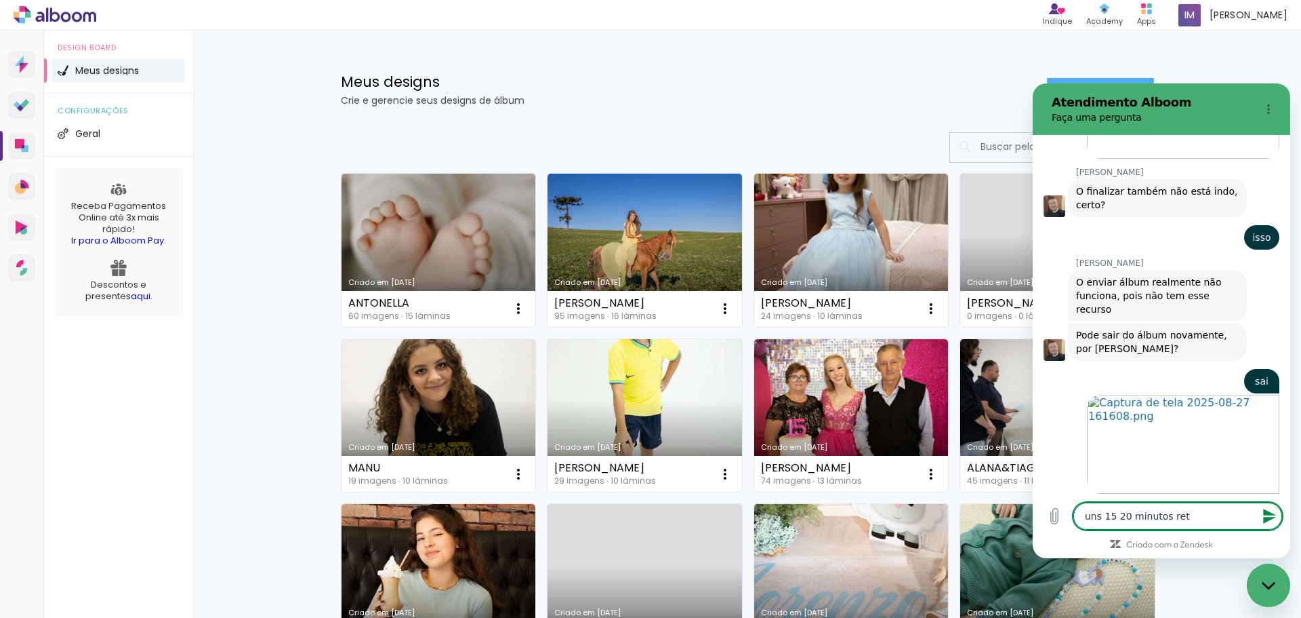
type textarea "x"
type textarea "uns 15 20 minutos reton"
type textarea "x"
type textarea "uns 15 20 minutos retonr"
type textarea "x"
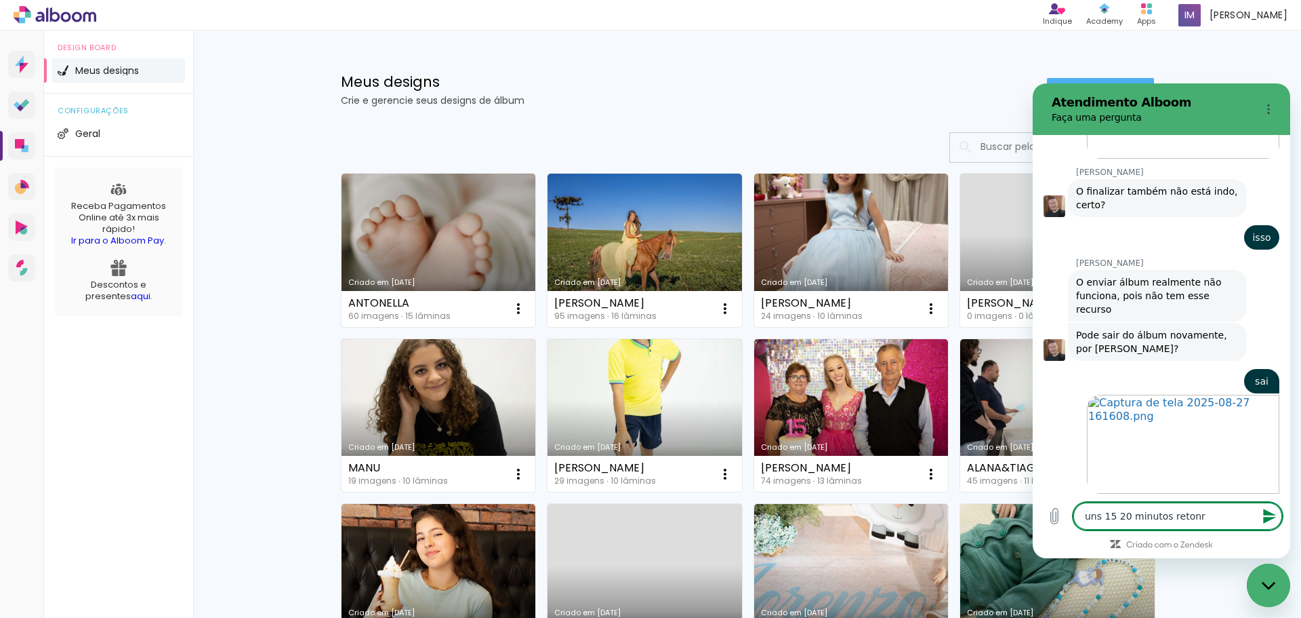
type textarea "uns 15 20 minutos retonro"
type textarea "x"
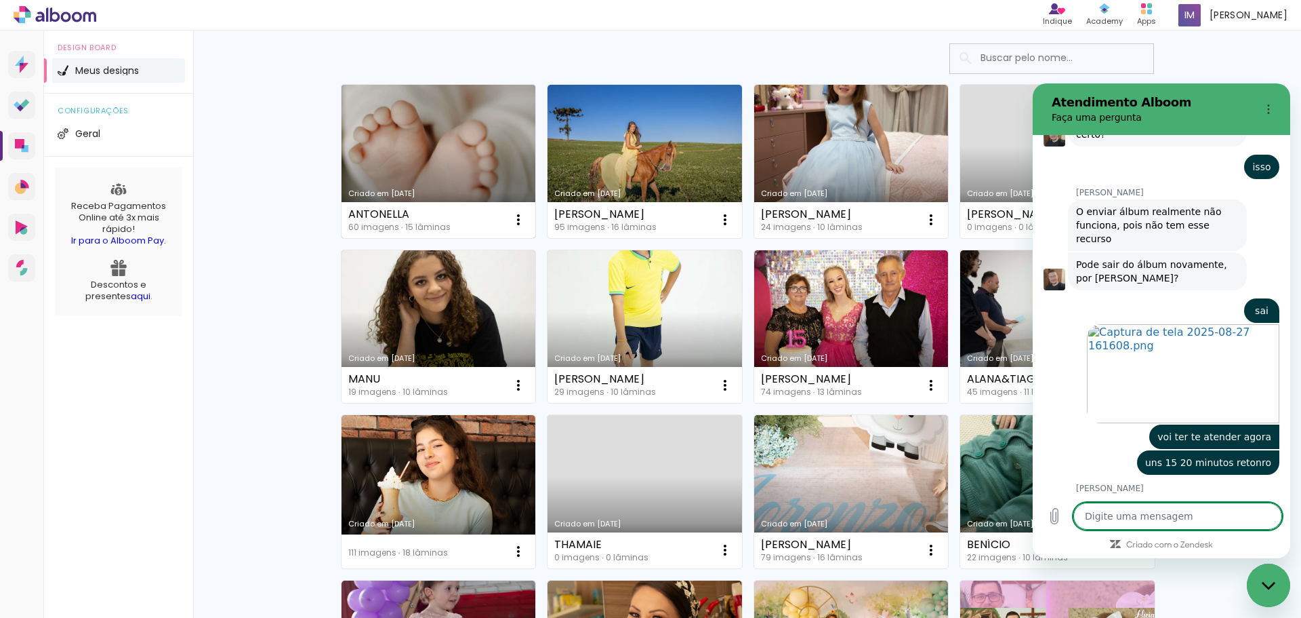
scroll to position [68, 0]
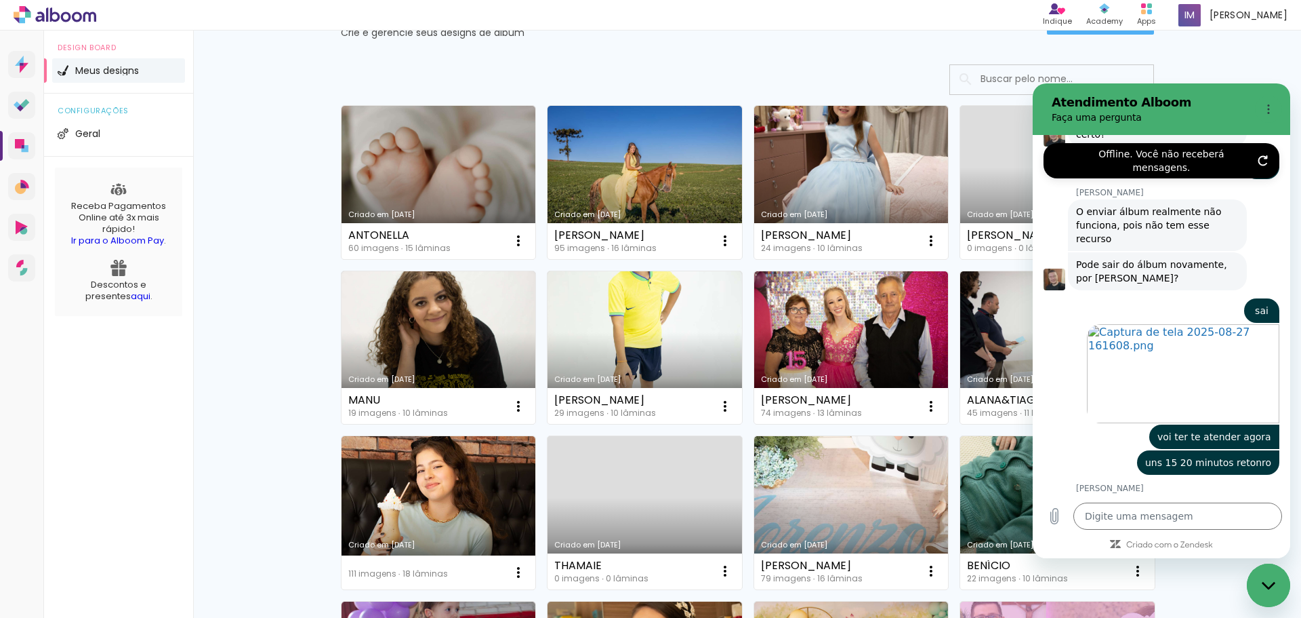
type textarea "x"
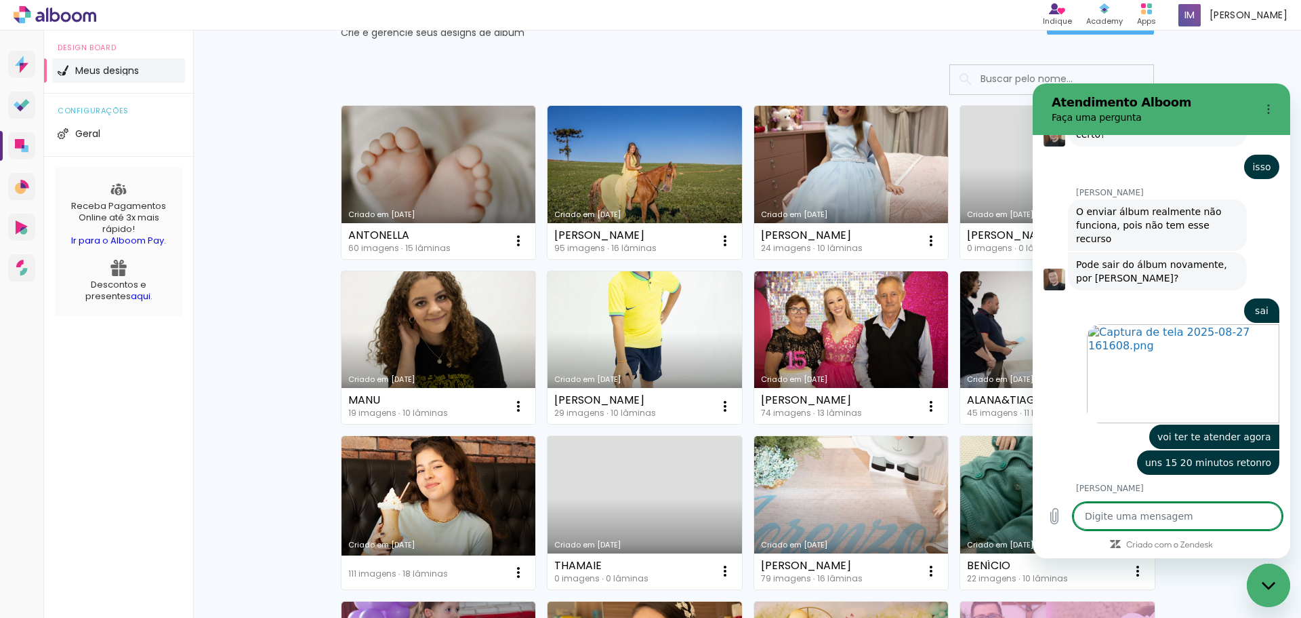
scroll to position [2071, 0]
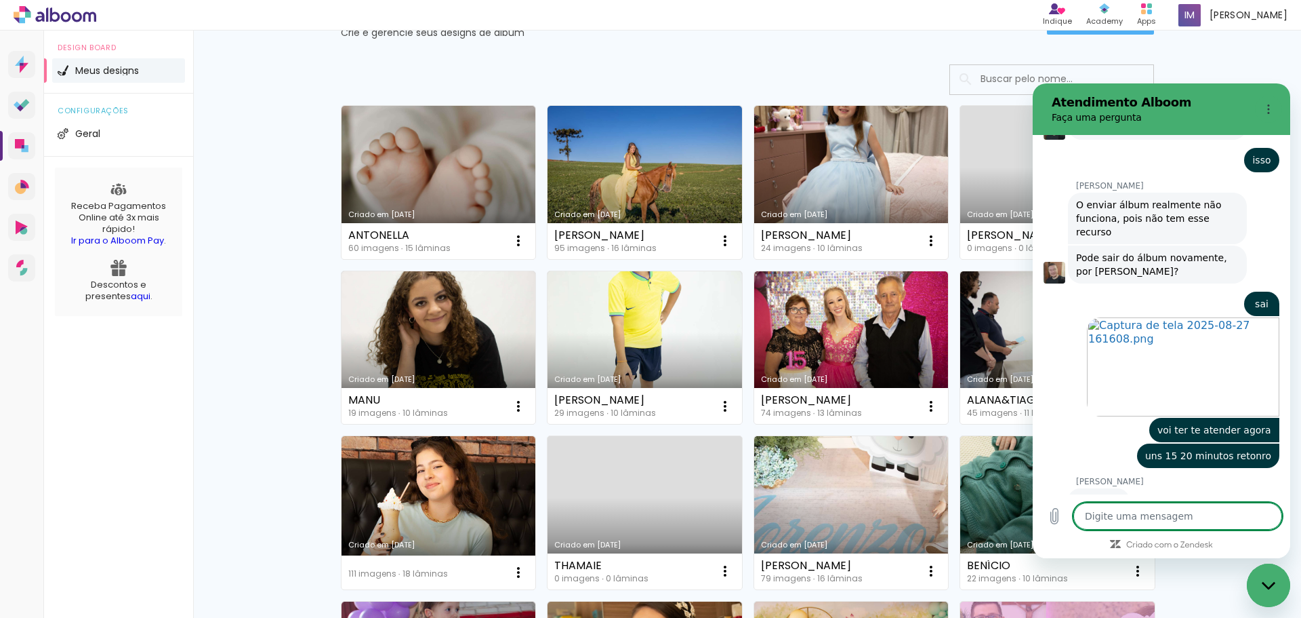
click at [403, 174] on link "Criado em [DATE]" at bounding box center [439, 182] width 195 height 153
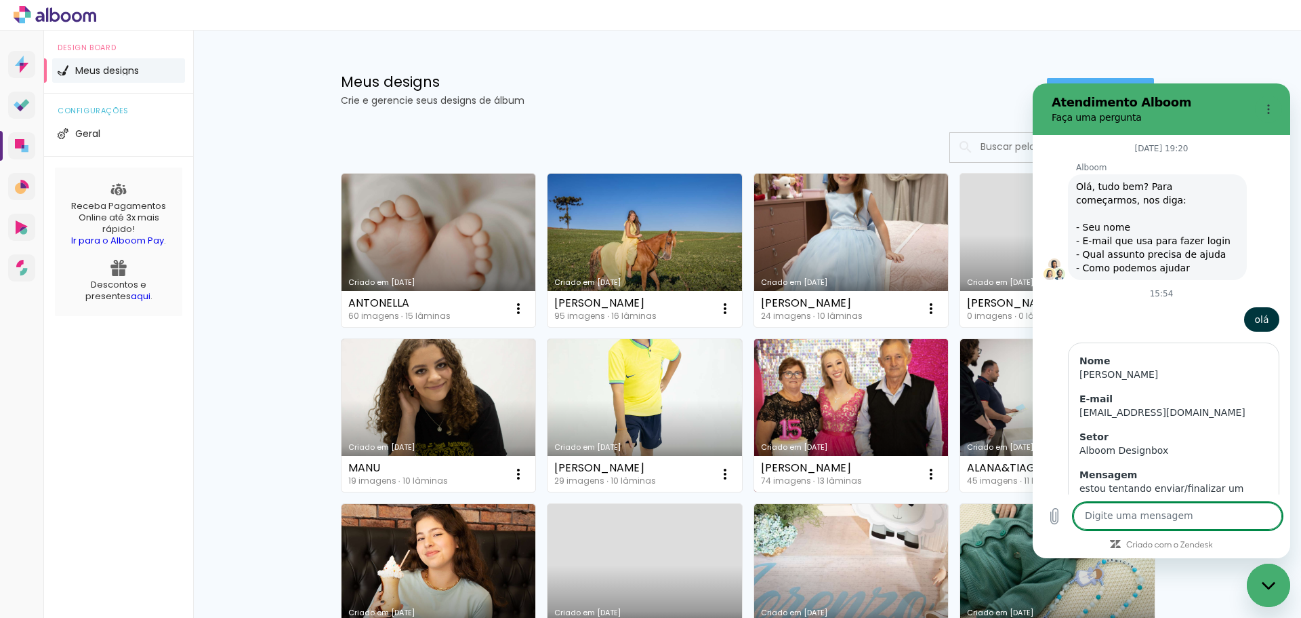
scroll to position [2235, 0]
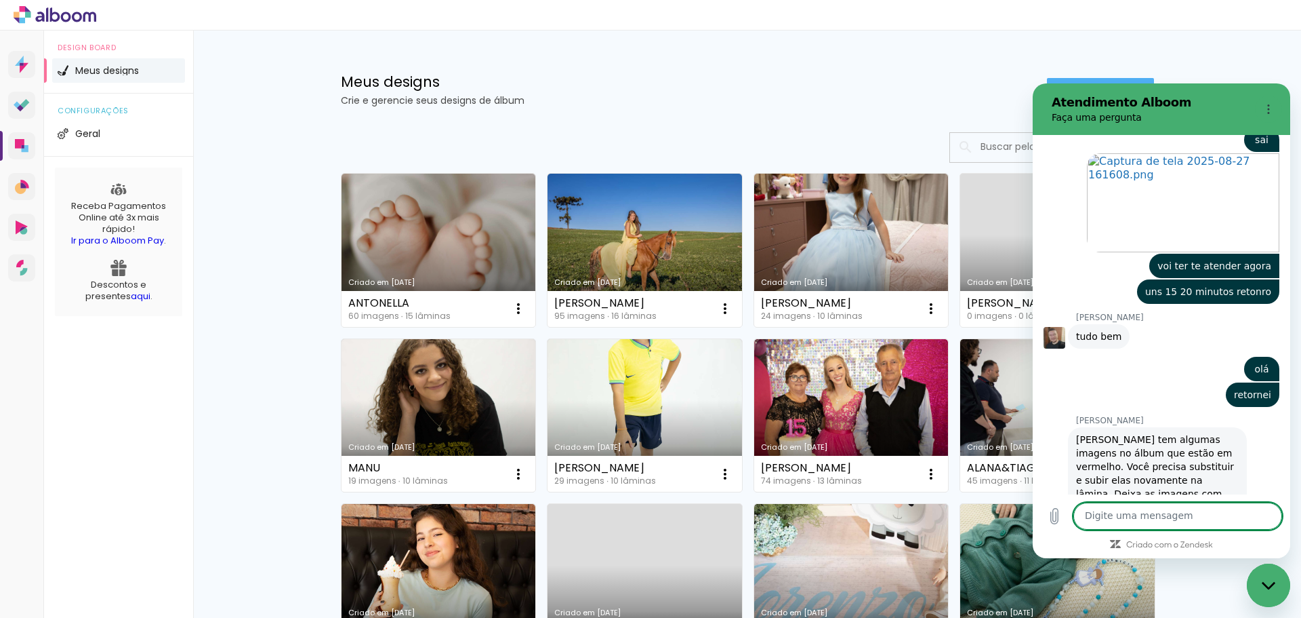
click at [1108, 514] on textarea at bounding box center [1178, 515] width 209 height 27
type textarea "ta"
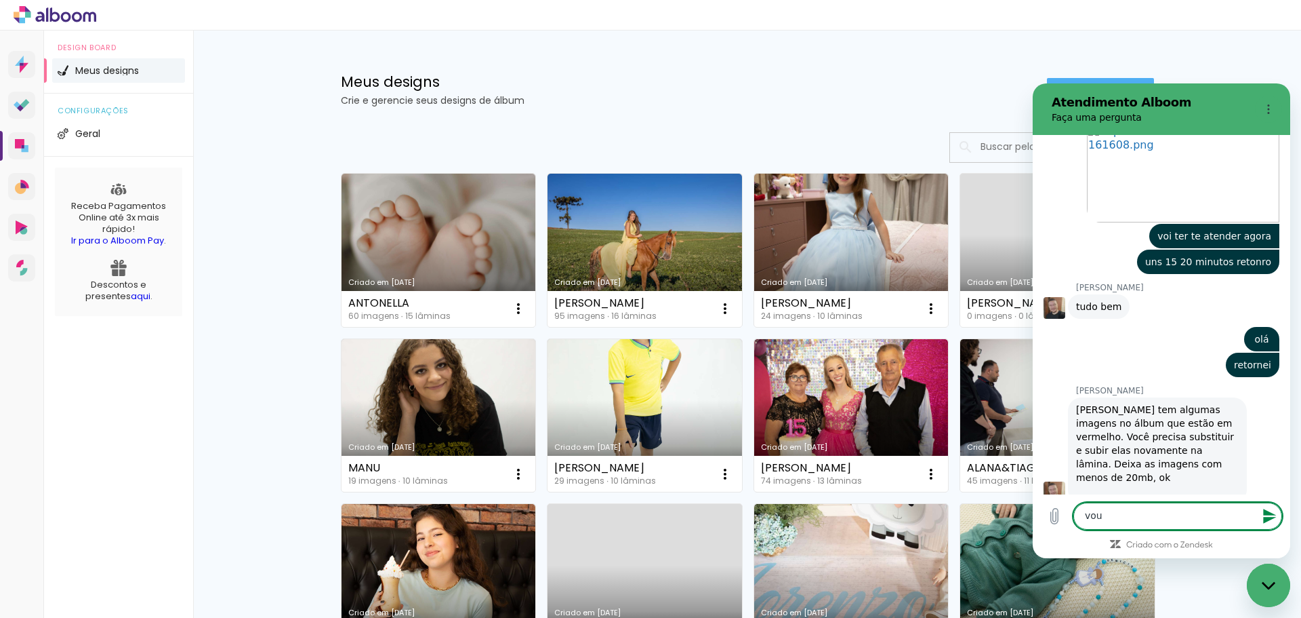
scroll to position [2267, 0]
type textarea "vou fazer"
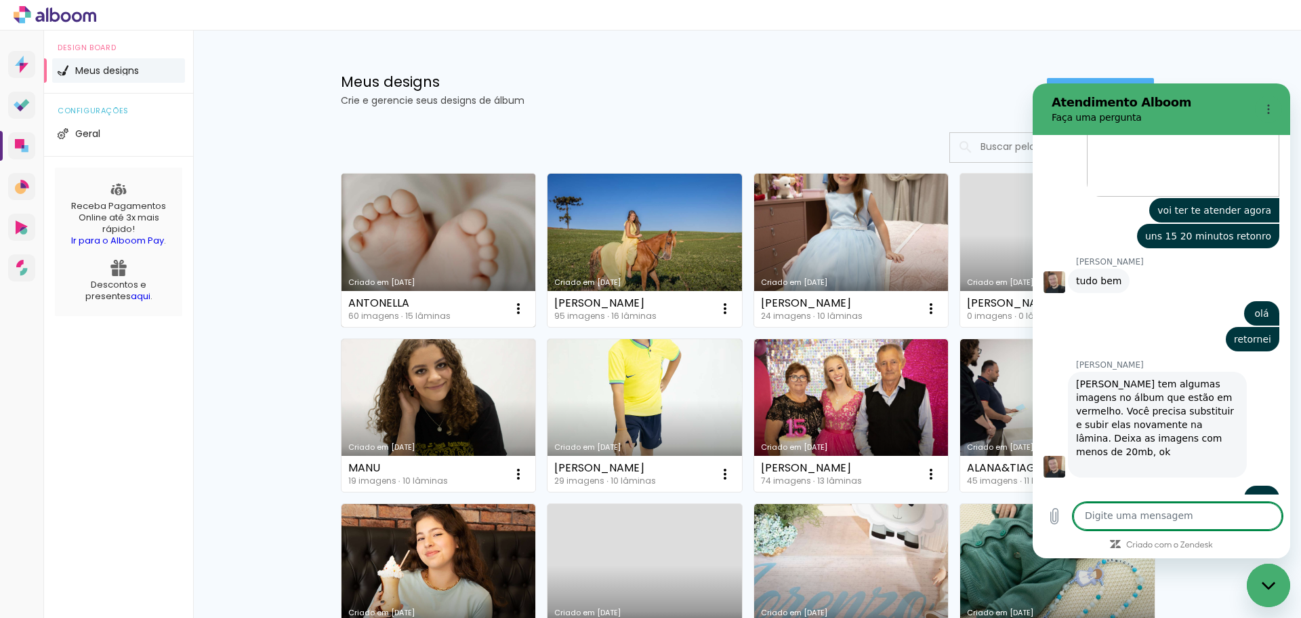
scroll to position [2293, 0]
click at [465, 230] on link "Criado em [DATE]" at bounding box center [439, 250] width 195 height 153
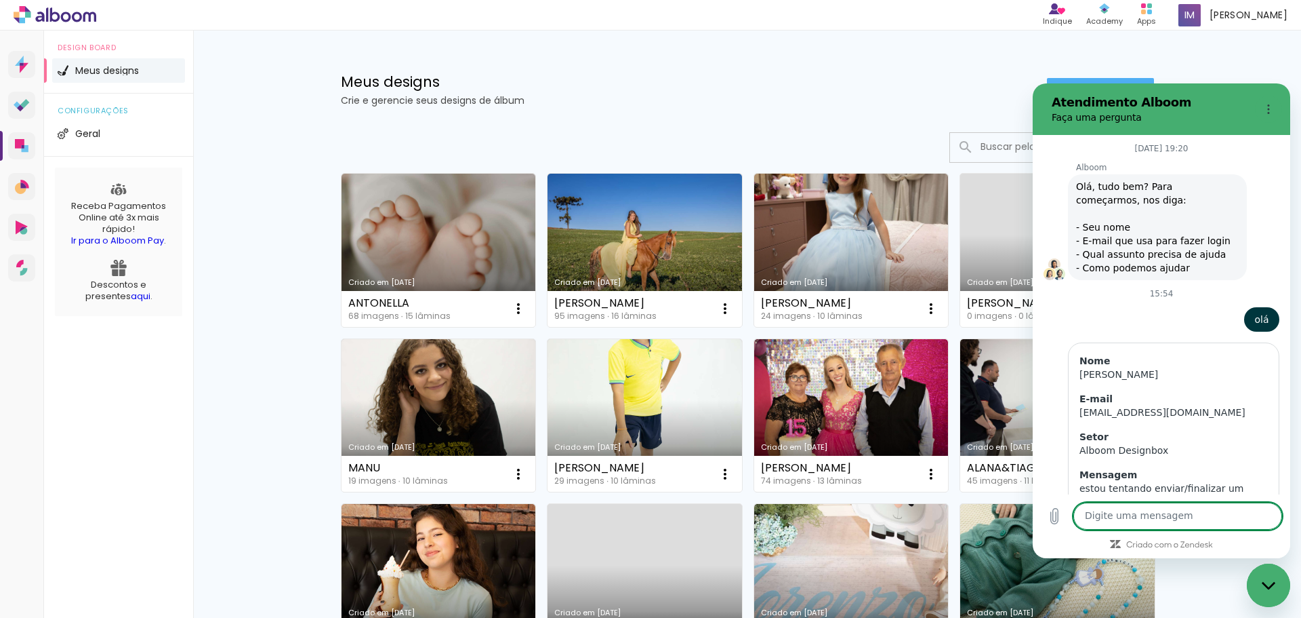
scroll to position [2429, 0]
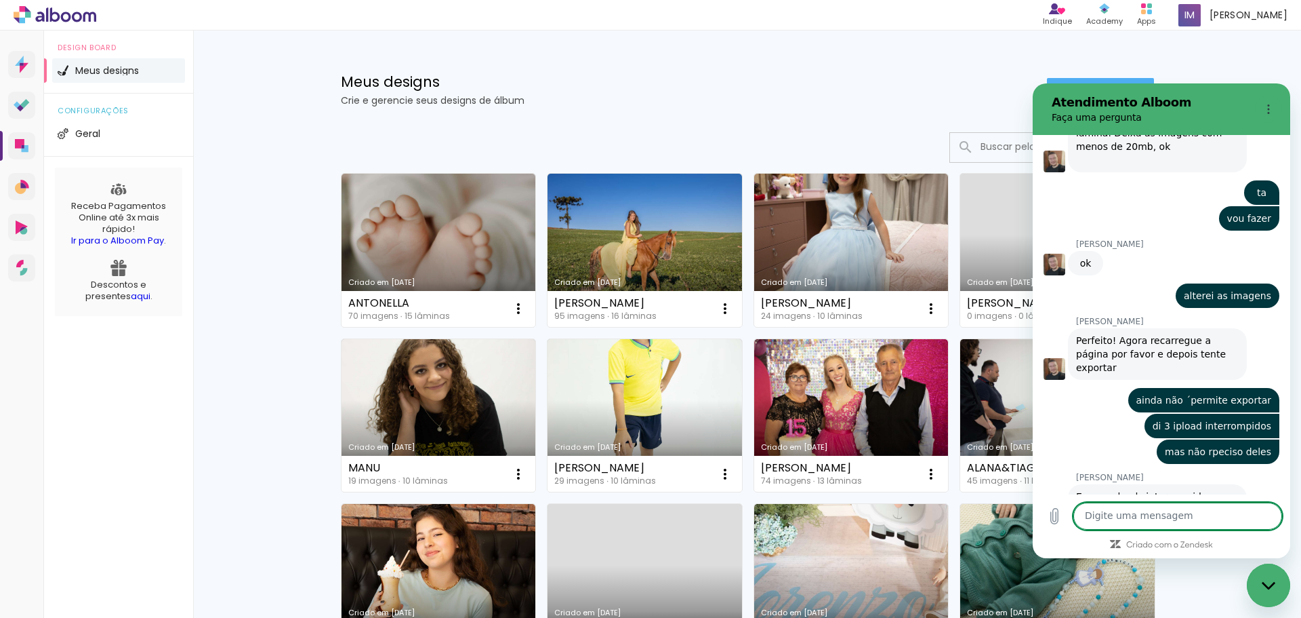
scroll to position [2598, 0]
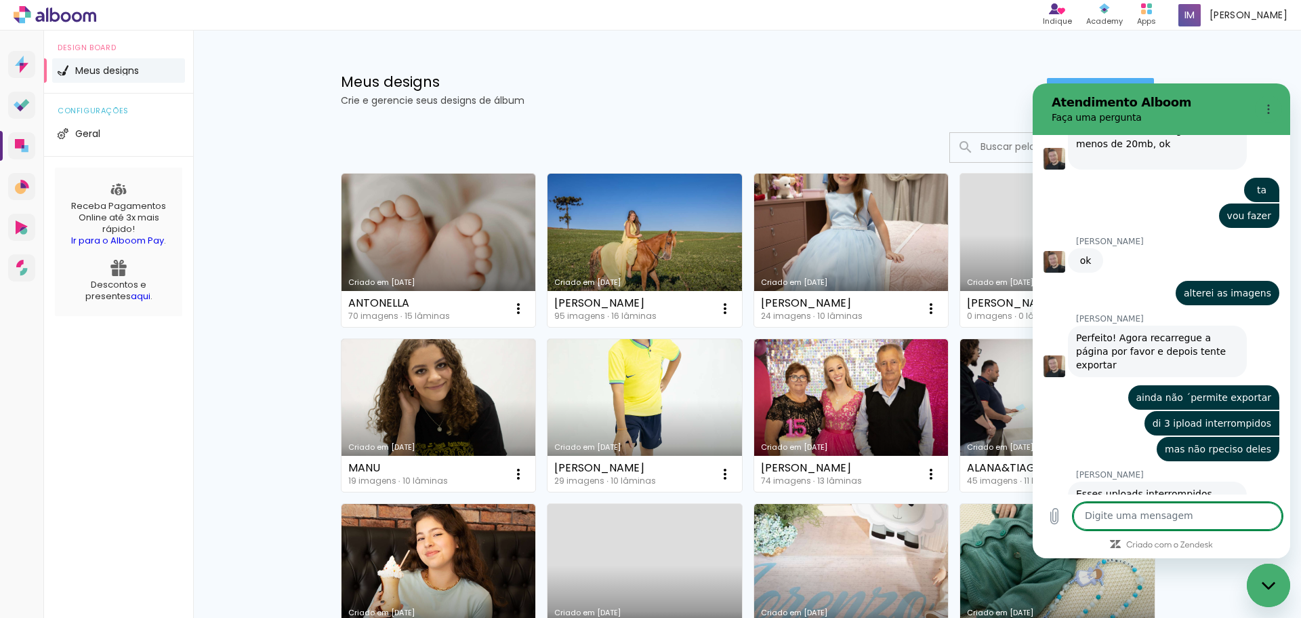
click at [1144, 518] on textarea at bounding box center [1178, 515] width 209 height 27
type textarea "ja estão ok"
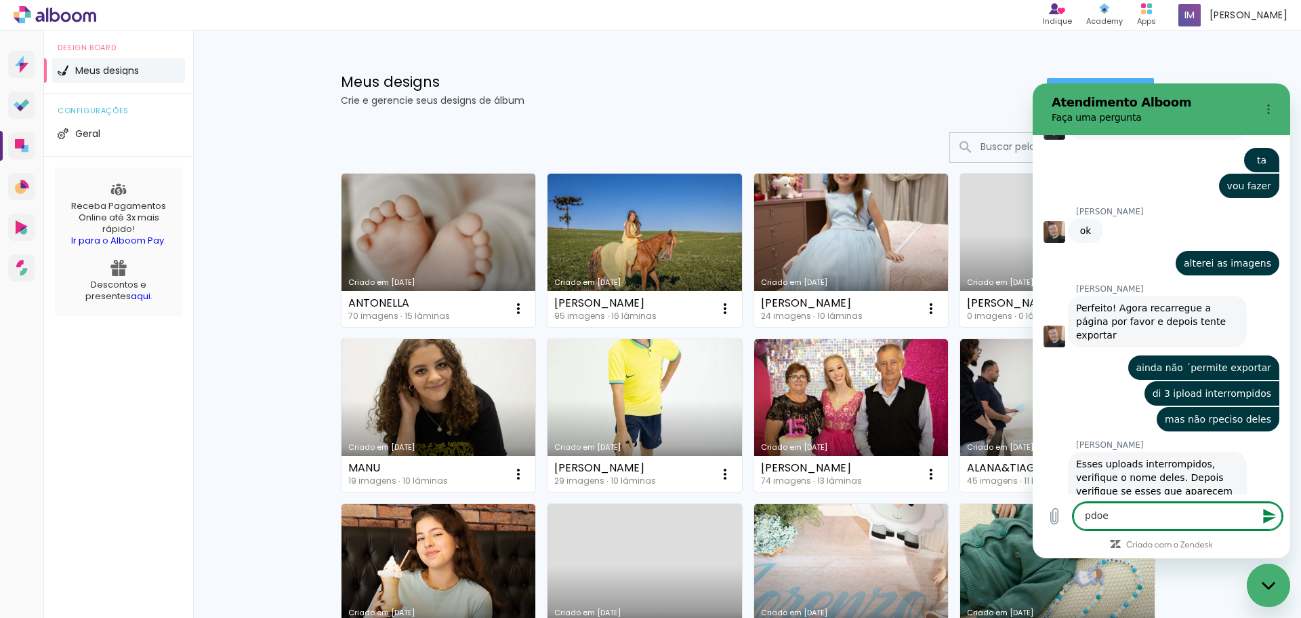
scroll to position [2631, 0]
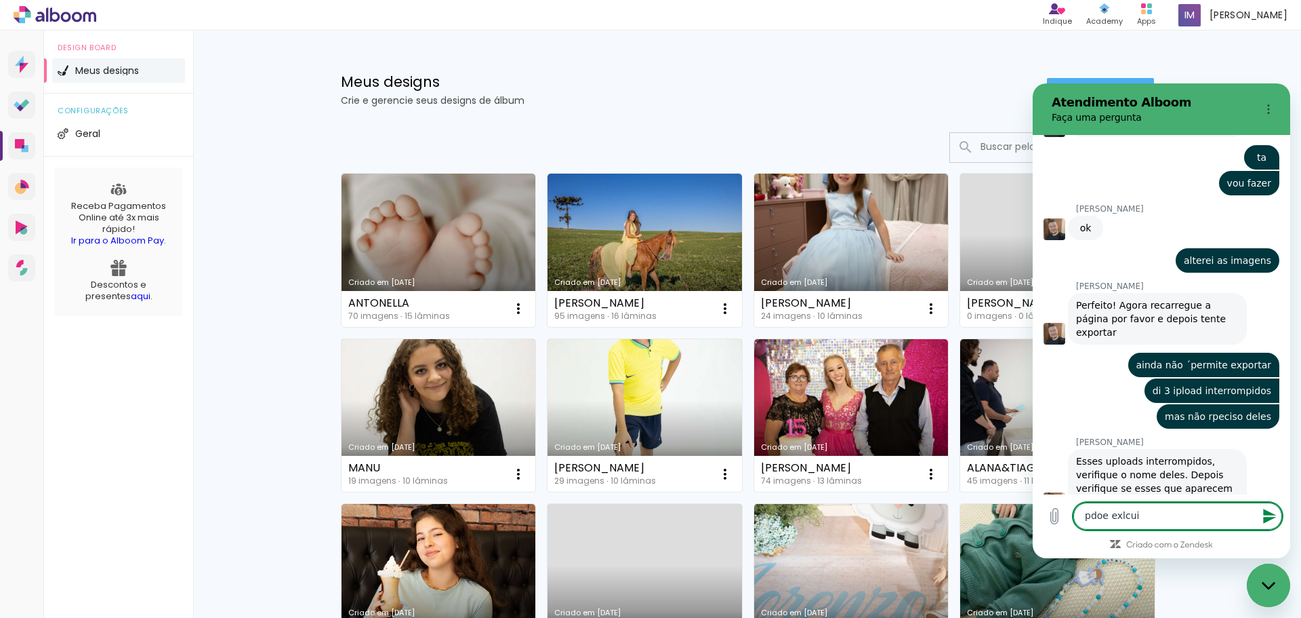
type textarea "pdoe exlcuir"
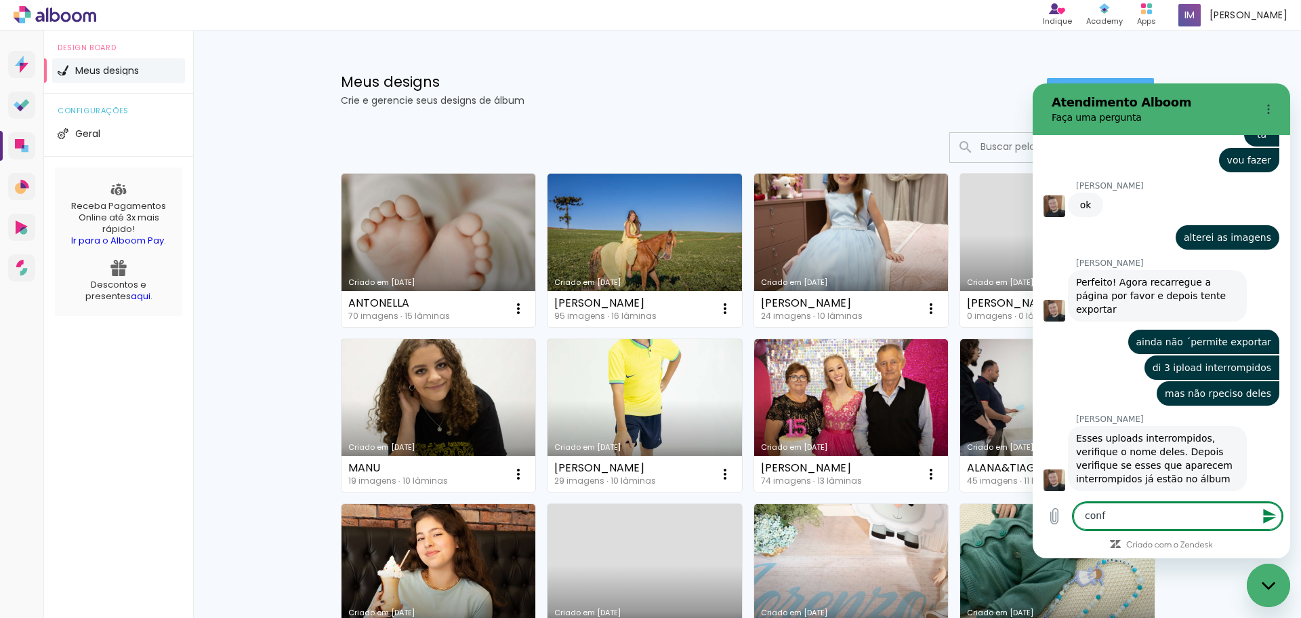
scroll to position [2656, 0]
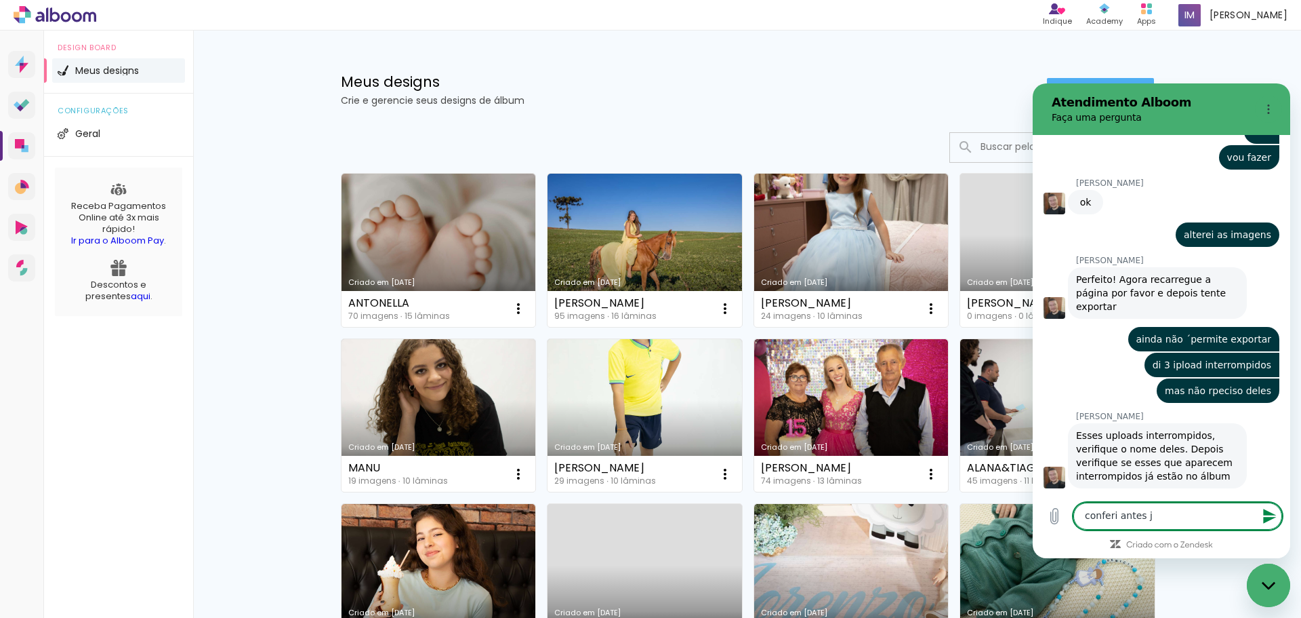
type textarea "conferi antes já"
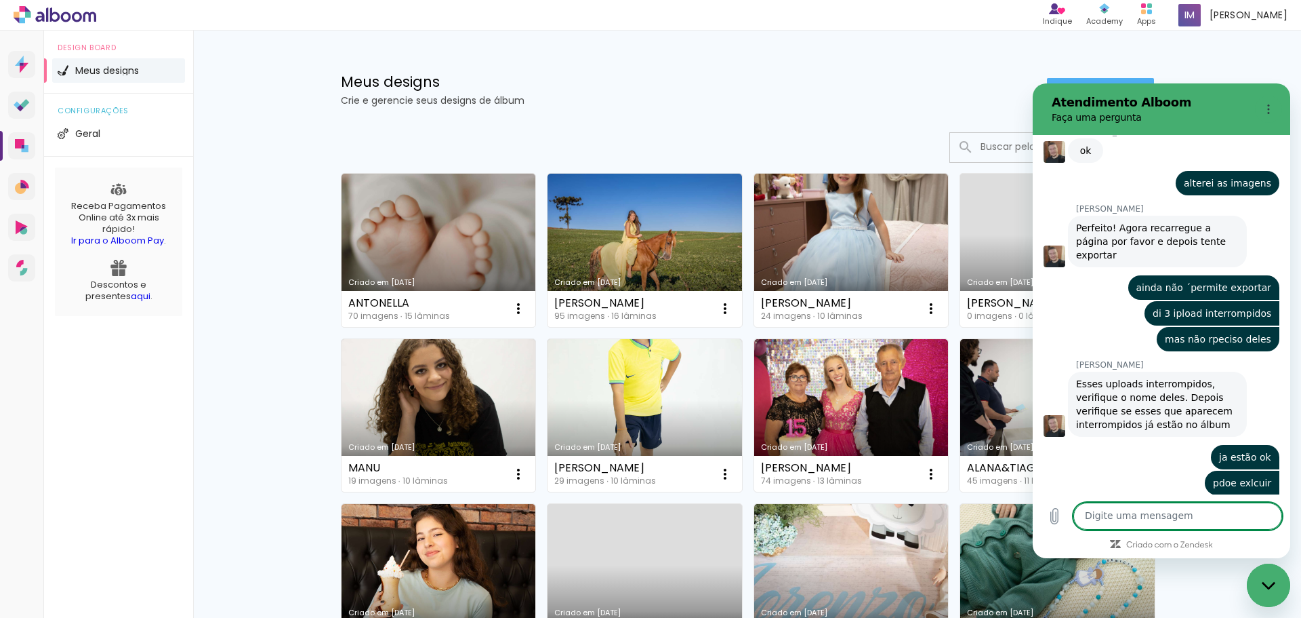
scroll to position [2849, 0]
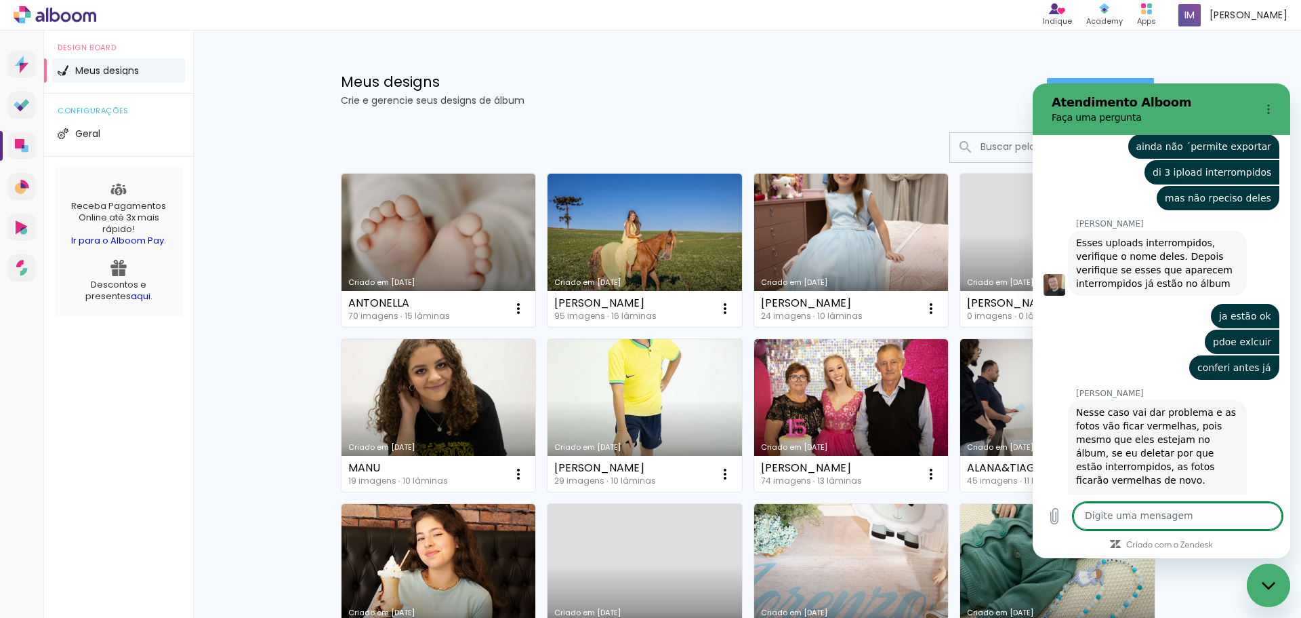
click at [516, 251] on link "Criado em [DATE]" at bounding box center [439, 250] width 195 height 153
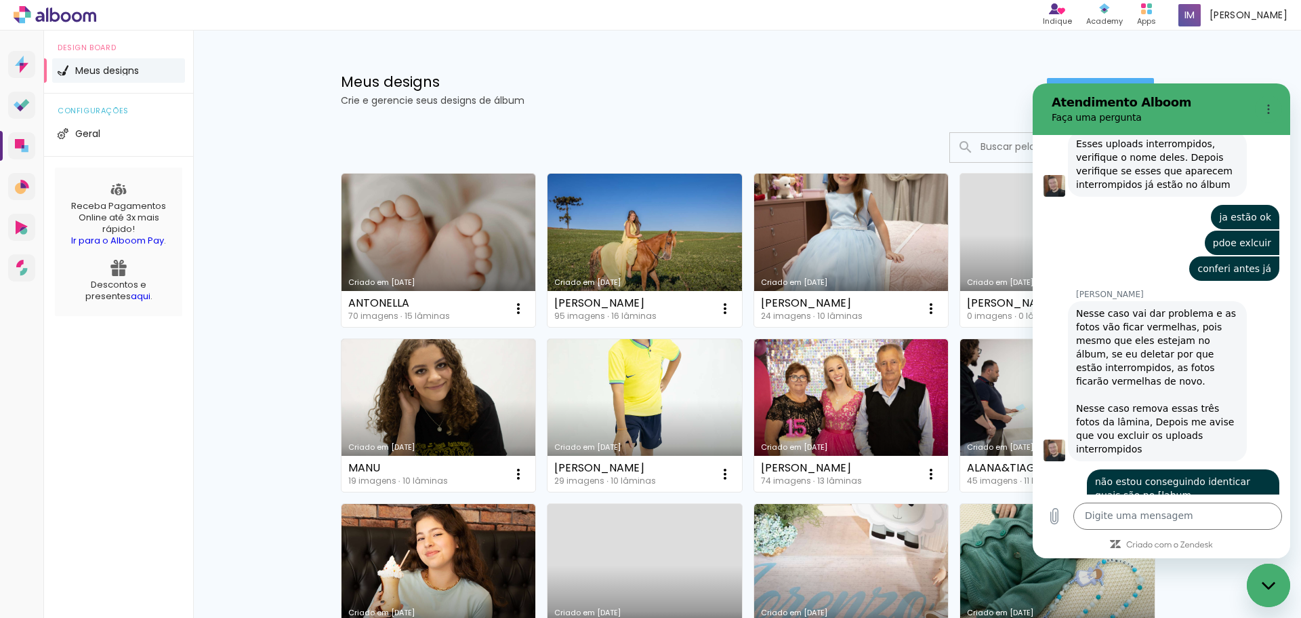
scroll to position [2947, 0]
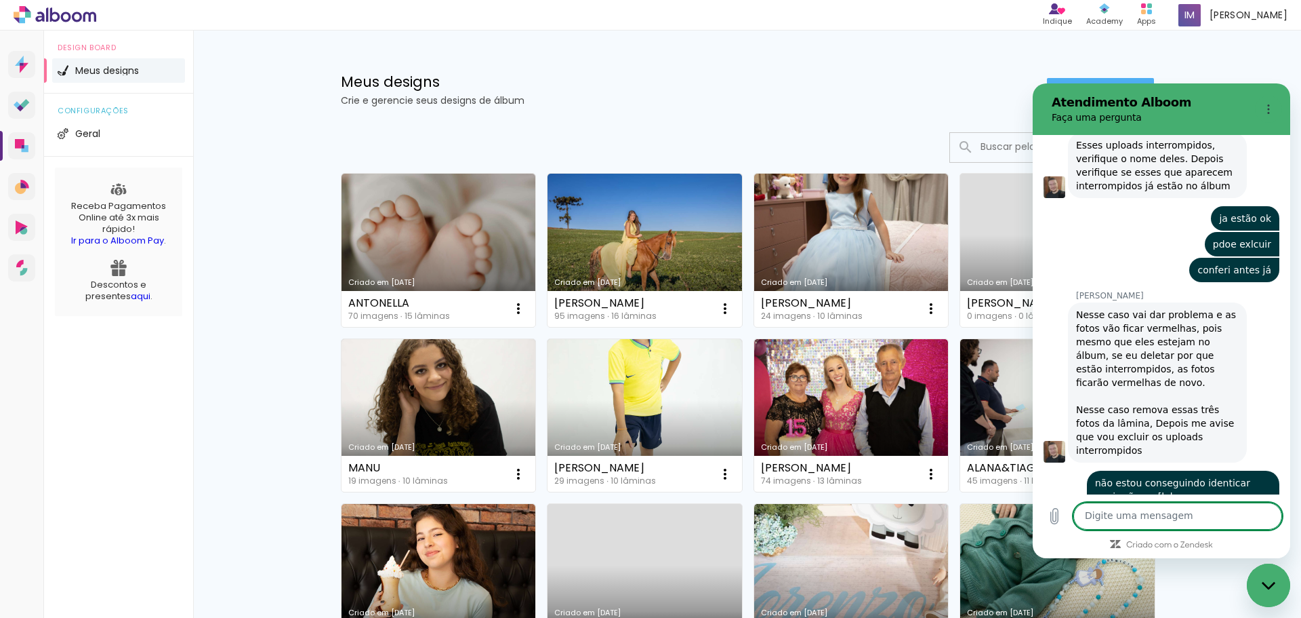
click at [1112, 522] on textarea at bounding box center [1178, 515] width 209 height 27
type textarea "não aparecer vermlhas"
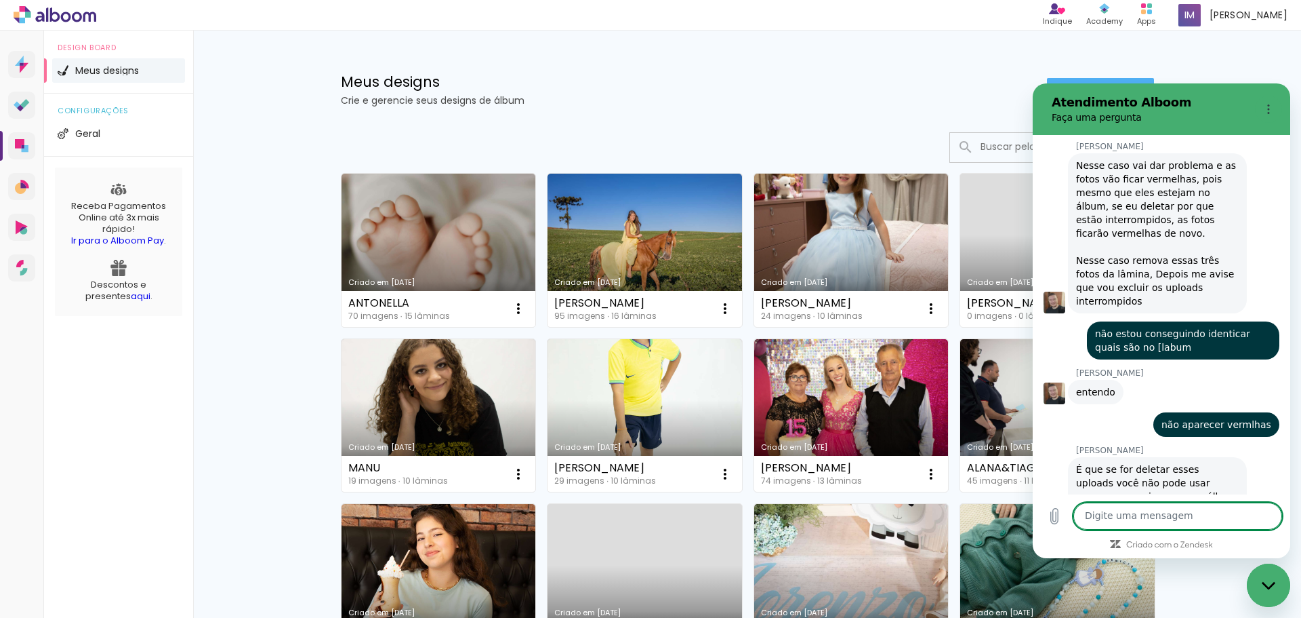
scroll to position [3097, 0]
click at [1122, 515] on textarea at bounding box center [1178, 515] width 209 height 27
click at [1121, 515] on textarea at bounding box center [1178, 515] width 209 height 27
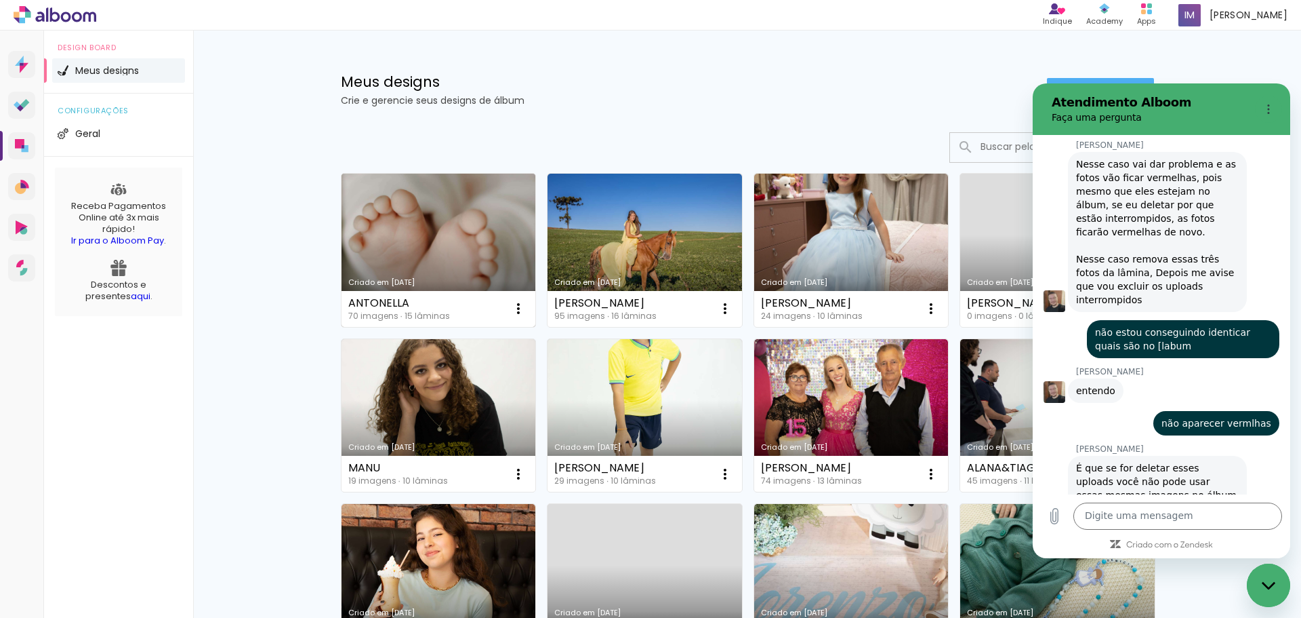
click at [476, 264] on link "Criado em [DATE]" at bounding box center [439, 250] width 195 height 153
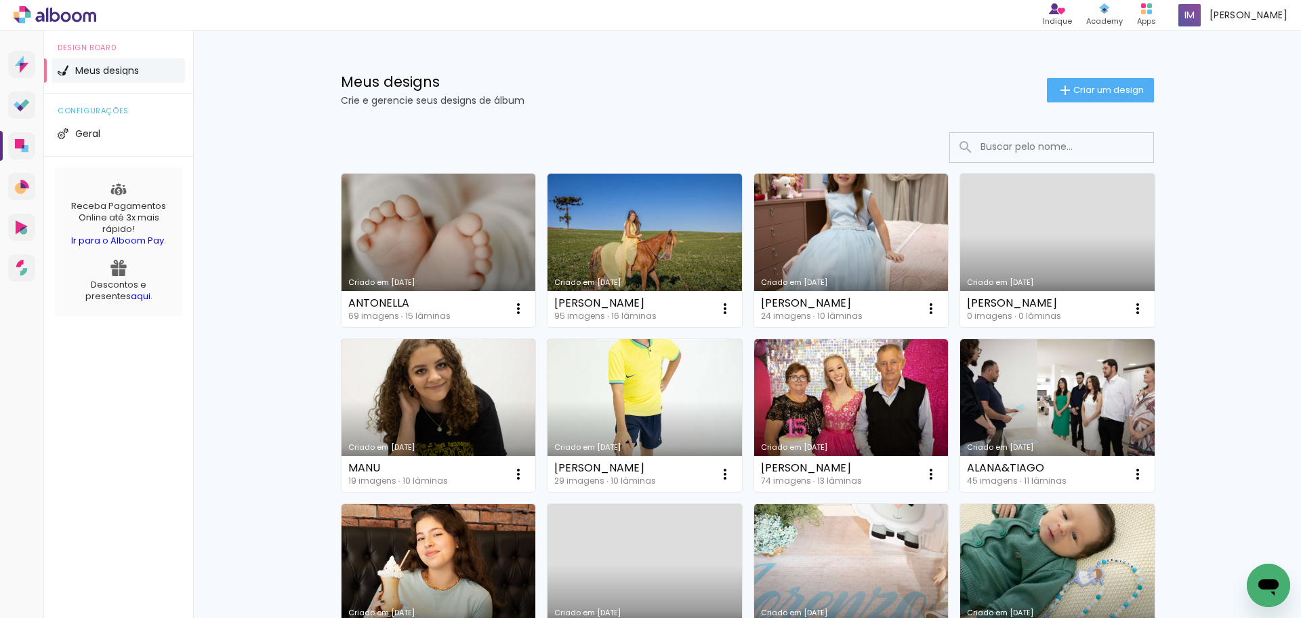
click at [1268, 588] on icon "Abrir janela de mensagens" at bounding box center [1269, 587] width 20 height 16
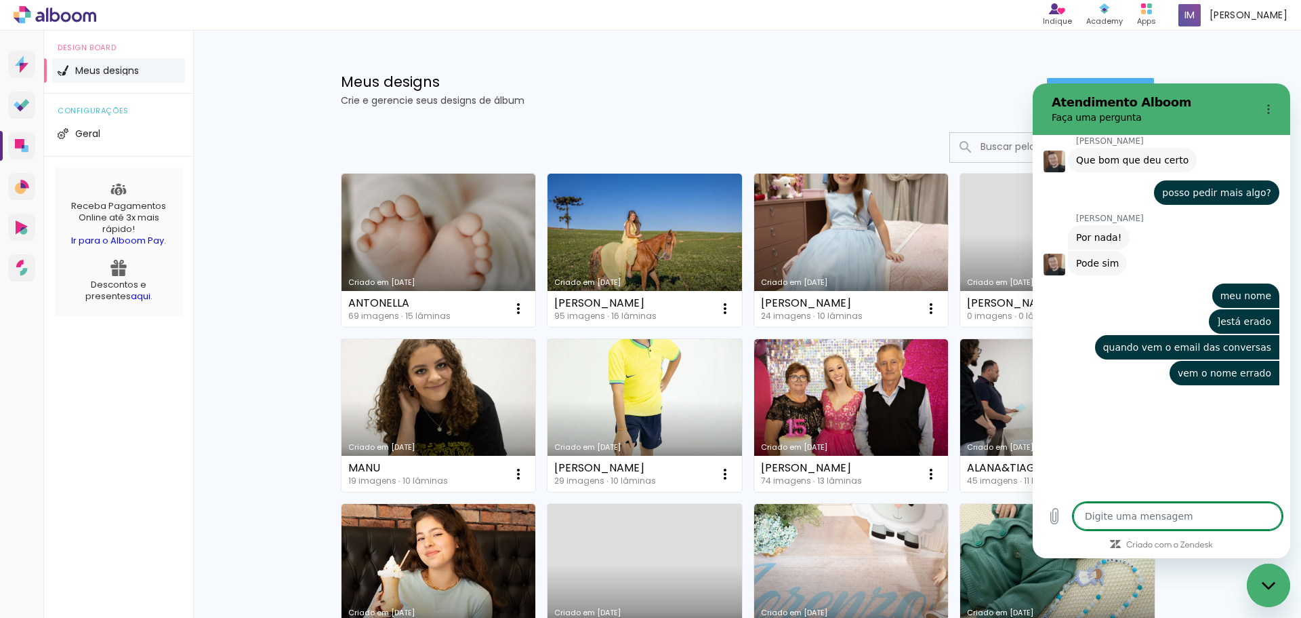
scroll to position [3590, 0]
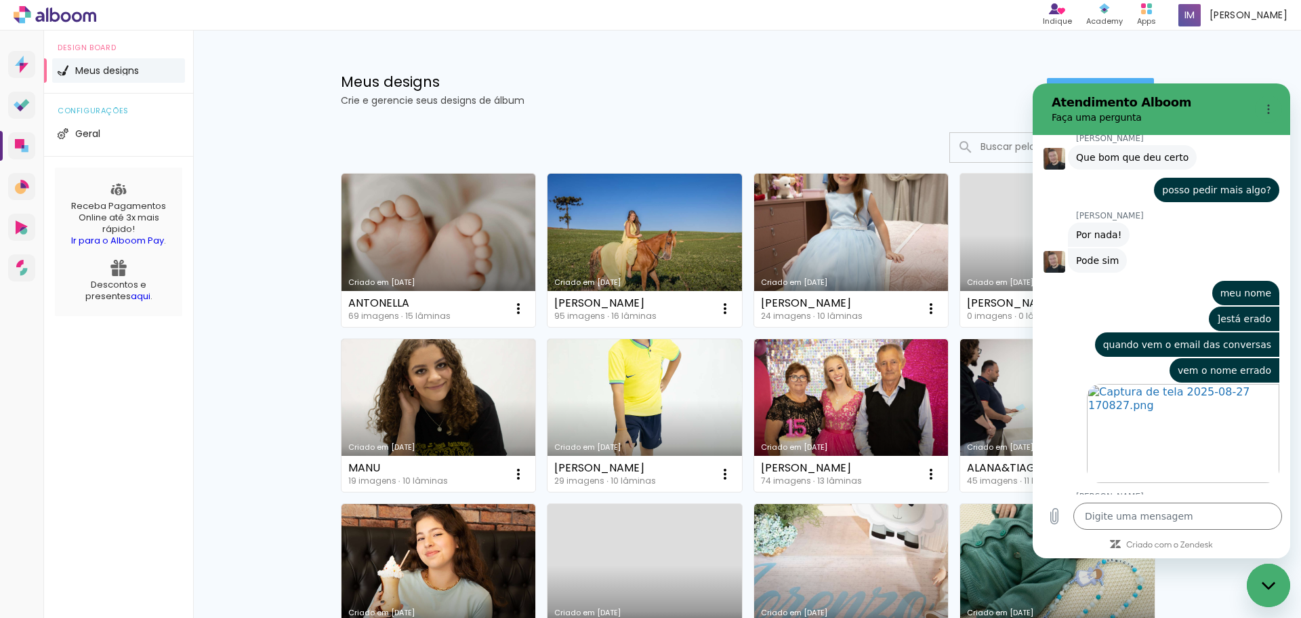
type textarea "x"
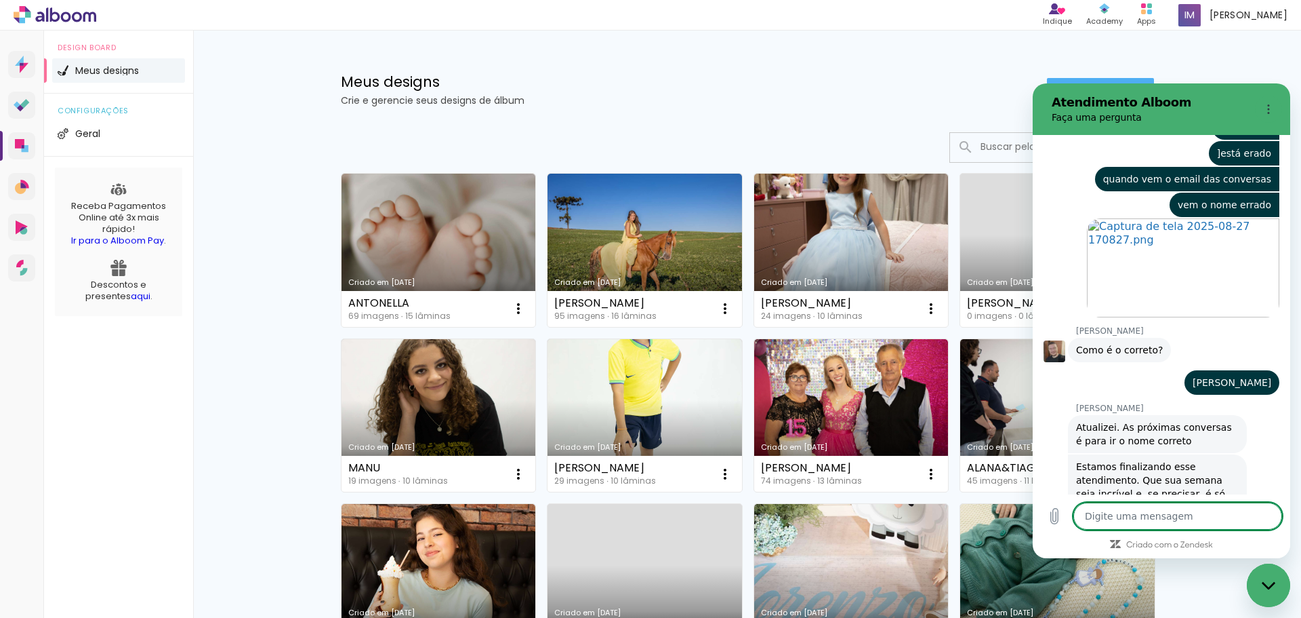
click at [1177, 512] on textarea at bounding box center [1178, 515] width 209 height 27
type textarea "O"
type textarea "x"
type textarea "OB"
type textarea "x"
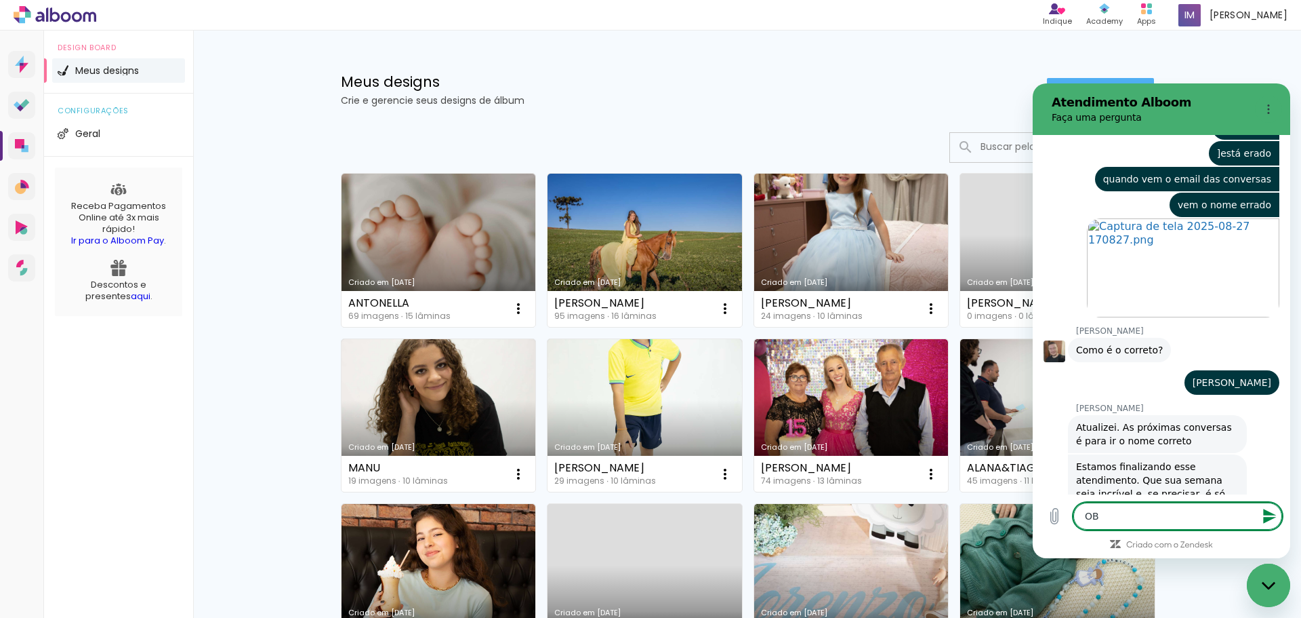
type textarea "OBR"
type textarea "x"
type textarea "OBRI"
type textarea "x"
type textarea "OBRIG"
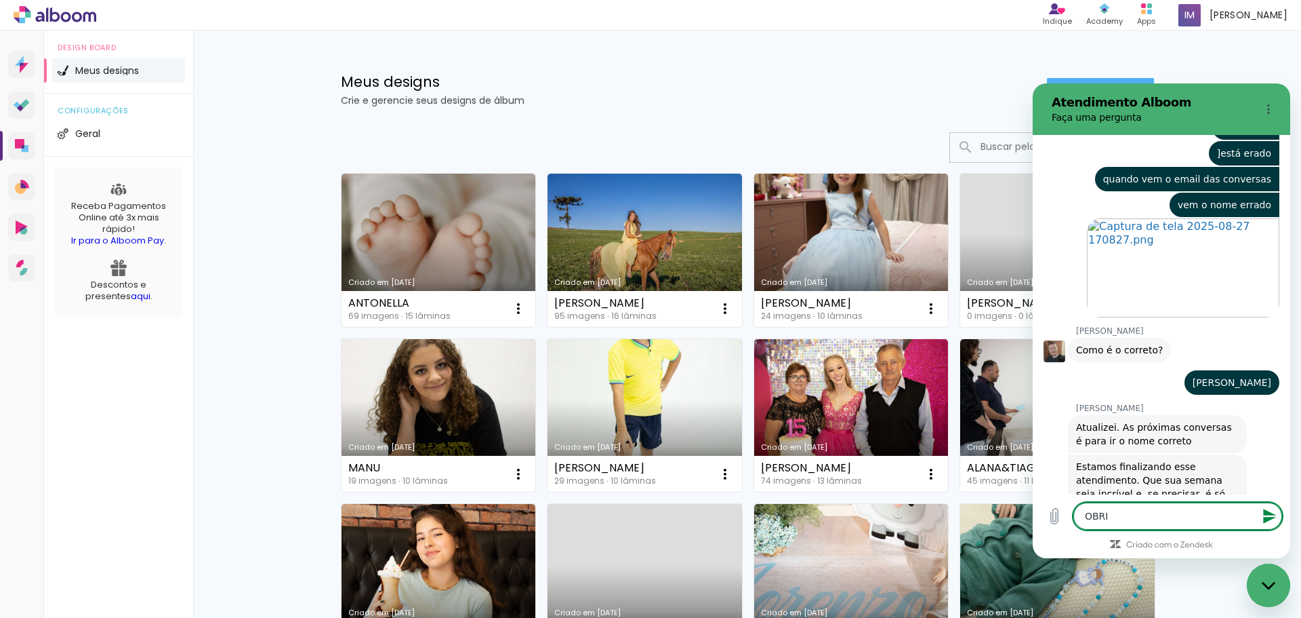
type textarea "x"
type textarea "OBRIGA"
type textarea "x"
type textarea "OBRIGAD"
type textarea "x"
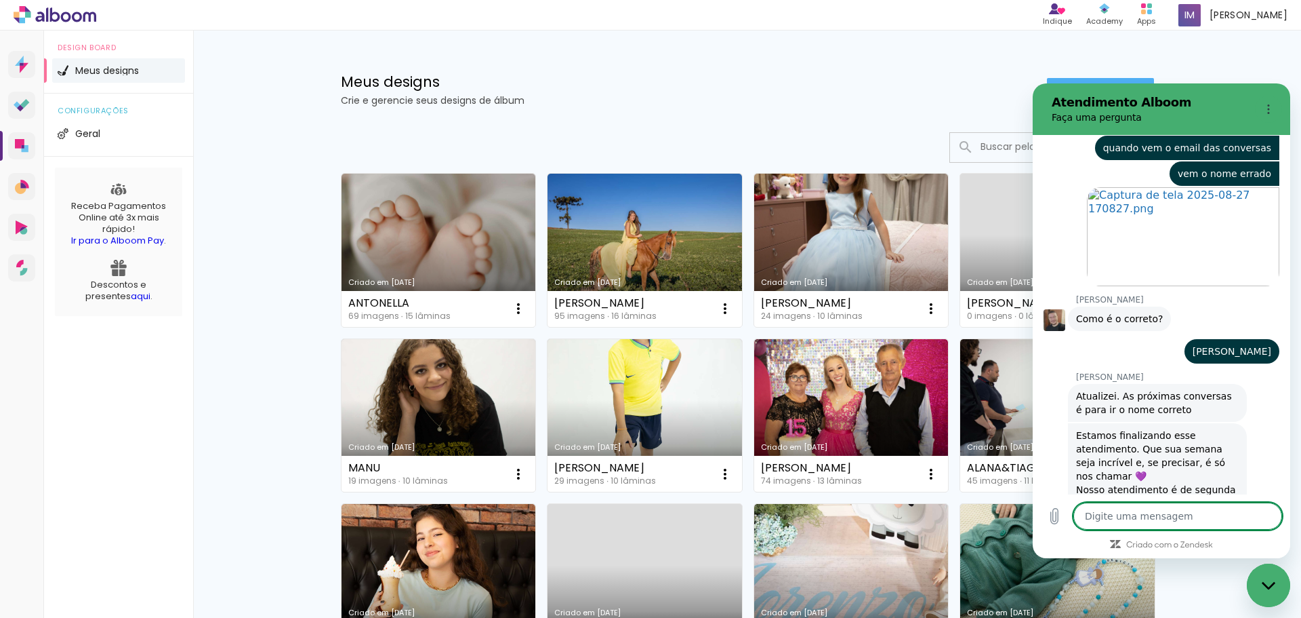
type textarea "x"
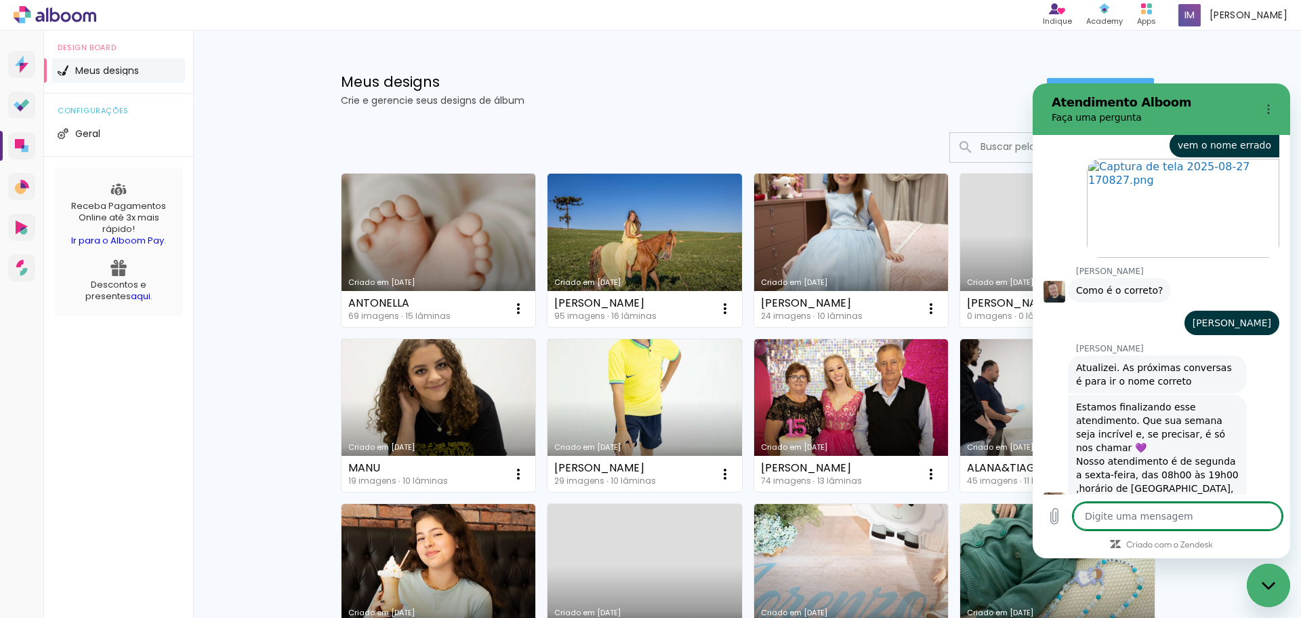
scroll to position [3814, 0]
type textarea "O"
type textarea "x"
type textarea "OB"
type textarea "x"
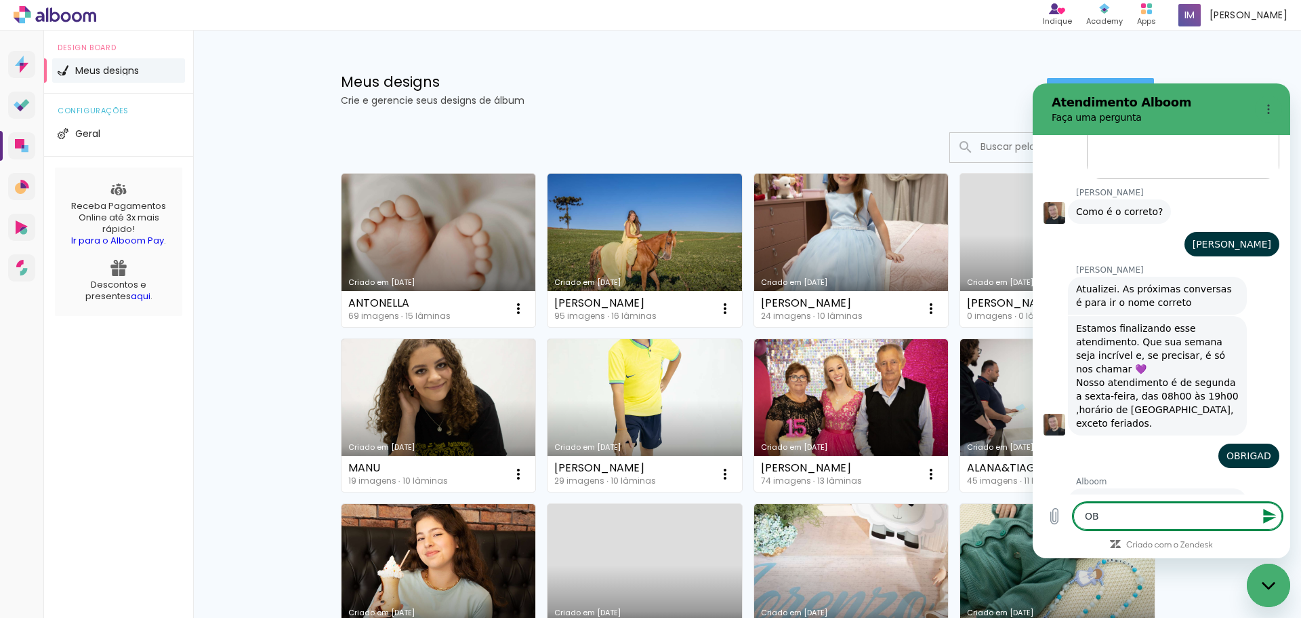
type textarea "OBR"
type textarea "x"
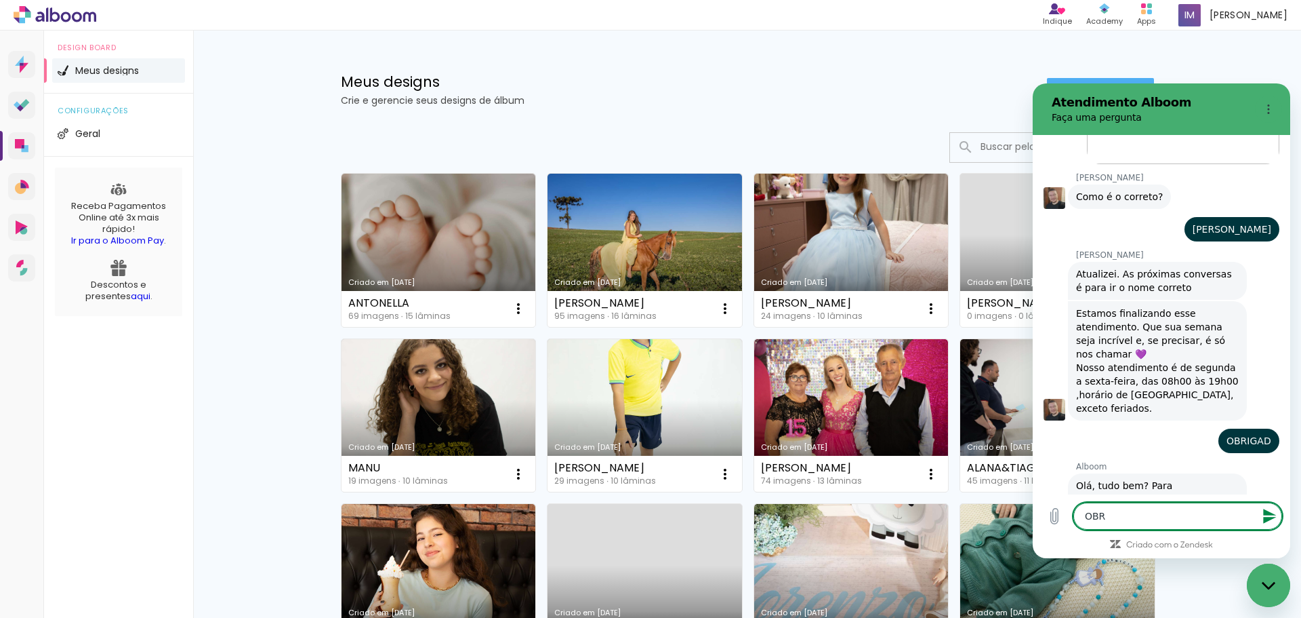
type textarea "OBRI"
type textarea "x"
type textarea "OBRIG"
type textarea "x"
type textarea "OBRIGA"
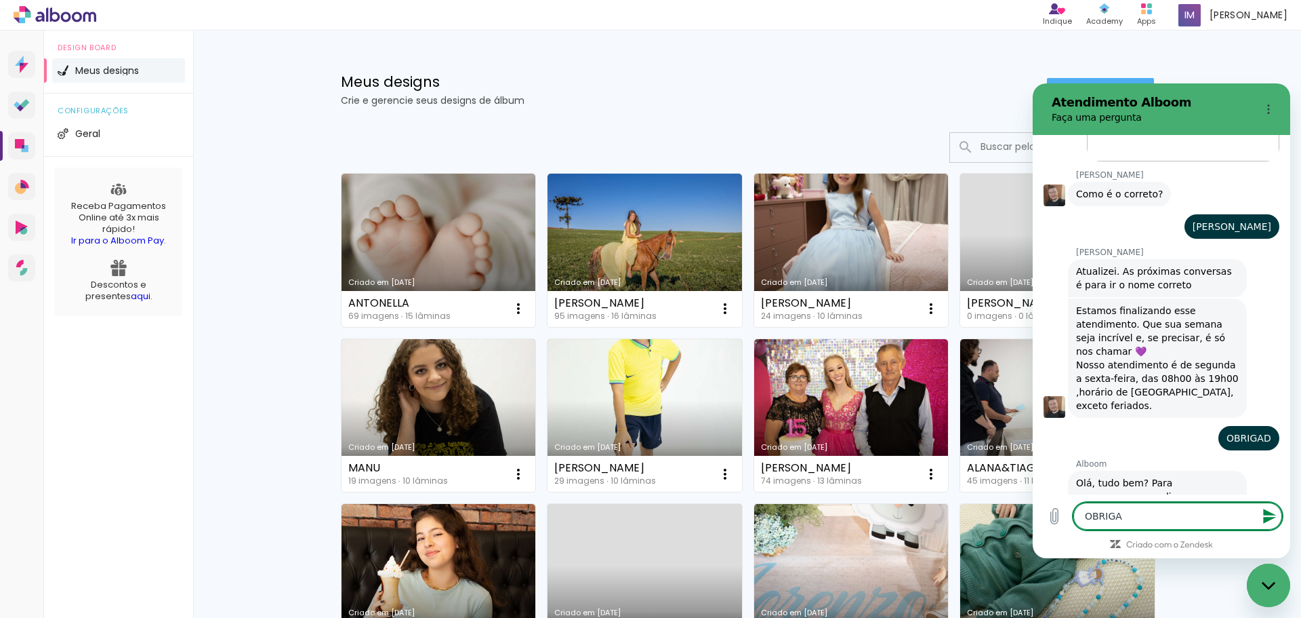
type textarea "x"
type textarea "OBRIGAD"
type textarea "x"
type textarea "OBRIGADA"
type textarea "x"
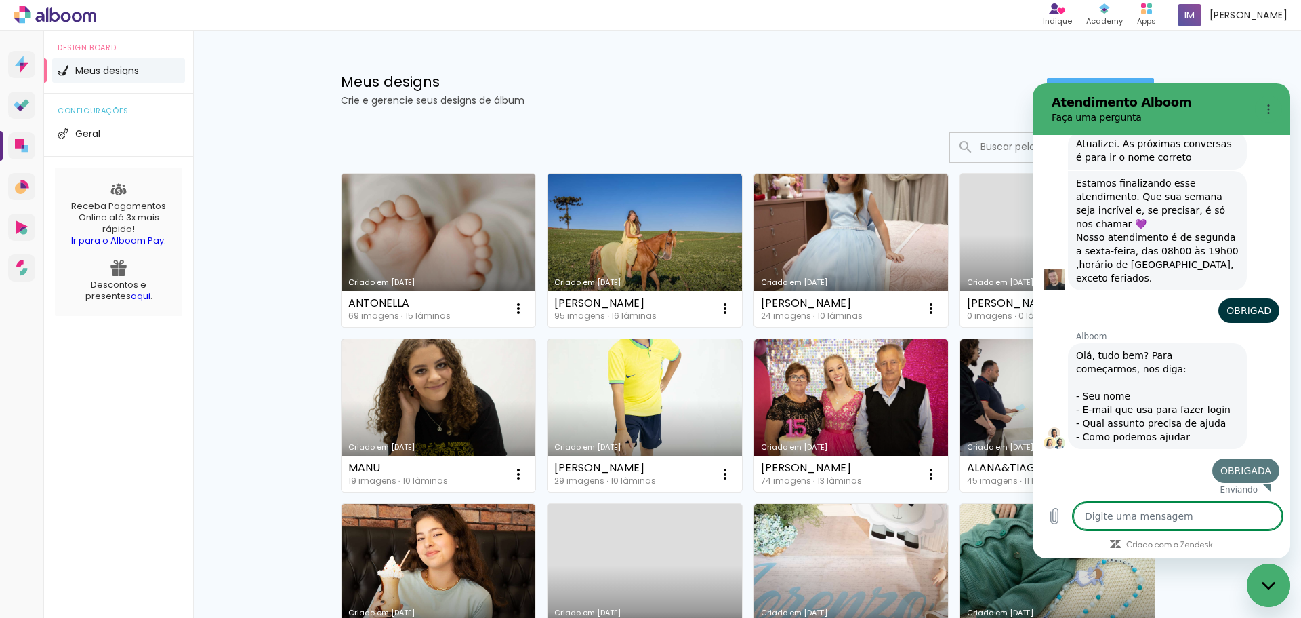
type textarea "x"
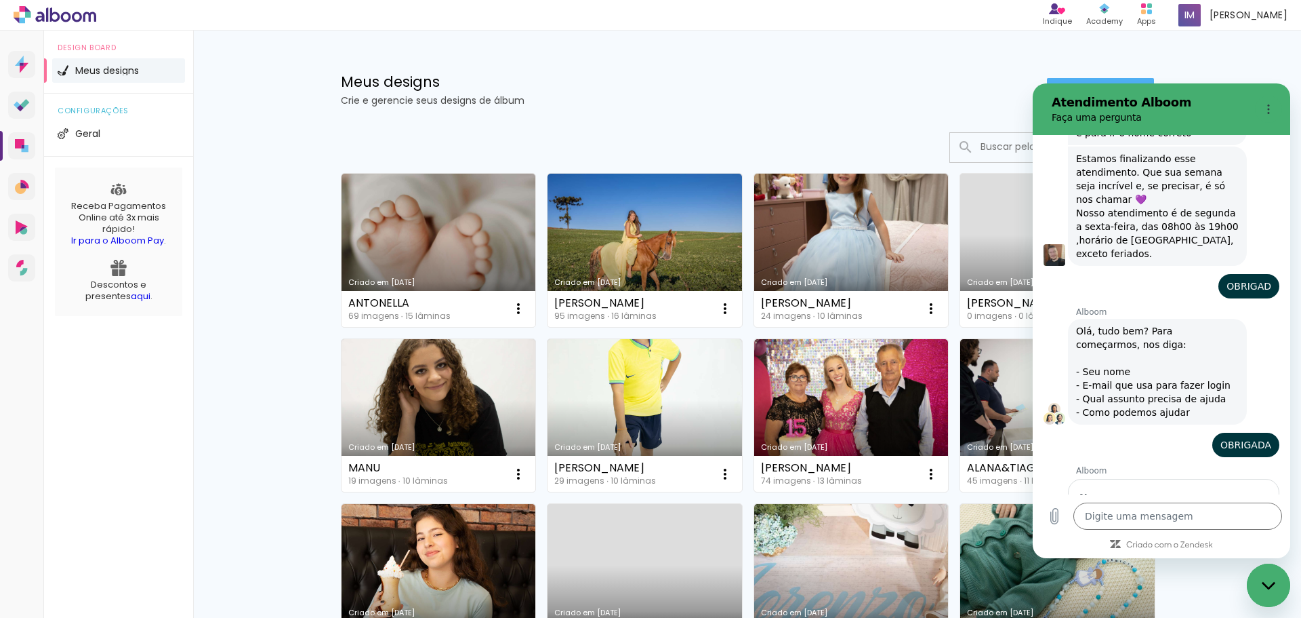
scroll to position [4062, 0]
